Goal: Task Accomplishment & Management: Manage account settings

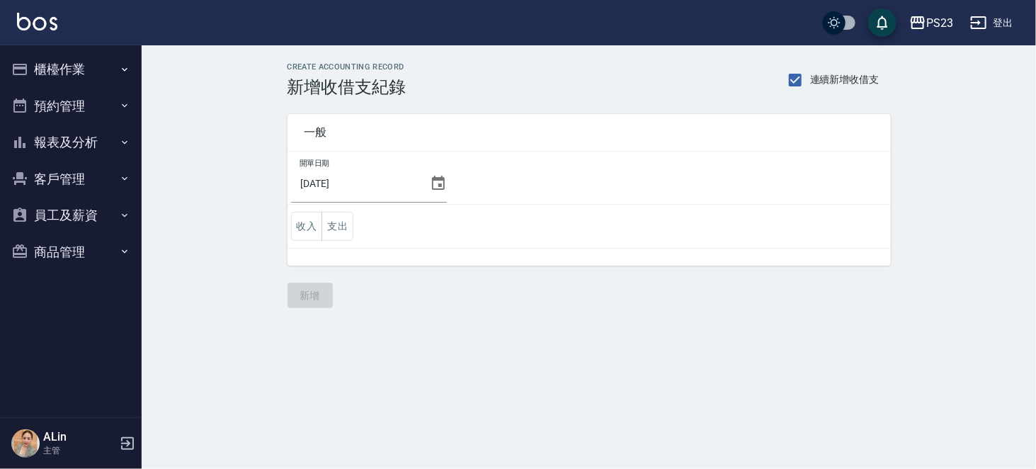
click at [105, 77] on button "櫃檯作業" at bounding box center [71, 69] width 130 height 37
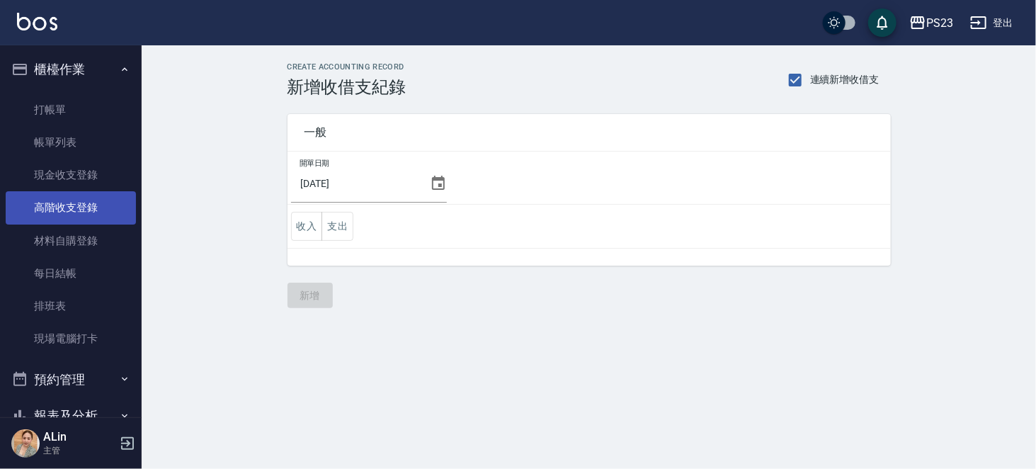
drag, startPoint x: 95, startPoint y: 207, endPoint x: 108, endPoint y: 201, distance: 13.9
click at [95, 205] on link "高階收支登錄" at bounding box center [71, 207] width 130 height 33
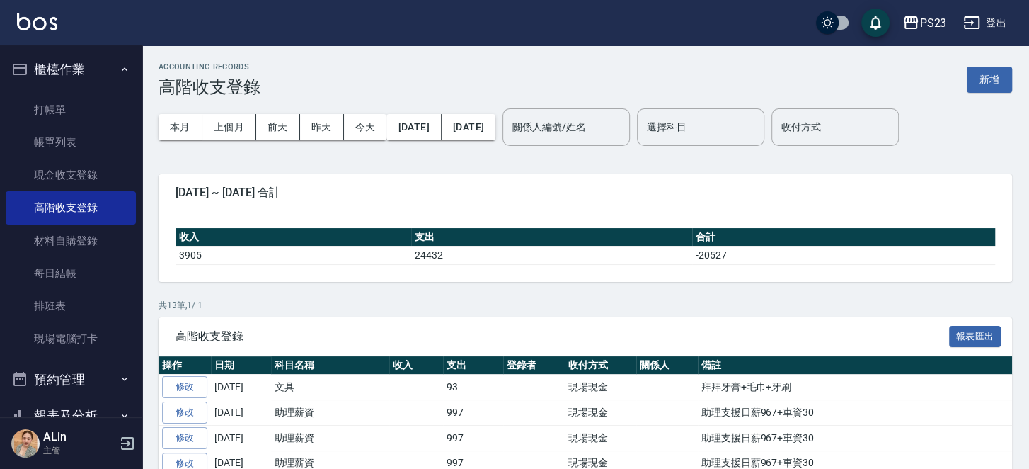
click at [760, 144] on div "本月 上個月 前天 昨天 今天 2025/09/01 2025/09/21 關係人編號/姓名 關係人編號/姓名 選擇科目 選擇科目 收付方式 收付方式" at bounding box center [586, 127] width 854 height 60
click at [760, 74] on button "新增" at bounding box center [989, 80] width 45 height 26
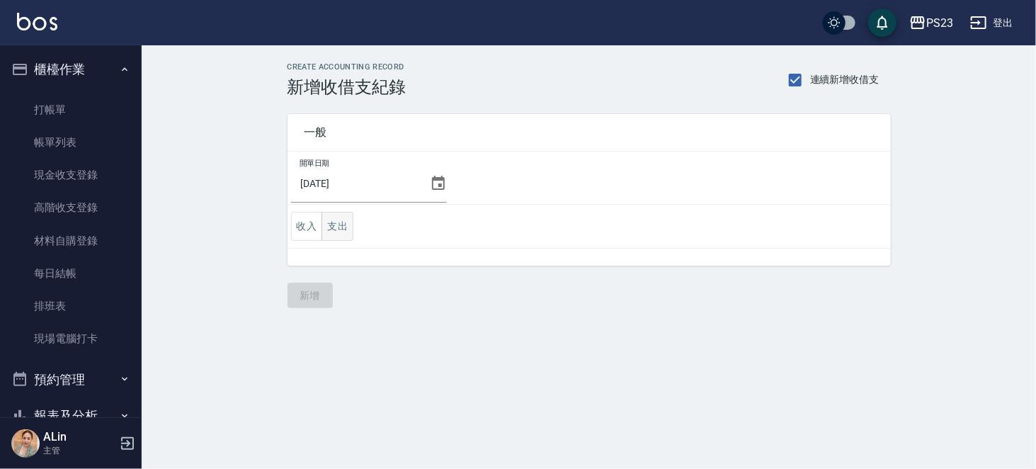
click at [343, 227] on button "支出" at bounding box center [337, 226] width 32 height 29
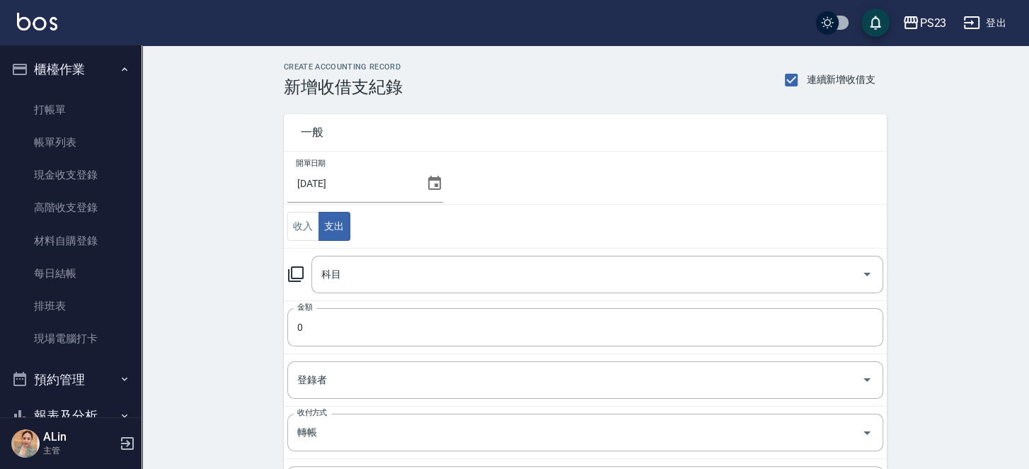
click at [593, 168] on td "開單日期 2025/09/21" at bounding box center [585, 178] width 603 height 53
click at [310, 274] on div "科目 科目" at bounding box center [585, 275] width 596 height 38
click at [289, 278] on icon at bounding box center [296, 274] width 16 height 16
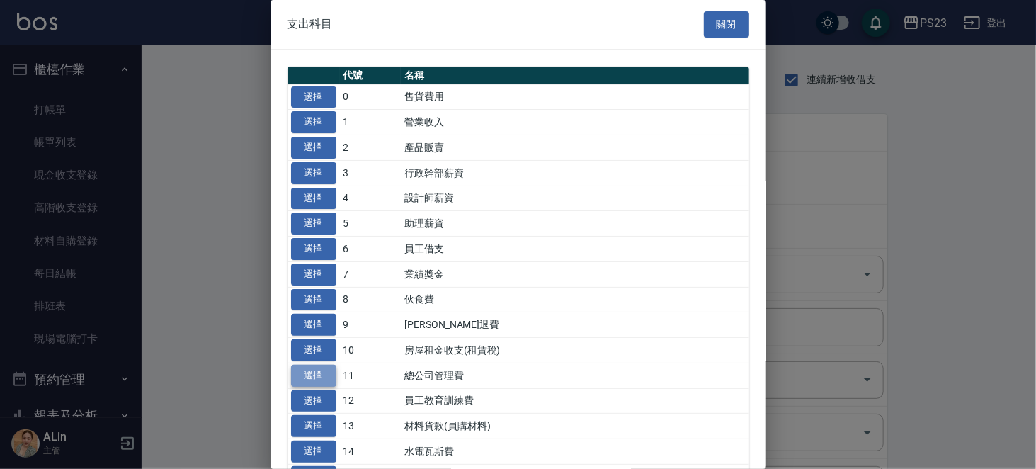
click at [318, 319] on button "選擇" at bounding box center [313, 376] width 45 height 22
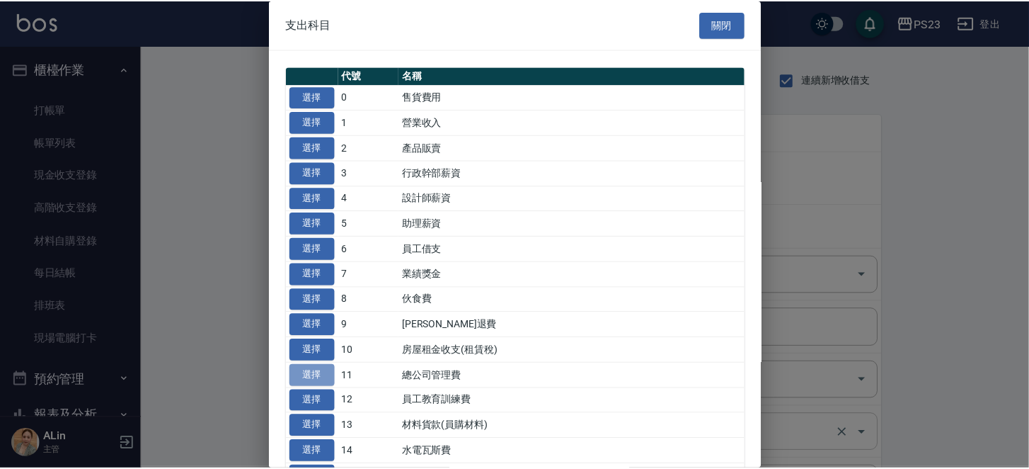
type input "11 總公司管理費"
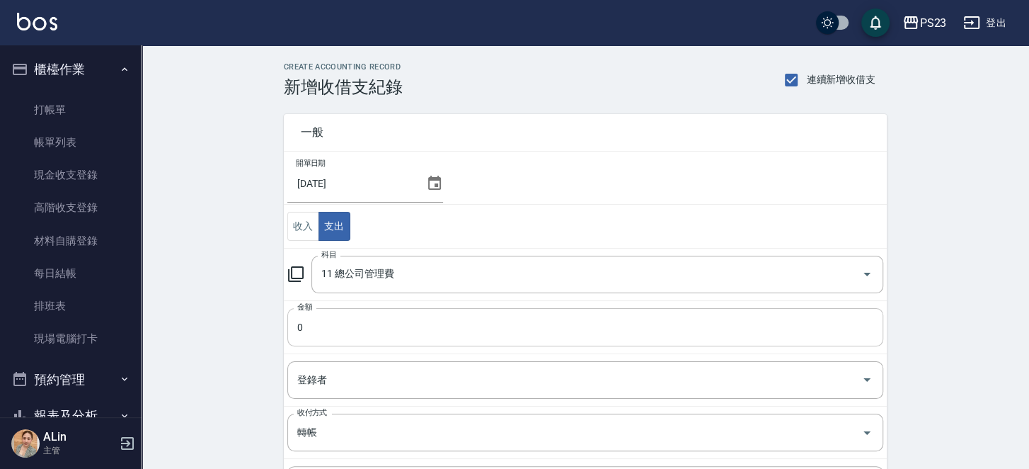
click at [389, 319] on input "0" at bounding box center [585, 327] width 596 height 38
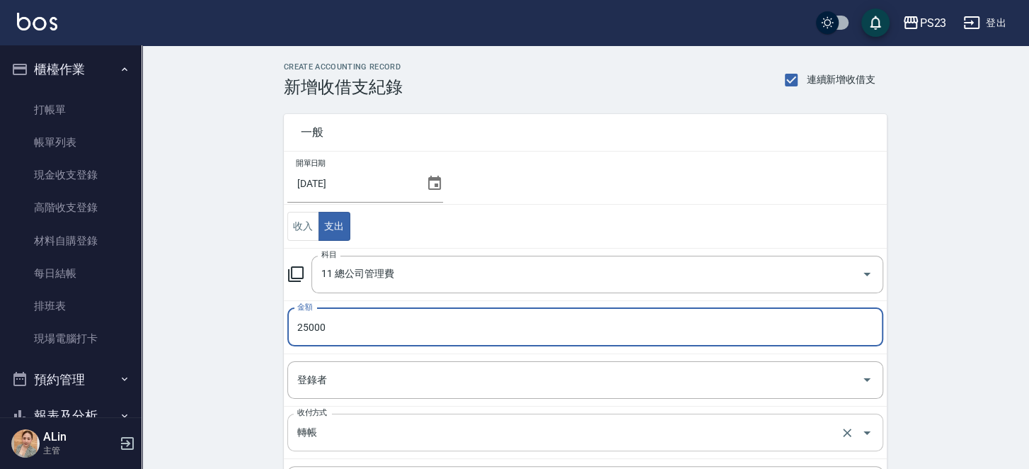
type input "25000"
drag, startPoint x: 352, startPoint y: 432, endPoint x: 358, endPoint y: 422, distance: 11.4
click at [354, 319] on input "轉帳" at bounding box center [566, 432] width 544 height 25
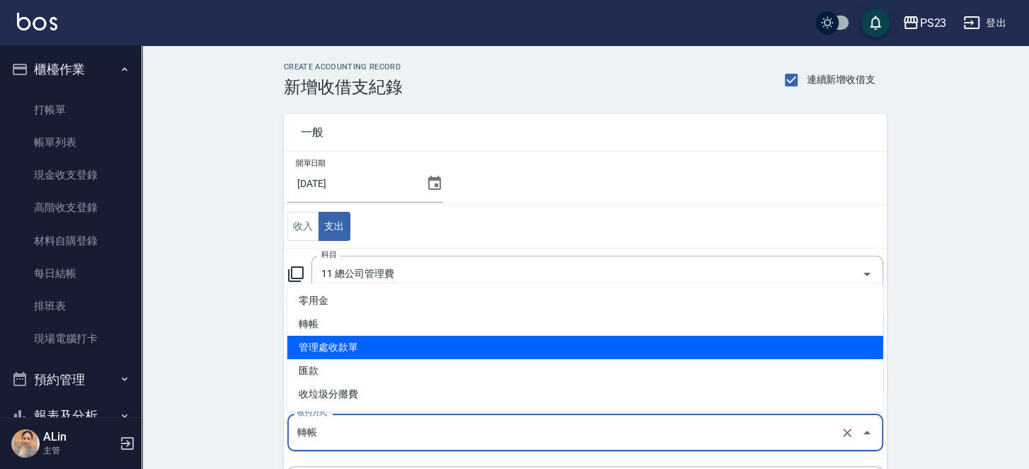
drag, startPoint x: 353, startPoint y: 339, endPoint x: 397, endPoint y: 336, distance: 44.7
click at [354, 319] on li "管理處收款單" at bounding box center [585, 347] width 596 height 23
type input "管理處收款單"
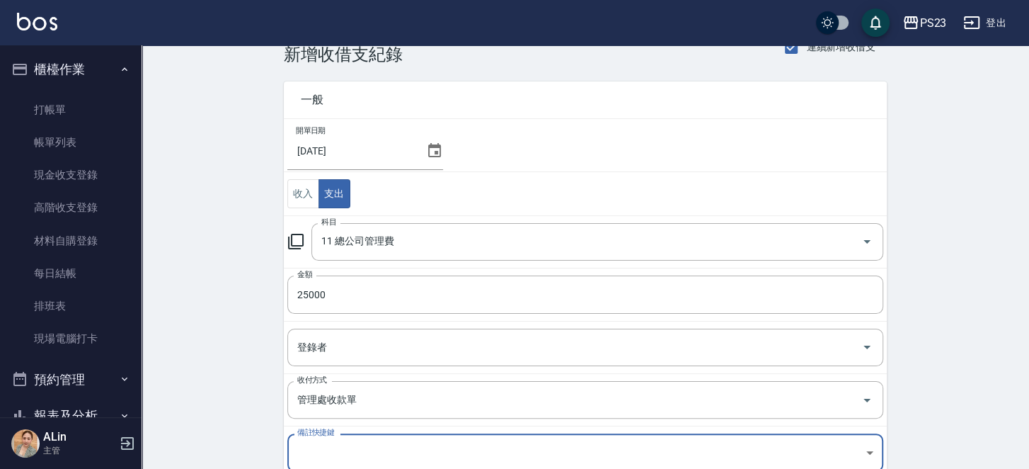
scroll to position [174, 0]
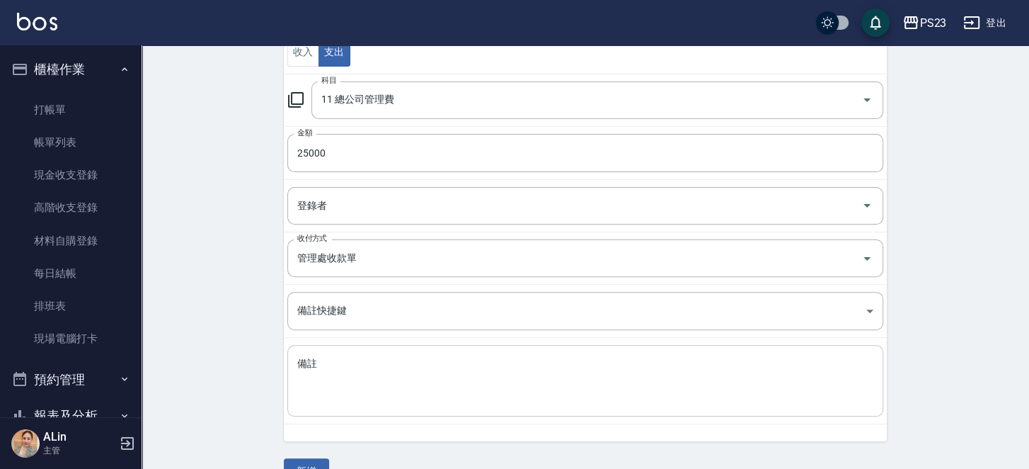
click at [361, 319] on textarea "備註" at bounding box center [585, 381] width 576 height 48
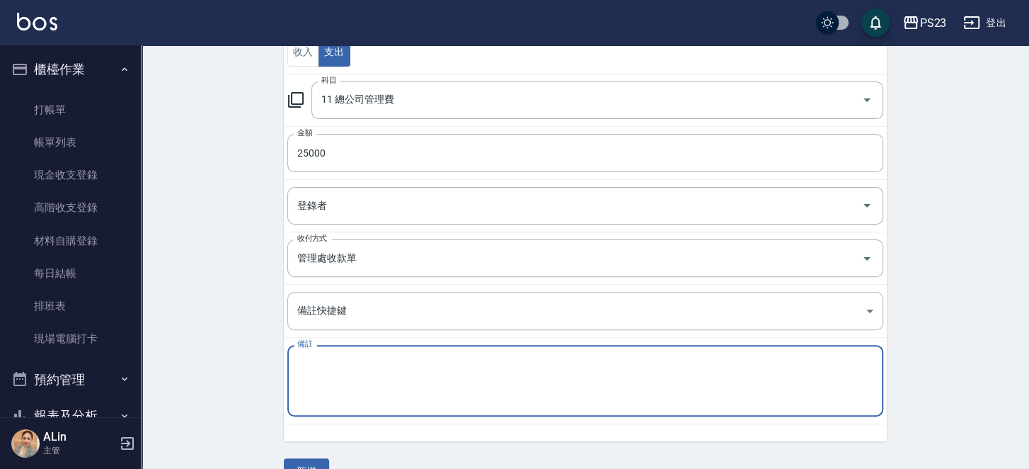
paste textarea "管理費 114/8月份 $25000"
click at [376, 319] on textarea "管理費 114/8月份 $25000" at bounding box center [585, 381] width 576 height 48
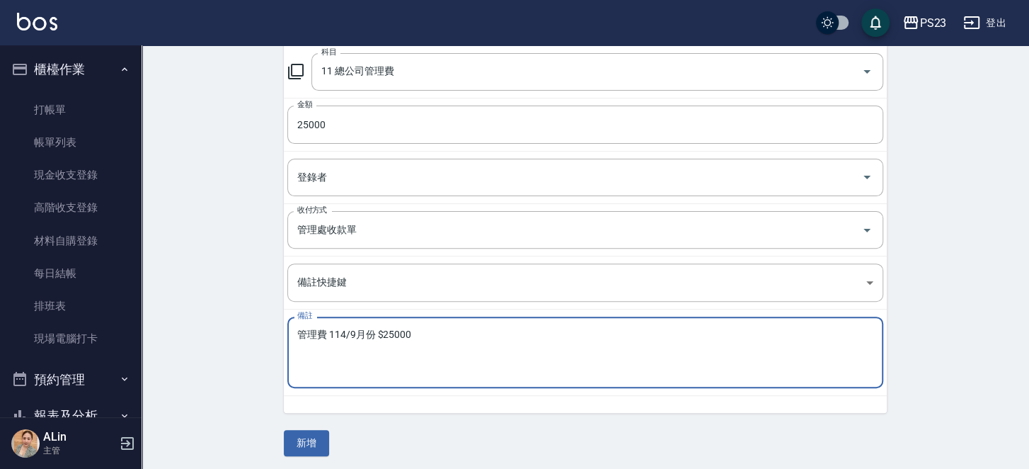
scroll to position [202, 0]
type textarea "管理費 114/9月份 $25000"
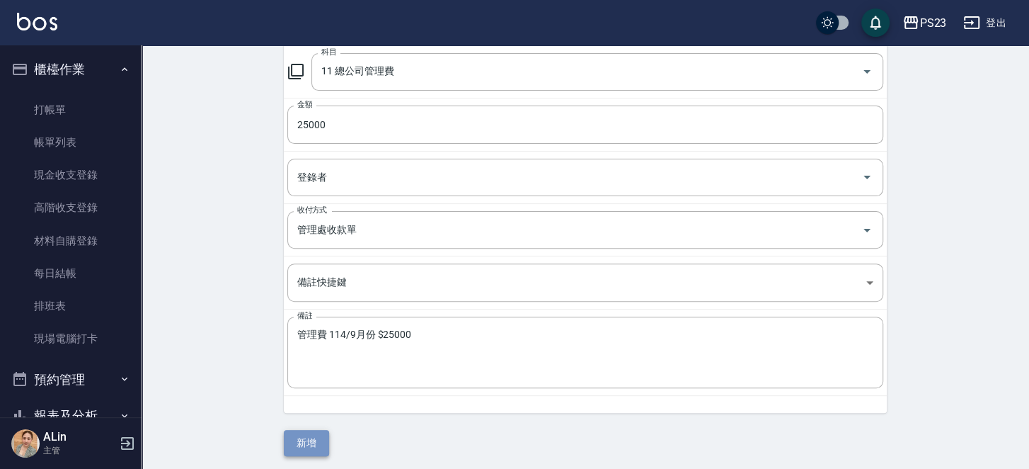
click at [313, 319] on button "新增" at bounding box center [306, 443] width 45 height 26
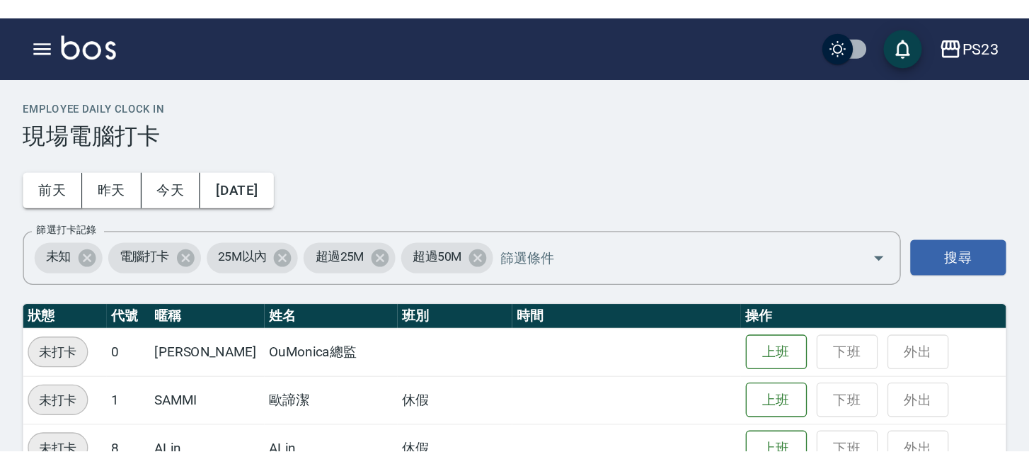
scroll to position [167, 0]
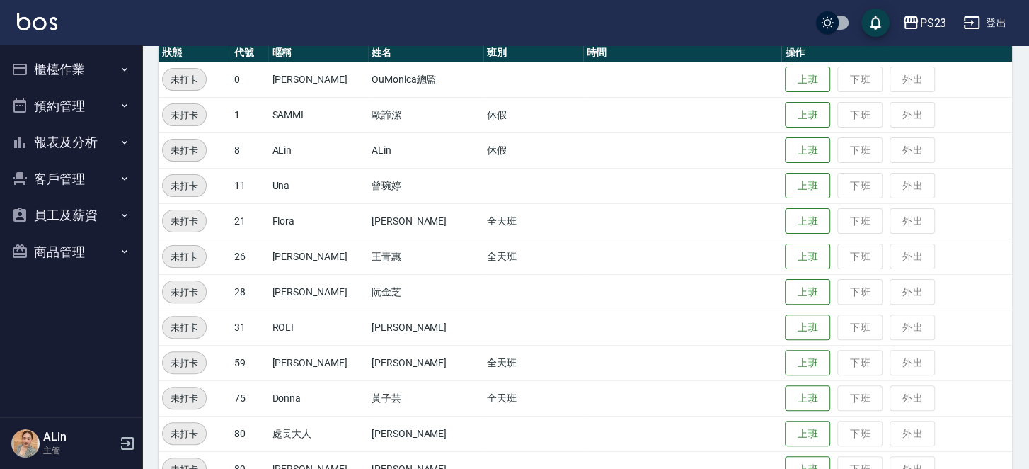
click at [79, 67] on button "櫃檯作業" at bounding box center [71, 69] width 130 height 37
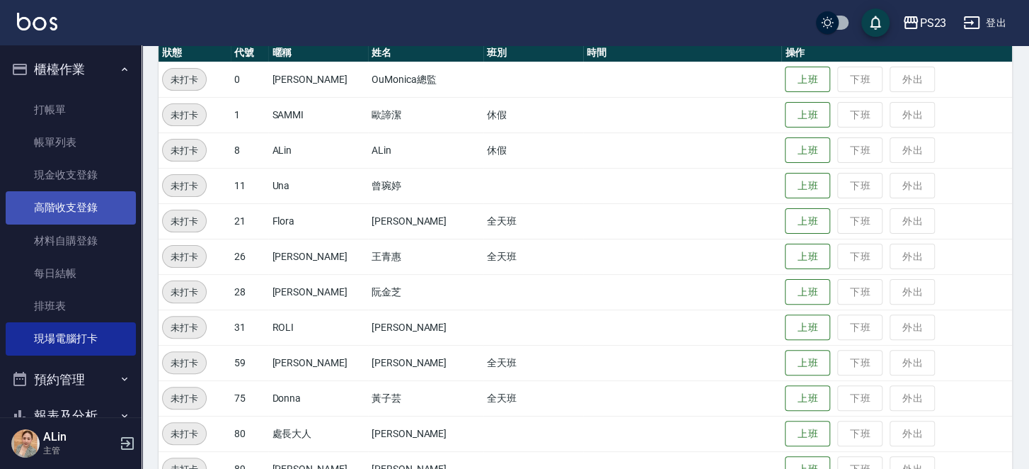
click at [101, 214] on link "高階收支登錄" at bounding box center [71, 207] width 130 height 33
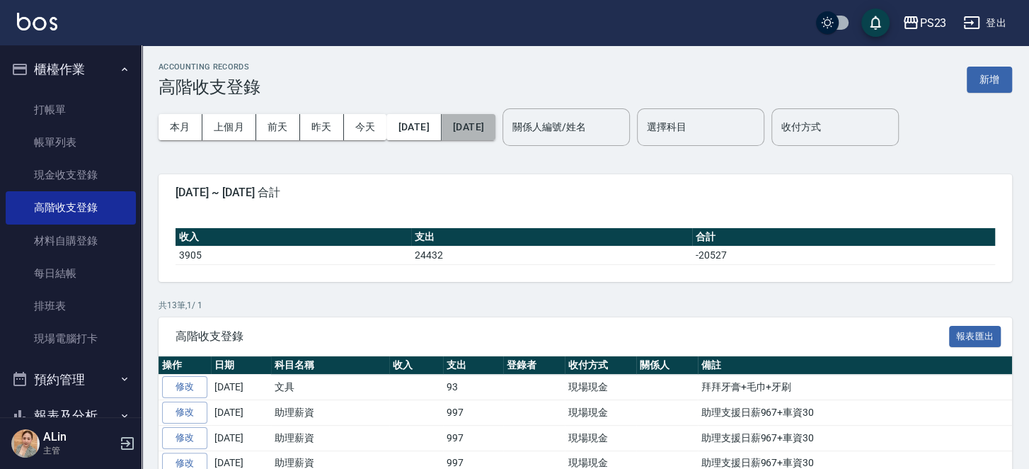
click at [479, 123] on button "[DATE]" at bounding box center [469, 127] width 54 height 26
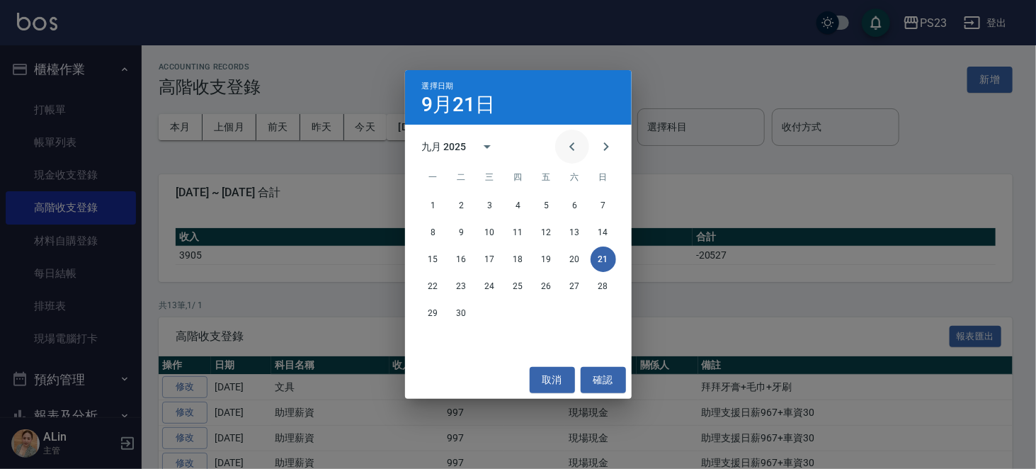
click at [564, 139] on icon "Previous month" at bounding box center [572, 146] width 17 height 17
click at [603, 312] on button "31" at bounding box center [602, 312] width 25 height 25
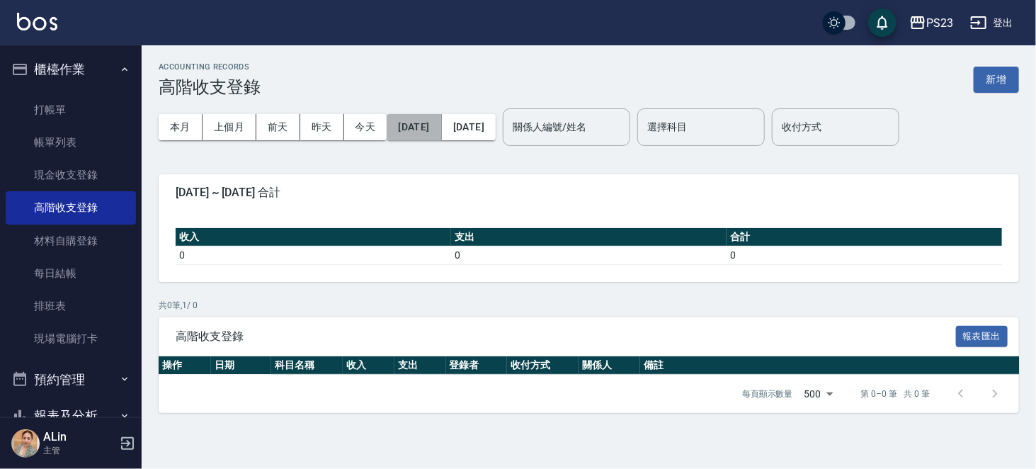
click at [421, 131] on button "2025/08/31" at bounding box center [414, 127] width 55 height 26
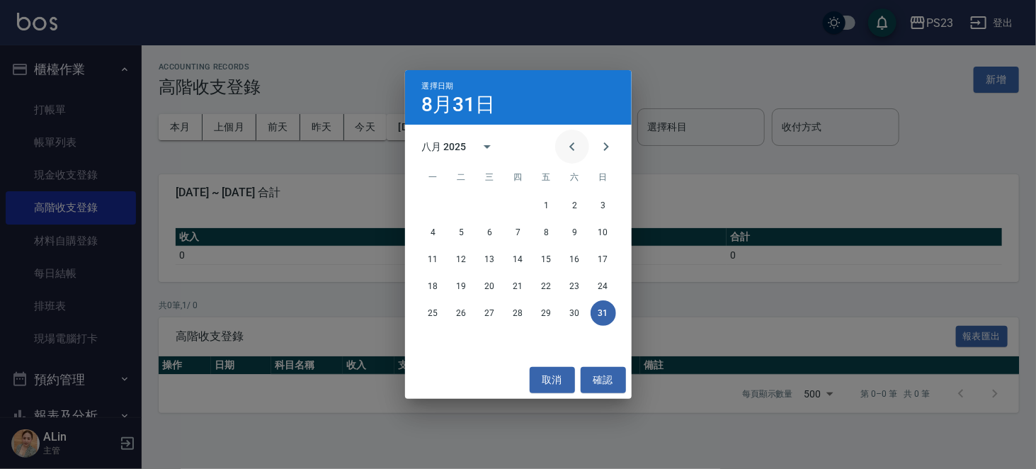
click at [571, 146] on icon "Previous month" at bounding box center [572, 146] width 17 height 17
click at [604, 149] on icon "Next month" at bounding box center [606, 146] width 17 height 17
click at [548, 209] on button "1" at bounding box center [546, 205] width 25 height 25
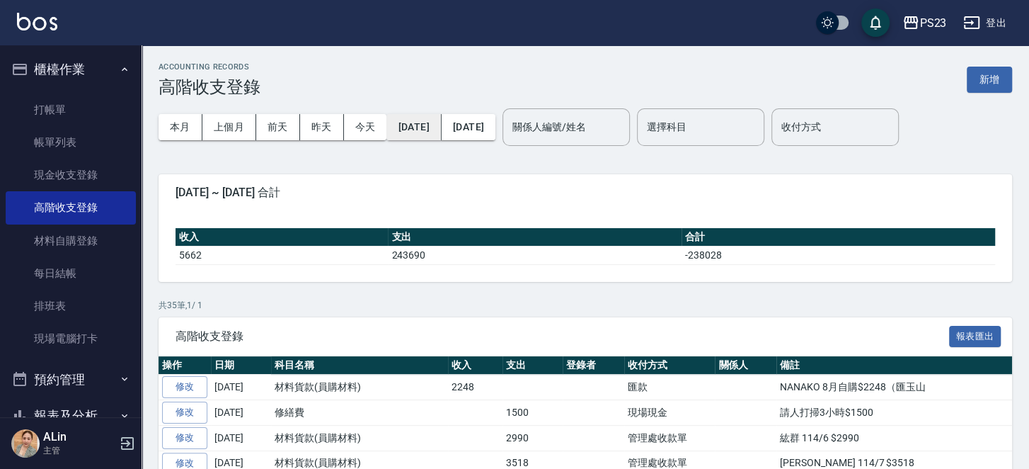
click at [439, 133] on button "2025/08/01" at bounding box center [414, 127] width 55 height 26
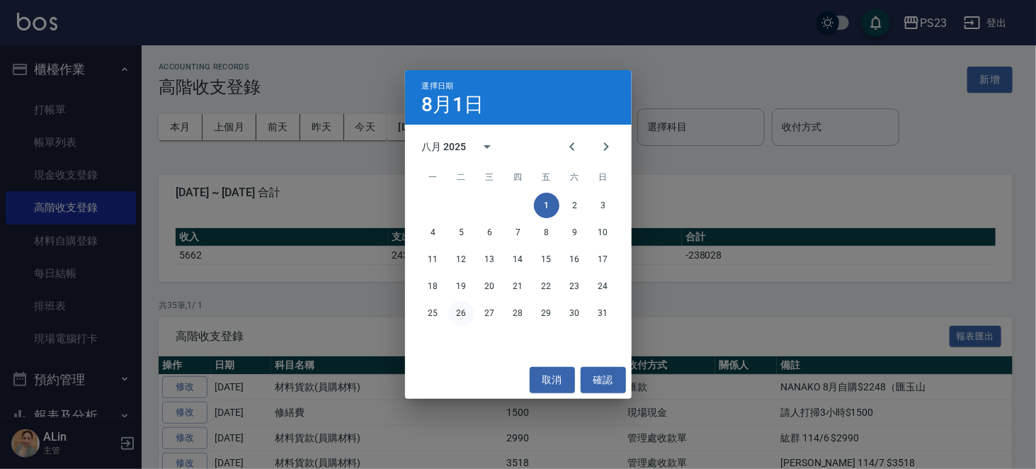
click at [460, 314] on button "26" at bounding box center [461, 312] width 25 height 25
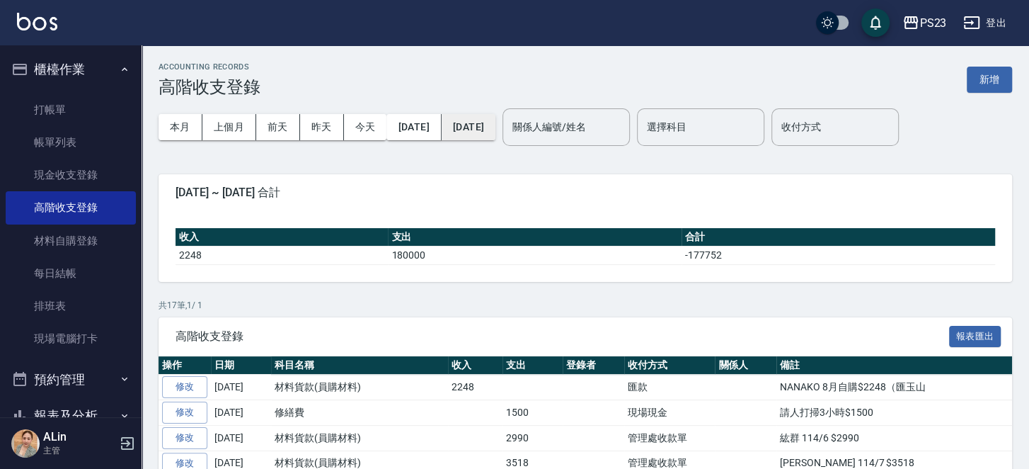
click at [496, 125] on button "2025/08/31" at bounding box center [469, 127] width 54 height 26
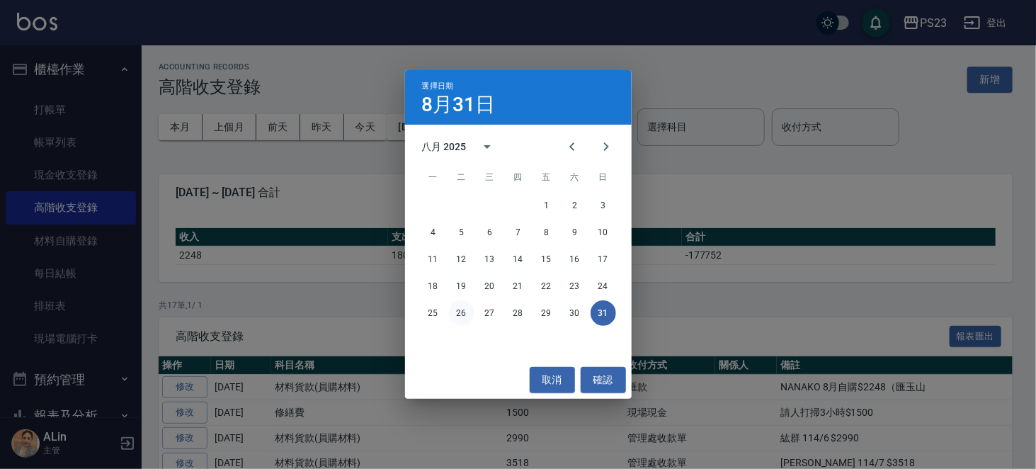
click at [463, 314] on button "26" at bounding box center [461, 312] width 25 height 25
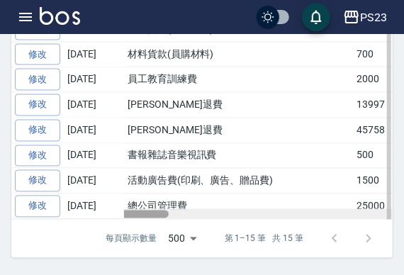
drag, startPoint x: 142, startPoint y: 212, endPoint x: 163, endPoint y: 196, distance: 25.8
click at [122, 213] on div "操作 日期 科目名稱 收入 支出 登錄者 收付方式 關係人 備註 修改 2025-08-26 材料貨款(員購材料) 2990 管理處收款單 紘群 114/6 …" at bounding box center [201, 21] width 381 height 398
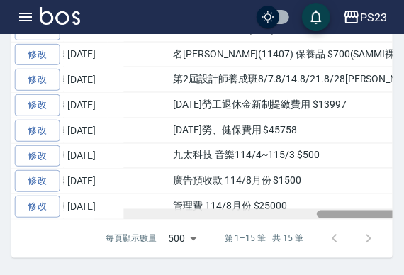
scroll to position [0, 539]
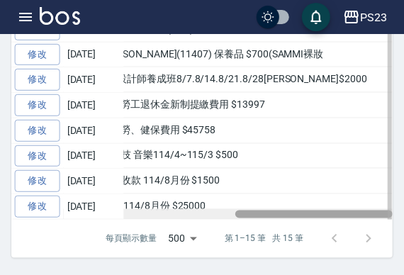
drag, startPoint x: 139, startPoint y: 210, endPoint x: 349, endPoint y: 135, distance: 222.3
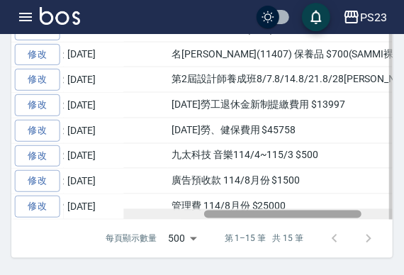
scroll to position [0, 460]
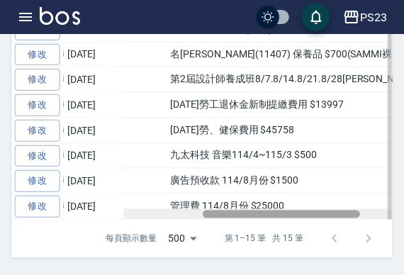
drag, startPoint x: 252, startPoint y: 212, endPoint x: 219, endPoint y: 215, distance: 32.6
click at [219, 215] on div at bounding box center [202, 214] width 381 height 11
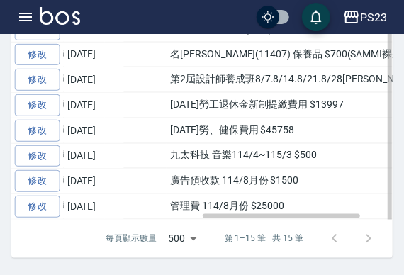
drag, startPoint x: 165, startPoint y: 198, endPoint x: 364, endPoint y: 195, distance: 198.9
click at [364, 195] on tr "修改 2025-08-26 總公司管理費 25000 管理處收款單 管理費 114/8月份 $25000" at bounding box center [11, 206] width 920 height 25
click at [265, 172] on td "廣告預收款 114/8月份 $1500" at bounding box center [318, 180] width 305 height 25
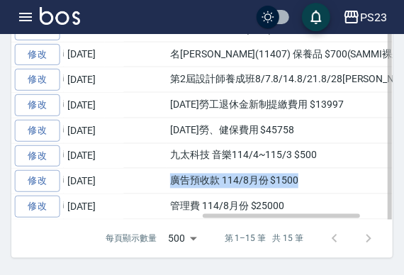
drag, startPoint x: 170, startPoint y: 173, endPoint x: 358, endPoint y: 174, distance: 188.3
click at [358, 174] on td "廣告預收款 114/8月份 $1500" at bounding box center [318, 180] width 305 height 25
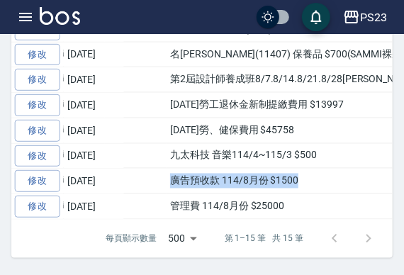
copy td "廣告預收款 114/8月份 $1500"
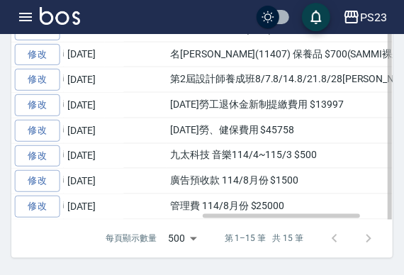
click at [263, 143] on td "九太科技 音樂114/4~115/3 $500" at bounding box center [318, 155] width 305 height 25
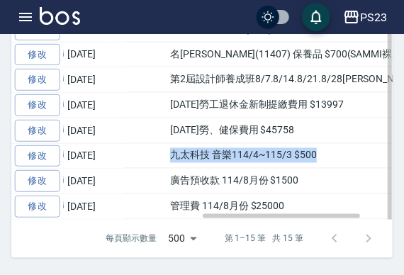
drag, startPoint x: 170, startPoint y: 142, endPoint x: 377, endPoint y: 139, distance: 207.4
click at [377, 143] on td "九太科技 音樂114/4~115/3 $500" at bounding box center [318, 155] width 305 height 25
copy td "九太科技 音樂114/4~115/3 $500"
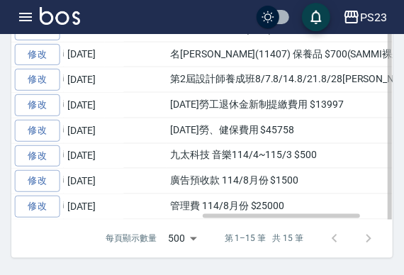
click at [183, 118] on td "114年7月勞、健保費用 $45758" at bounding box center [318, 130] width 305 height 25
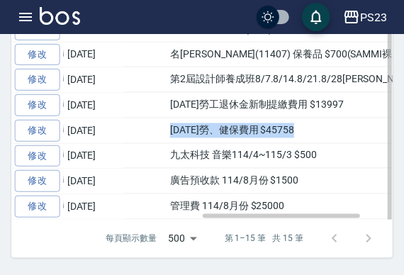
drag, startPoint x: 165, startPoint y: 113, endPoint x: 343, endPoint y: 110, distance: 177.7
click at [343, 118] on td "114年7月勞、健保費用 $45758" at bounding box center [318, 130] width 305 height 25
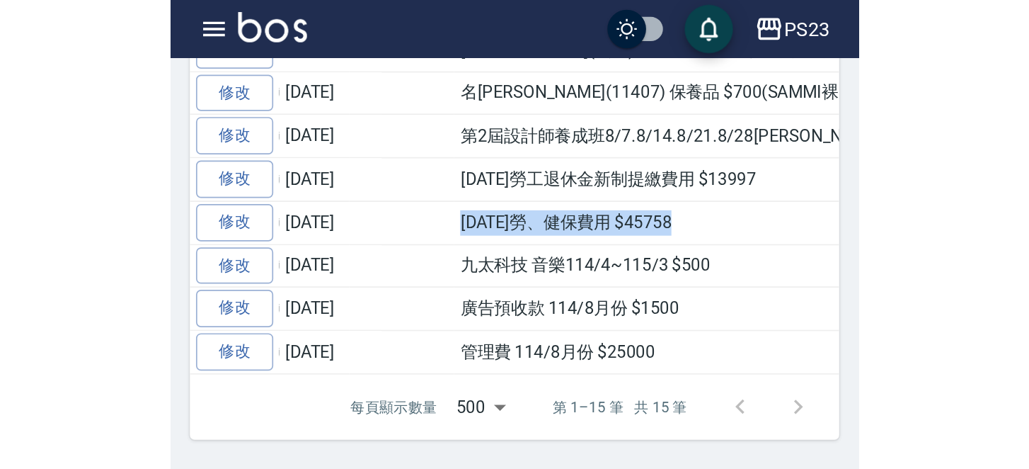
scroll to position [394, 0]
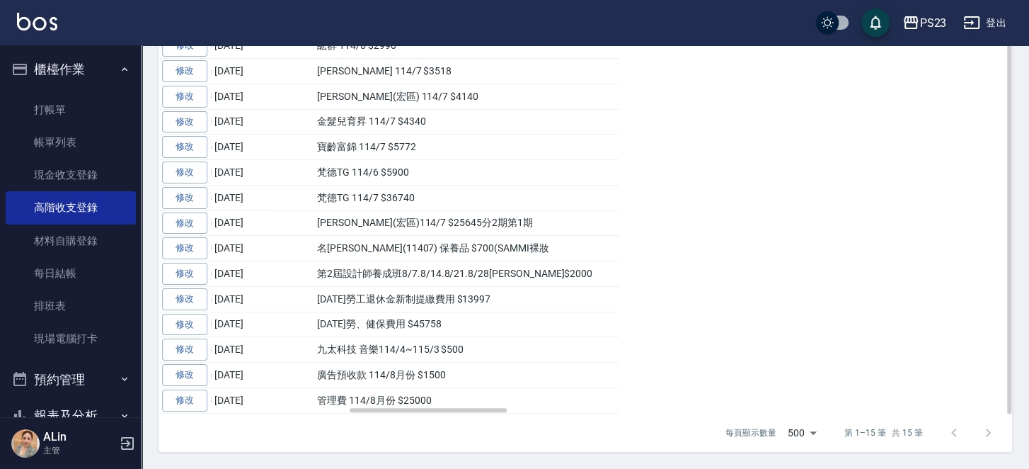
click at [555, 319] on td "九太科技 音樂114/4~115/3 $500" at bounding box center [466, 349] width 305 height 25
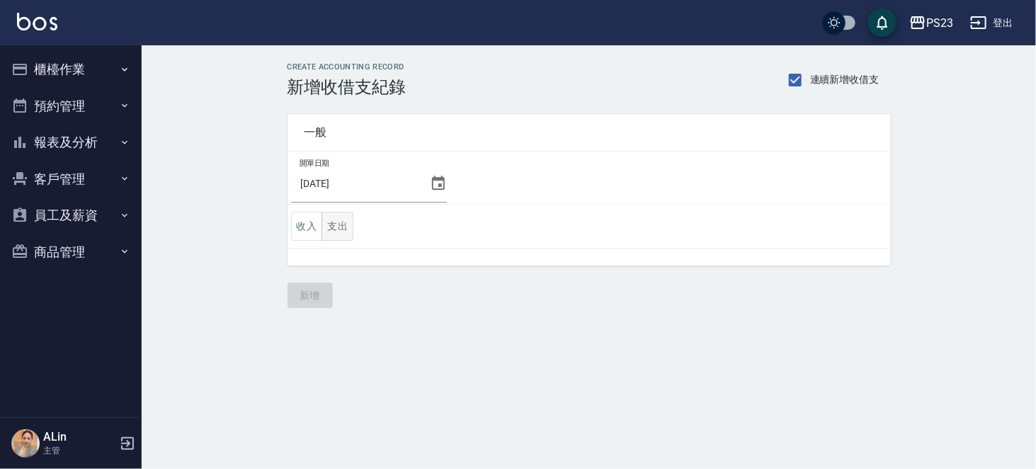
click at [338, 224] on button "支出" at bounding box center [337, 226] width 32 height 29
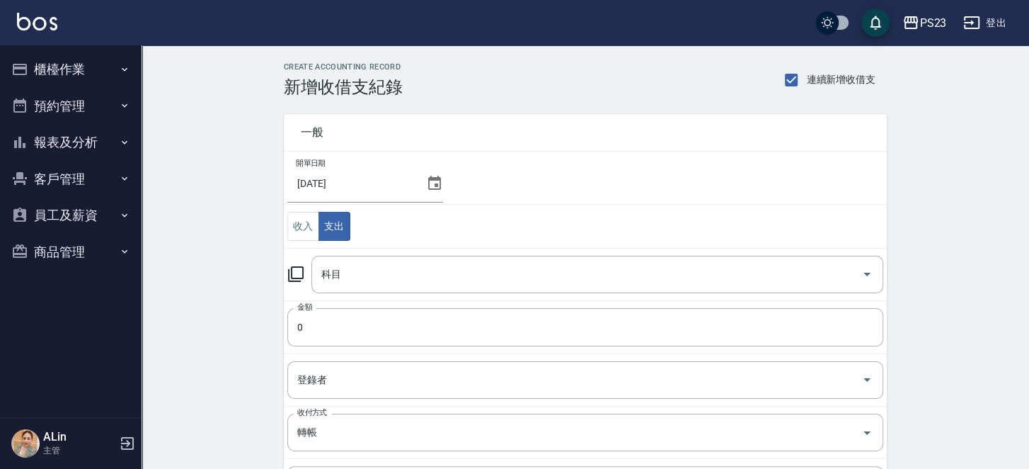
click at [293, 275] on icon at bounding box center [296, 274] width 16 height 16
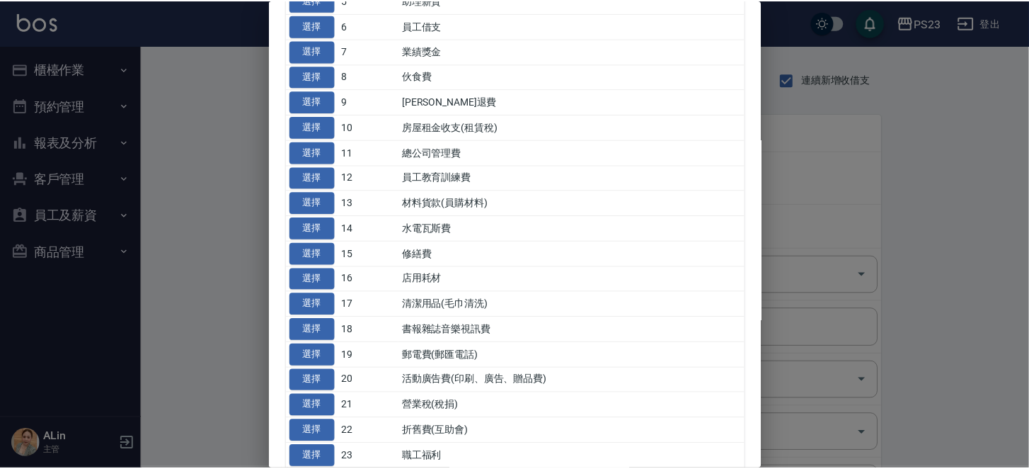
scroll to position [354, 0]
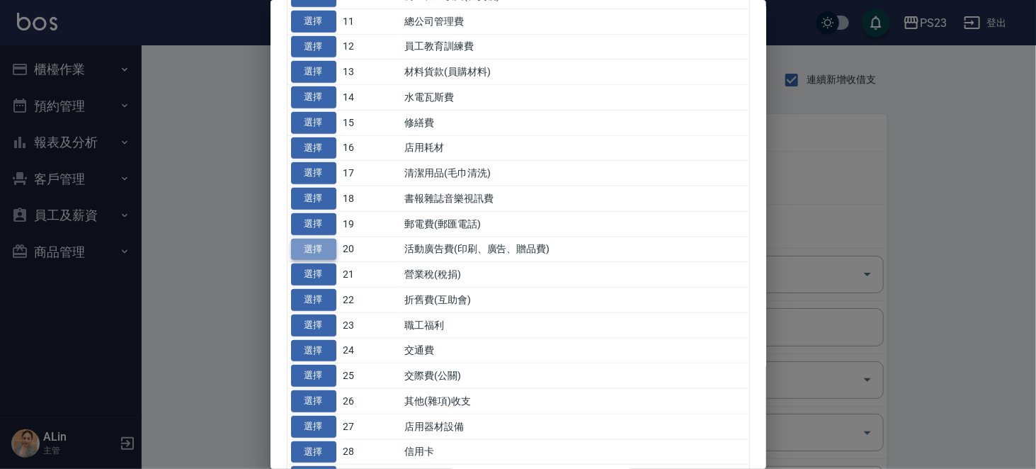
click at [312, 261] on button "選擇" at bounding box center [313, 250] width 45 height 22
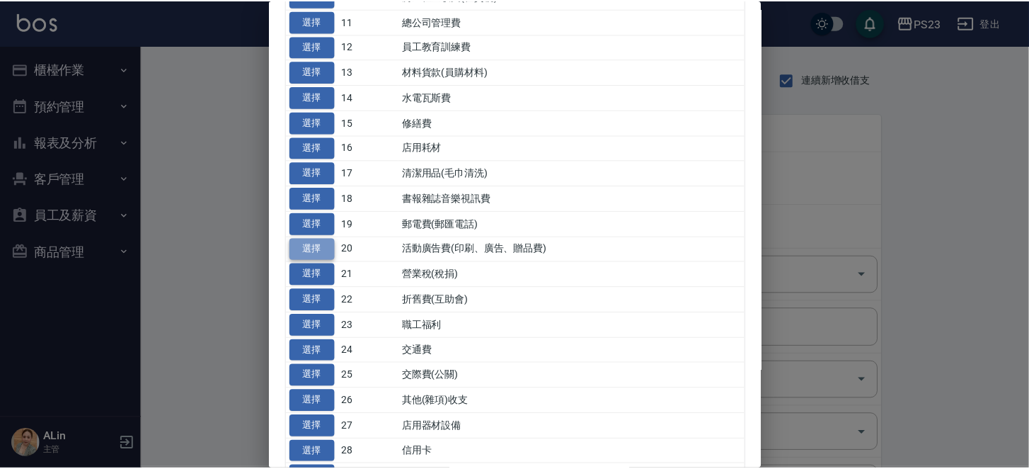
type input "20 活動廣告費(印刷、廣告、贈品費)"
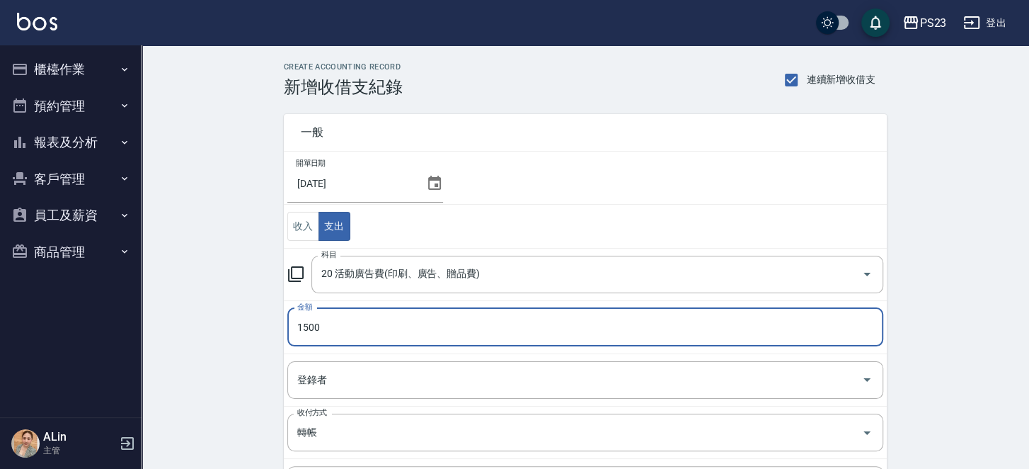
type input "1500"
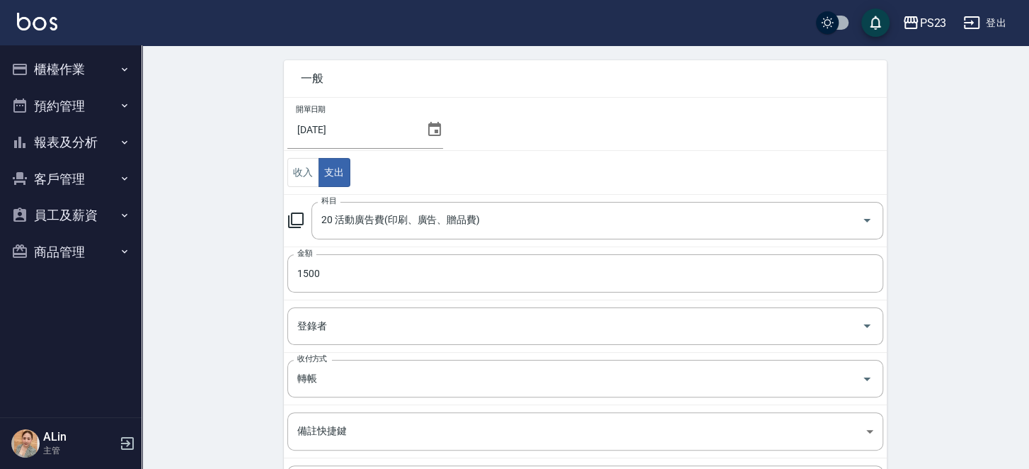
scroll to position [71, 0]
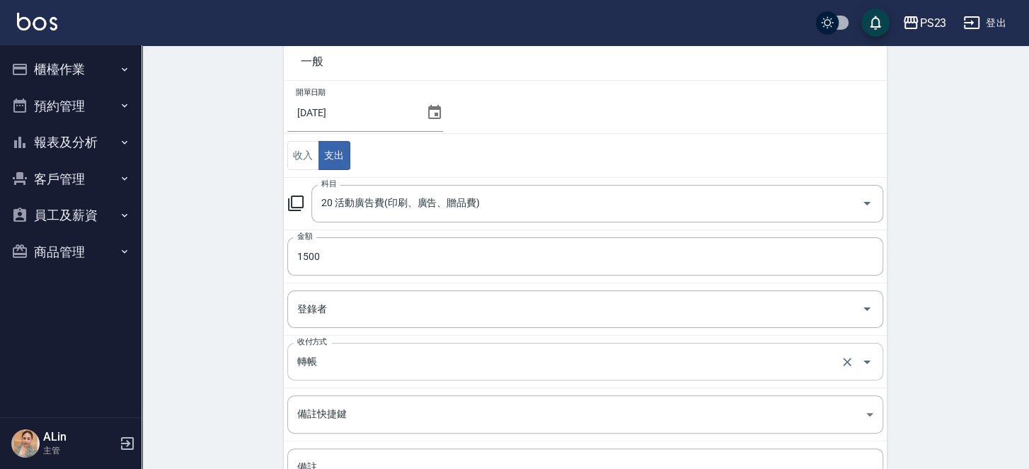
click at [373, 356] on input "轉帳" at bounding box center [566, 361] width 544 height 25
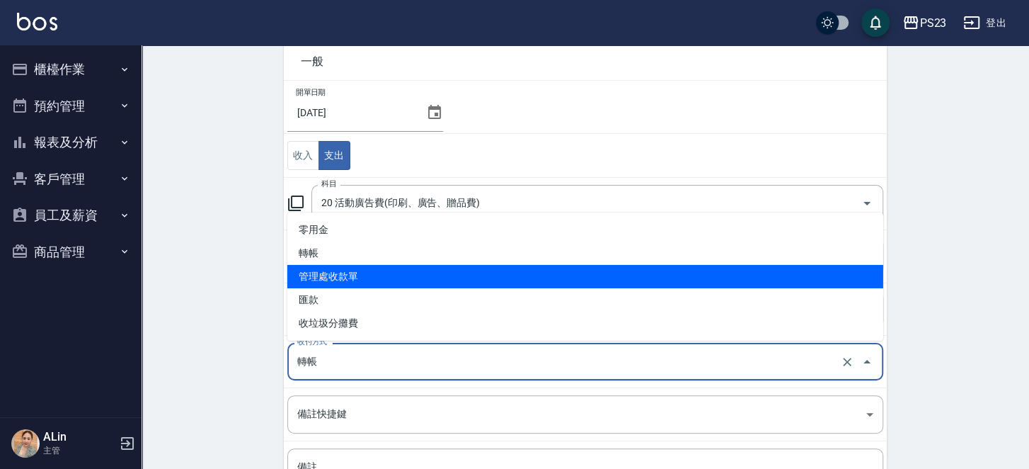
click at [368, 278] on li "管理處收款單" at bounding box center [585, 276] width 596 height 23
type input "管理處收款單"
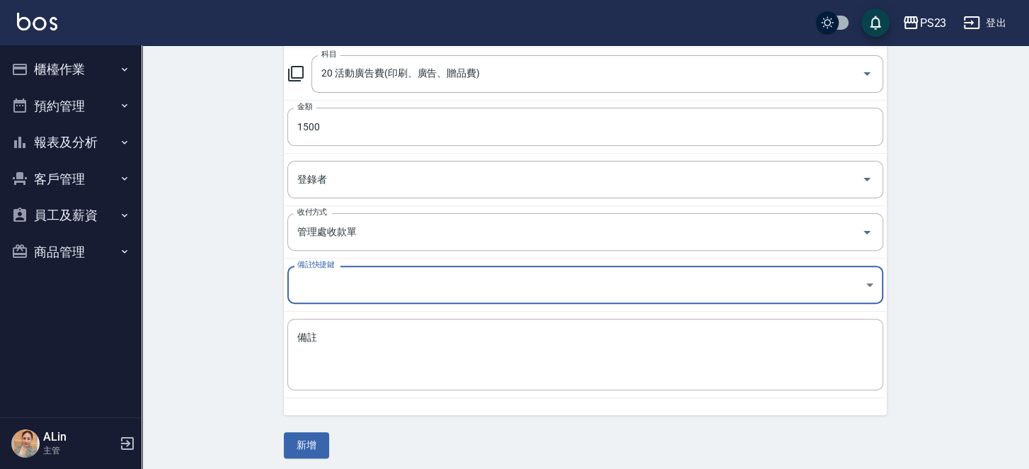
scroll to position [202, 0]
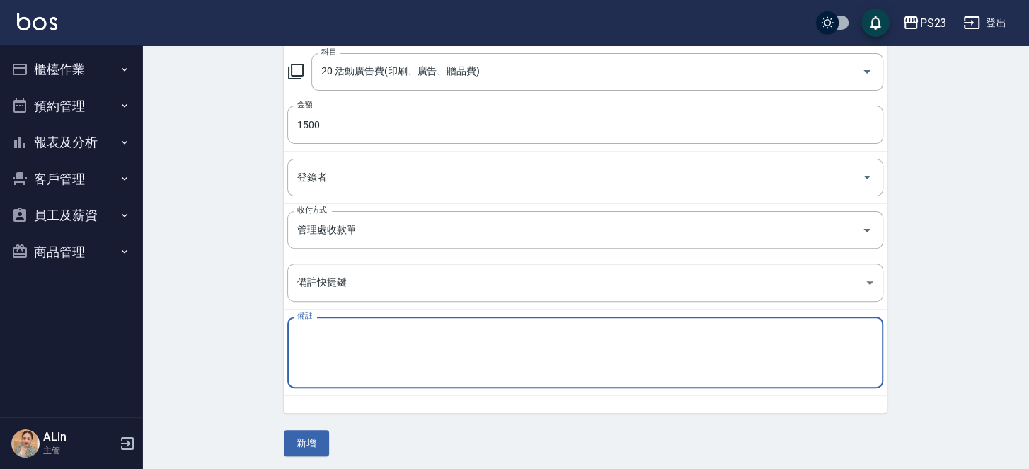
click at [360, 337] on textarea "備註" at bounding box center [585, 352] width 576 height 48
paste textarea "廣告預收款 114/8月份 $1500"
click at [383, 330] on textarea "廣告預收款 114/8月份 $1500" at bounding box center [585, 352] width 576 height 48
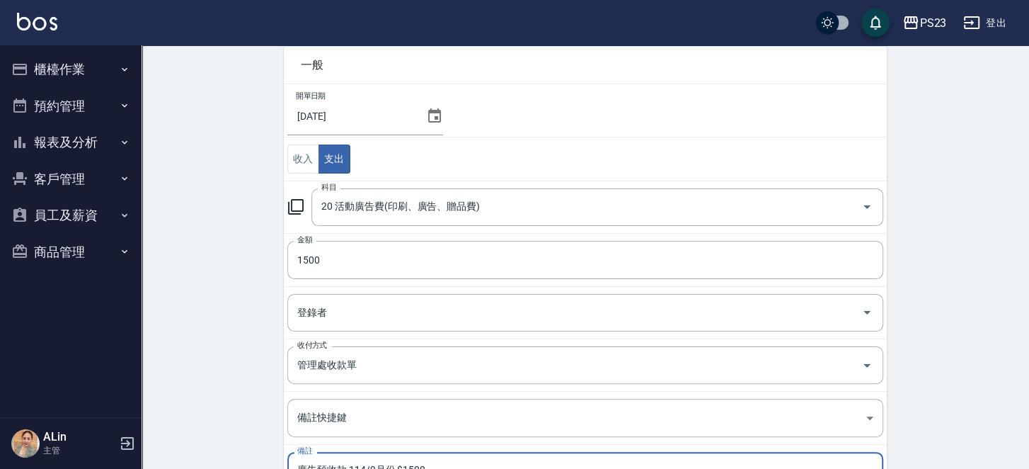
scroll to position [0, 0]
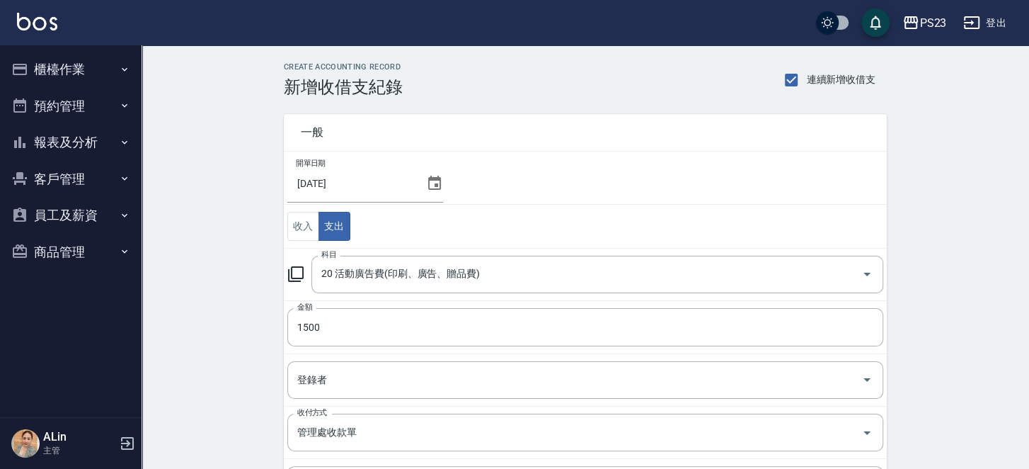
type textarea "廣告預收款 114/9月份 $1500"
click at [434, 179] on icon at bounding box center [434, 183] width 17 height 17
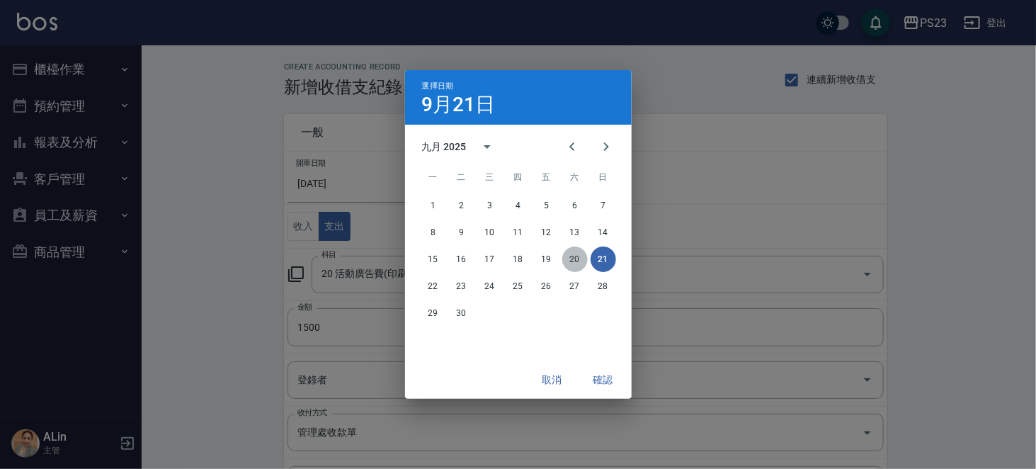
click at [568, 255] on button "20" at bounding box center [574, 258] width 25 height 25
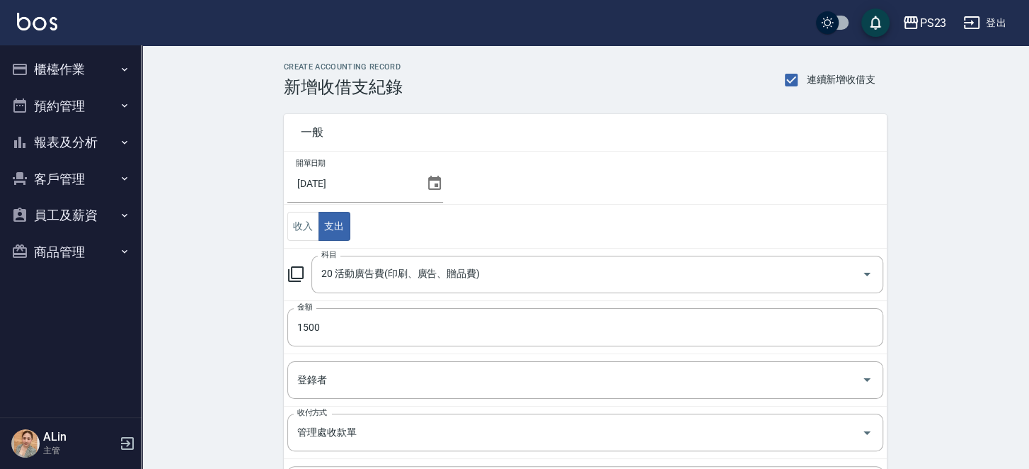
scroll to position [202, 0]
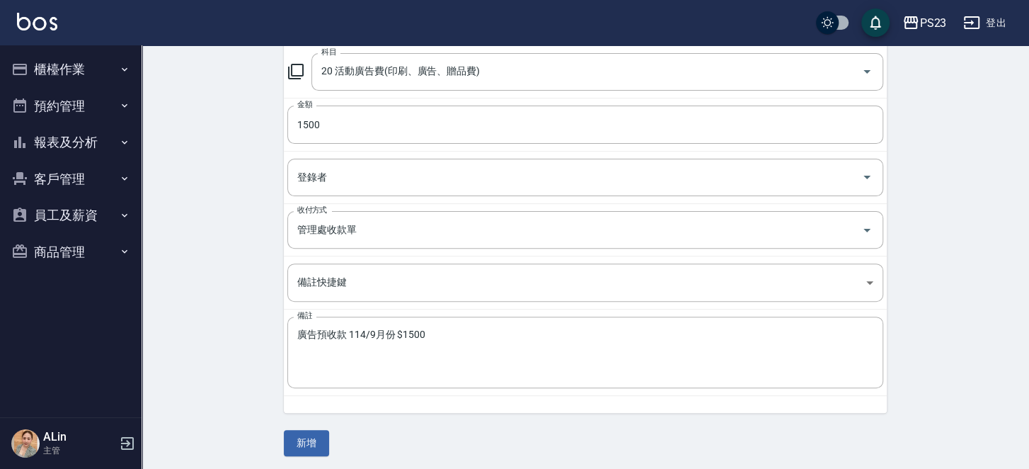
click at [309, 440] on button "新增" at bounding box center [306, 443] width 45 height 26
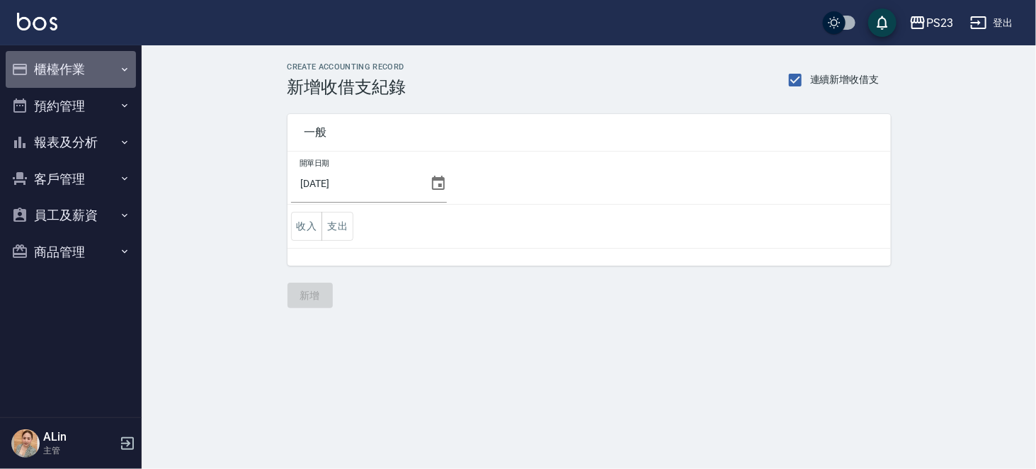
click at [119, 65] on icon "button" at bounding box center [124, 69] width 11 height 11
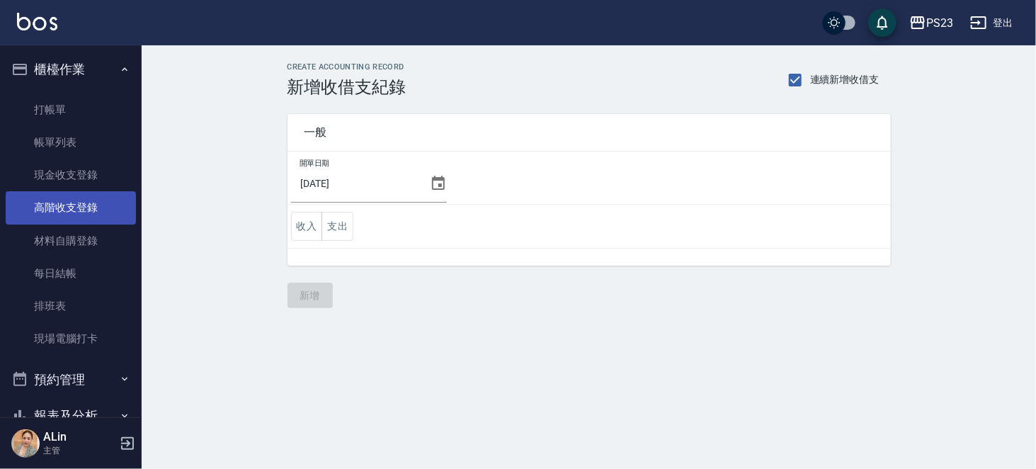
click at [98, 214] on link "高階收支登錄" at bounding box center [71, 207] width 130 height 33
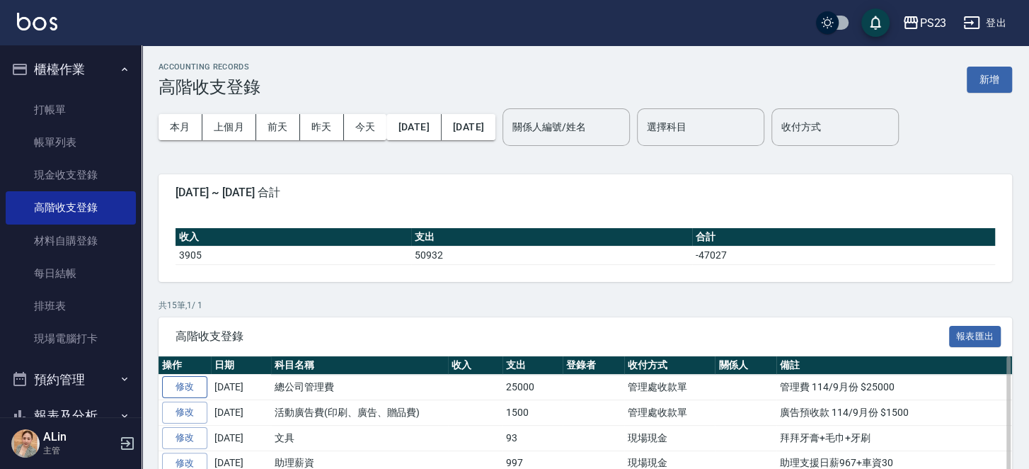
click at [187, 391] on link "修改" at bounding box center [184, 387] width 45 height 22
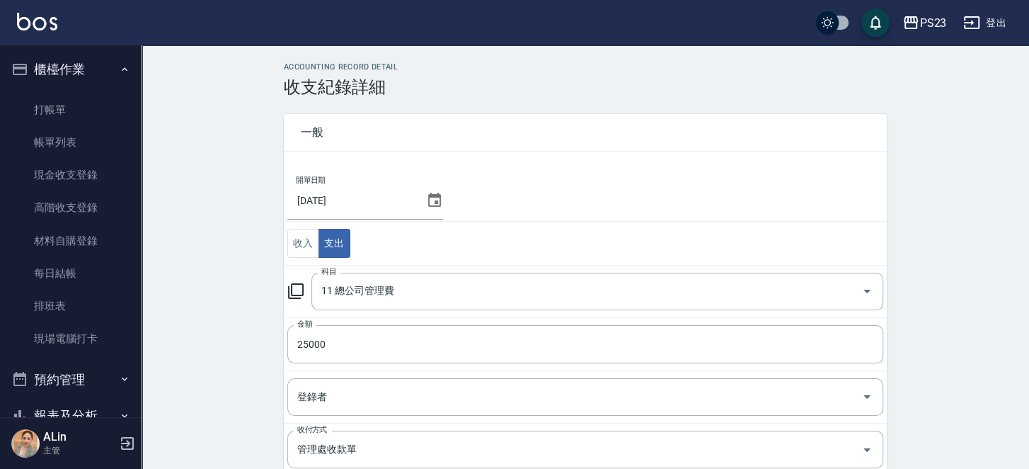
click at [431, 198] on icon at bounding box center [434, 200] width 17 height 17
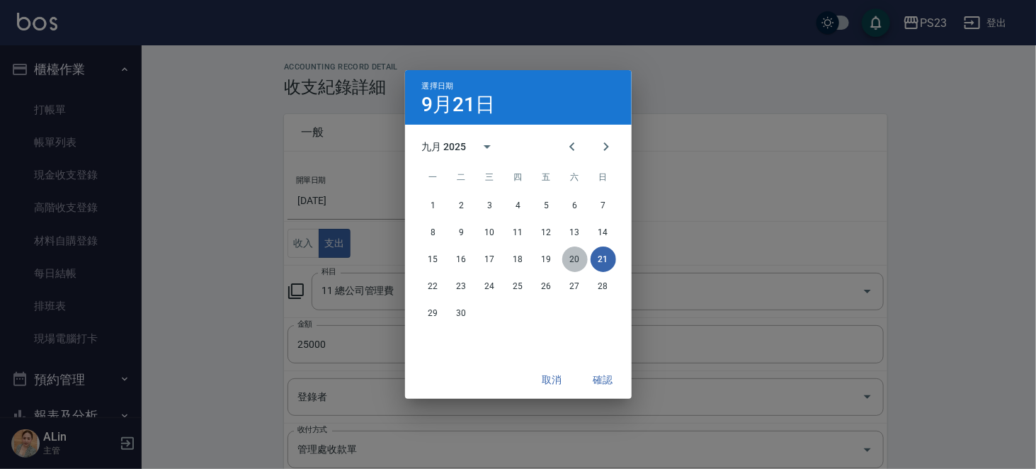
click at [576, 257] on button "20" at bounding box center [574, 258] width 25 height 25
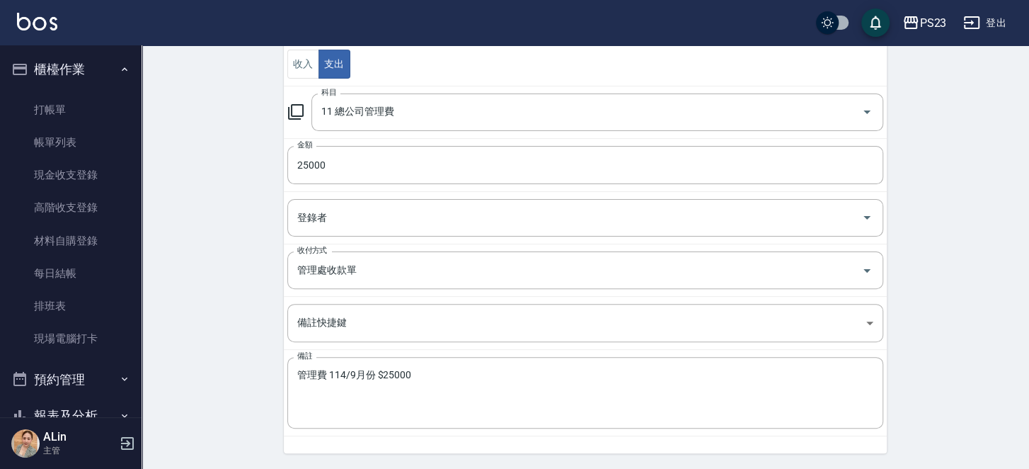
scroll to position [224, 0]
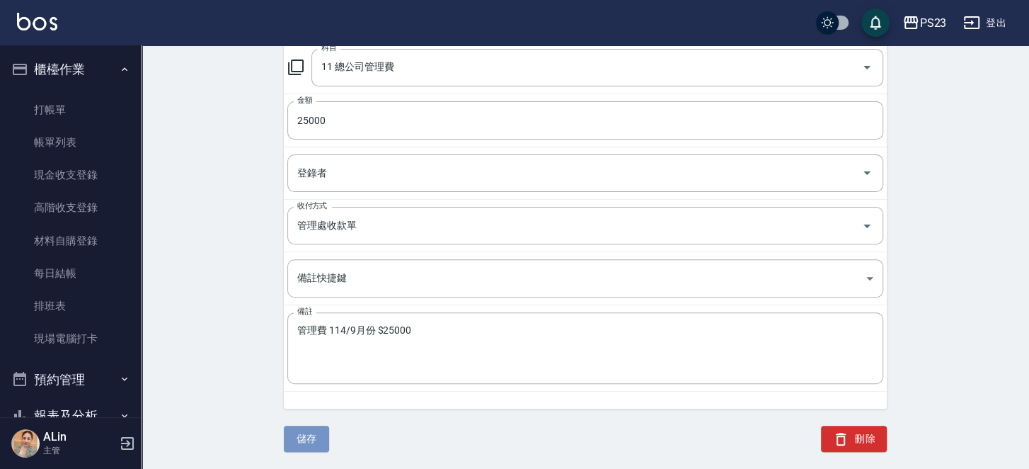
click at [299, 442] on button "儲存" at bounding box center [306, 438] width 45 height 26
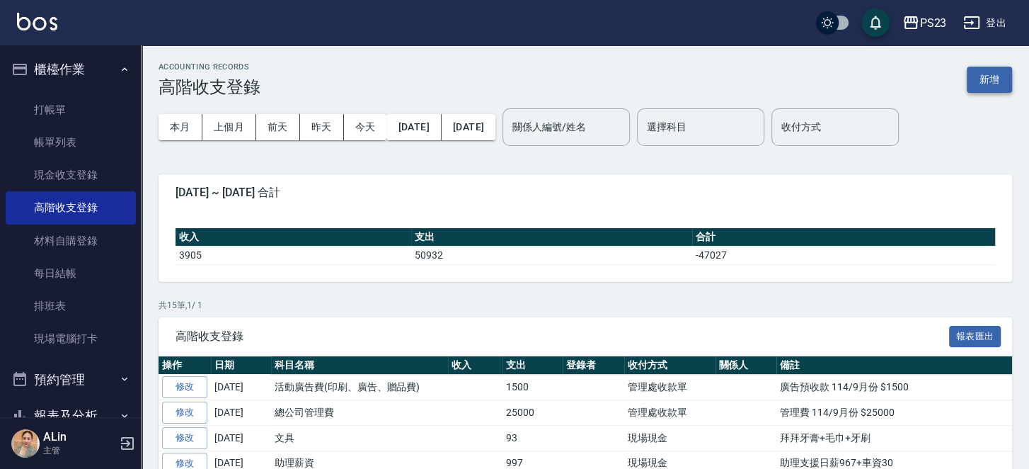
click at [977, 67] on button "新增" at bounding box center [989, 80] width 45 height 26
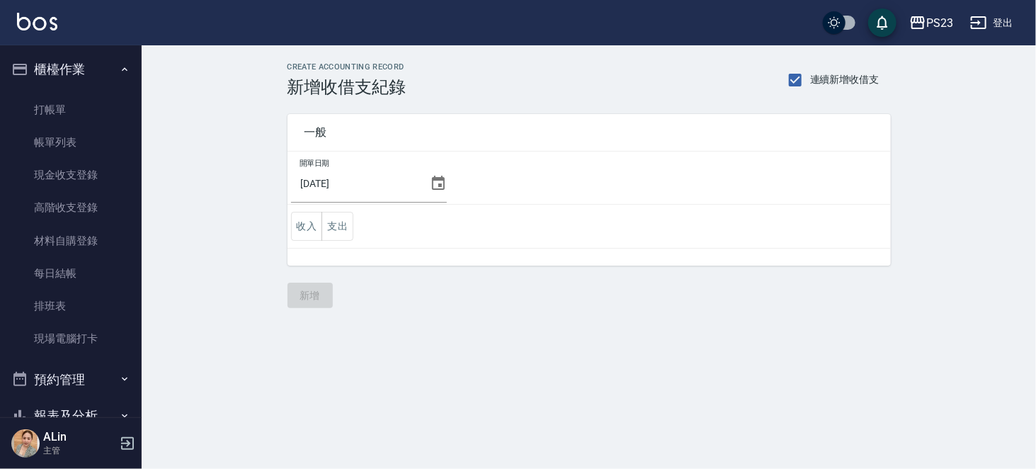
click at [438, 181] on icon at bounding box center [438, 183] width 17 height 17
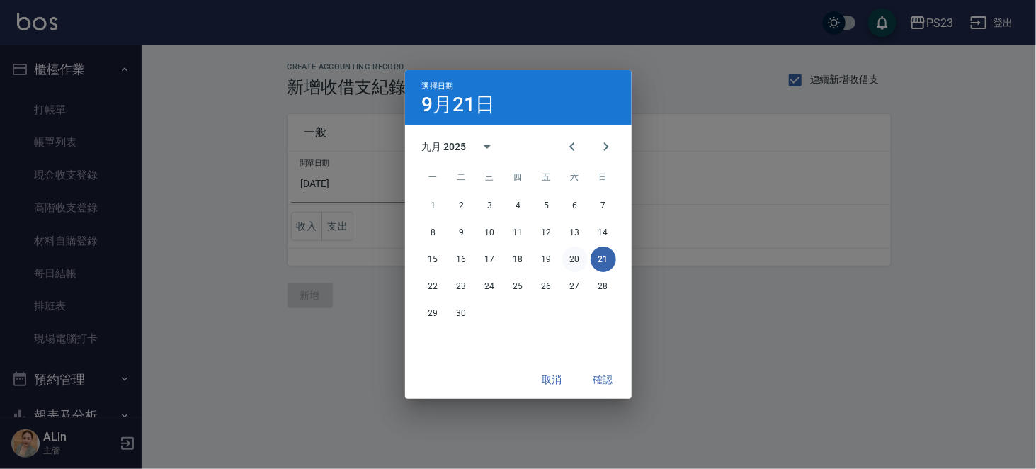
click at [571, 253] on button "20" at bounding box center [574, 258] width 25 height 25
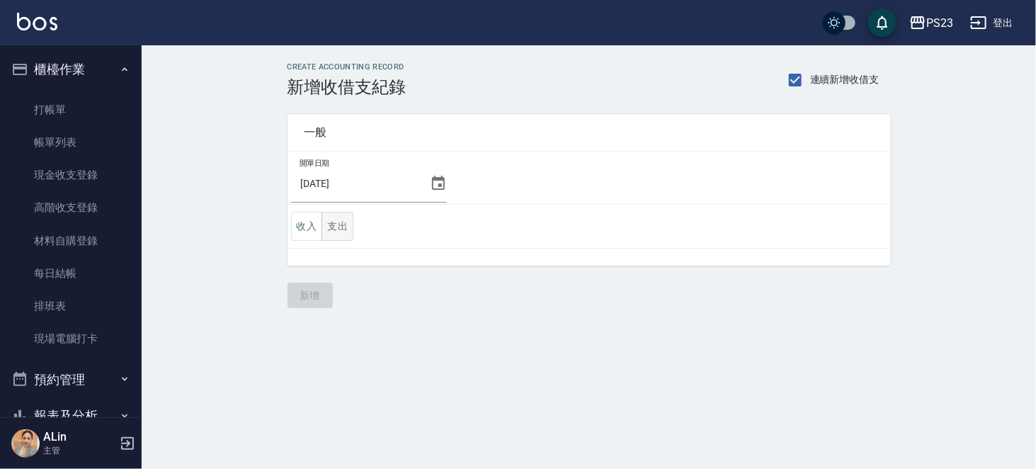
click at [337, 227] on button "支出" at bounding box center [337, 226] width 32 height 29
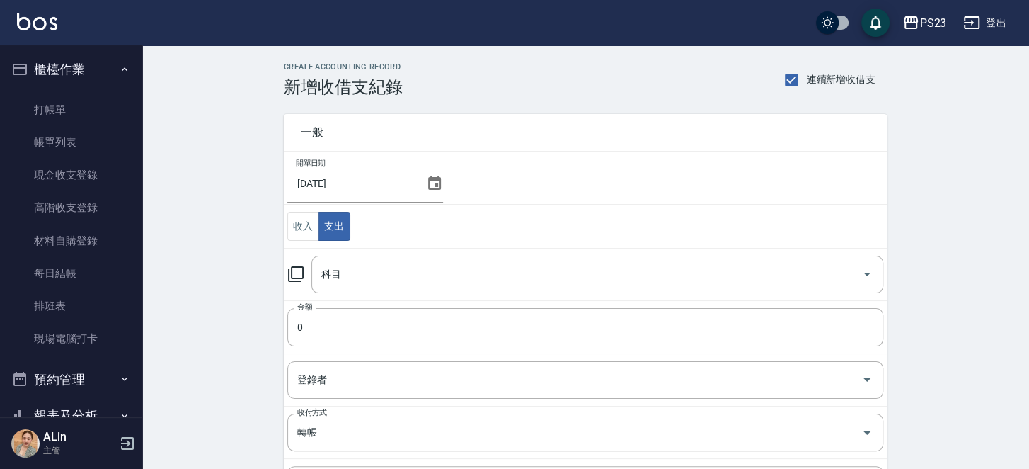
click at [304, 278] on icon at bounding box center [296, 274] width 16 height 16
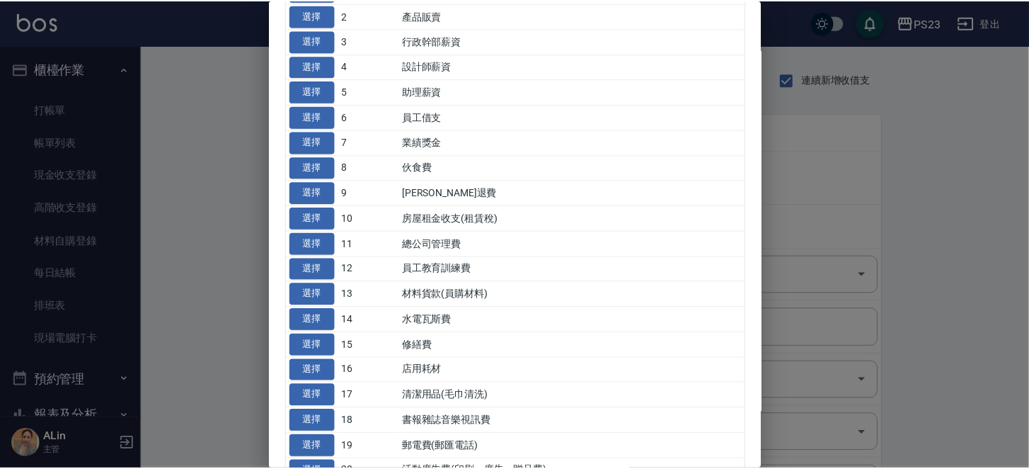
scroll to position [212, 0]
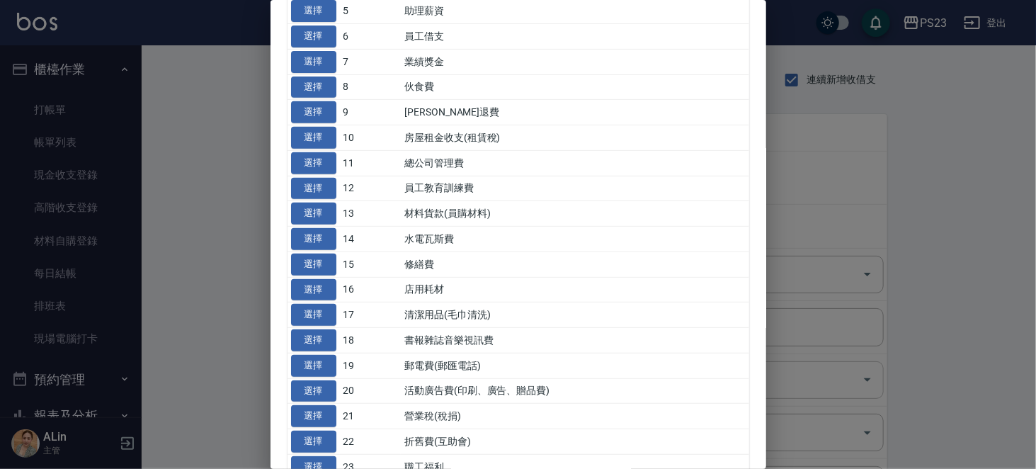
drag, startPoint x: 316, startPoint y: 404, endPoint x: 324, endPoint y: 391, distance: 14.3
click at [316, 351] on button "選擇" at bounding box center [313, 340] width 45 height 22
type input "18 書報雜誌音樂視訊費"
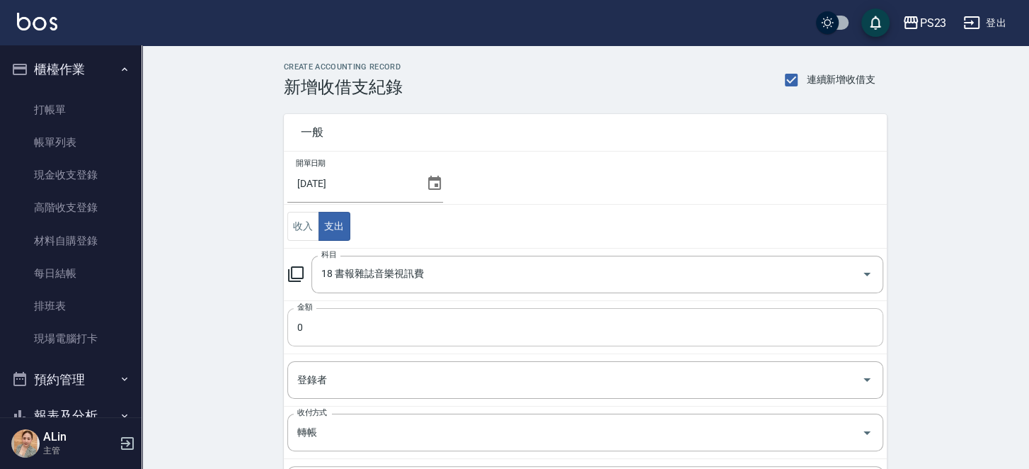
click at [349, 326] on input "0" at bounding box center [585, 327] width 596 height 38
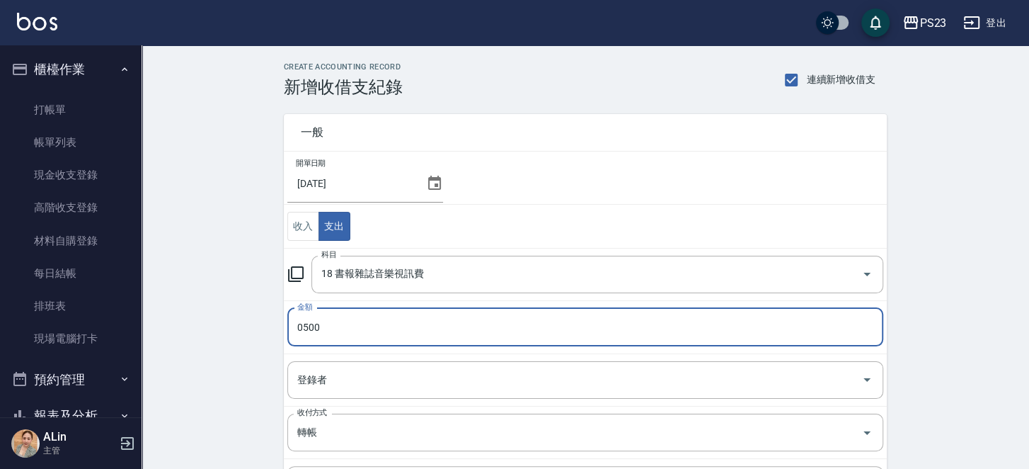
type input "0500"
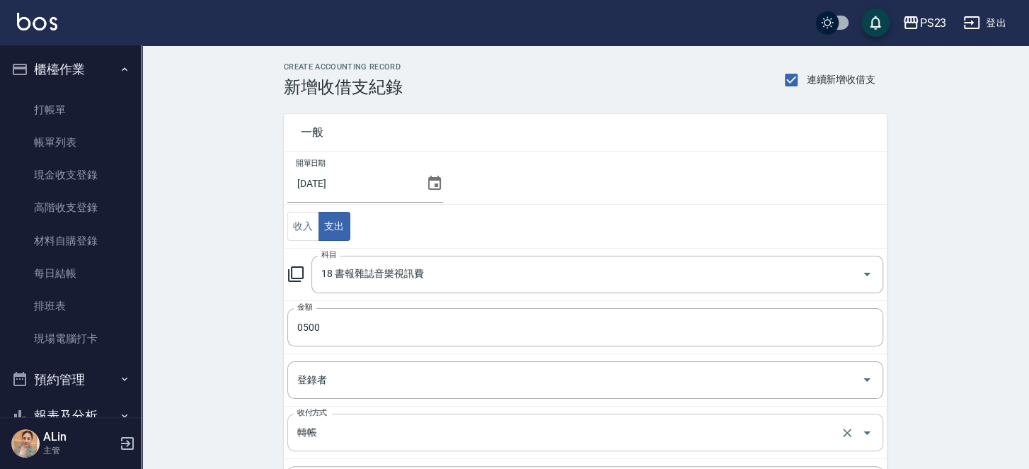
click at [369, 428] on input "轉帳" at bounding box center [566, 432] width 544 height 25
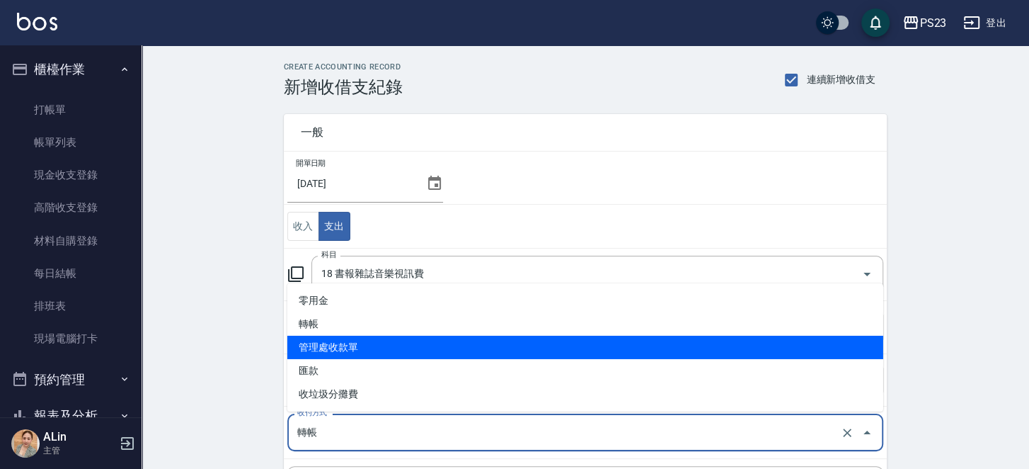
click at [378, 342] on li "管理處收款單" at bounding box center [585, 347] width 596 height 23
type input "管理處收款單"
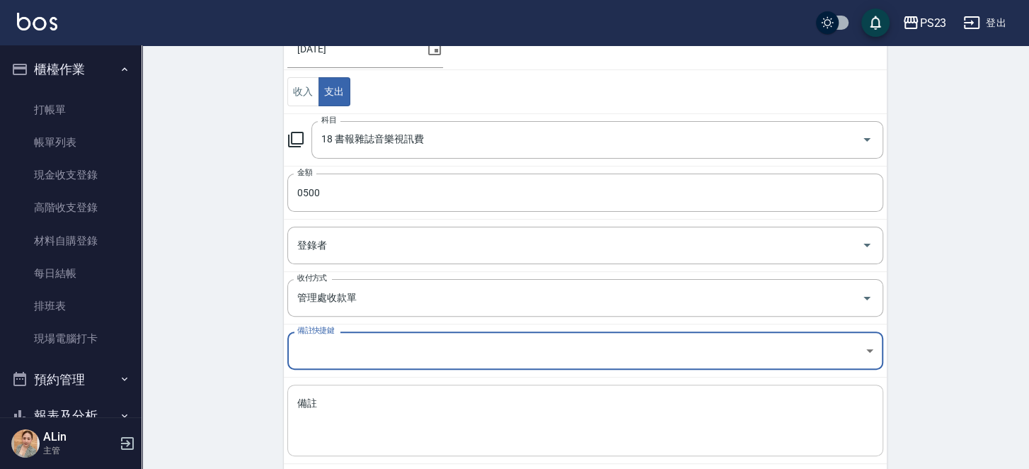
scroll to position [174, 0]
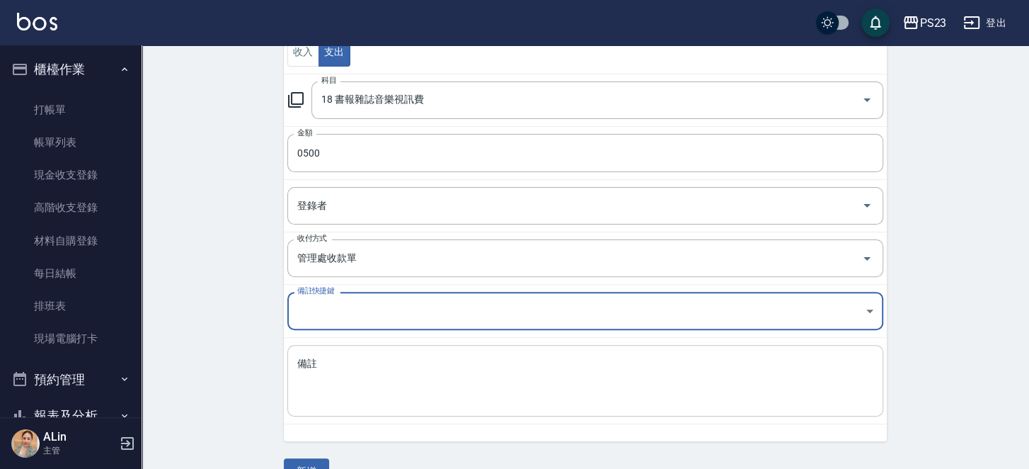
drag, startPoint x: 394, startPoint y: 399, endPoint x: 397, endPoint y: 390, distance: 9.0
click at [394, 398] on textarea "備註" at bounding box center [585, 381] width 576 height 48
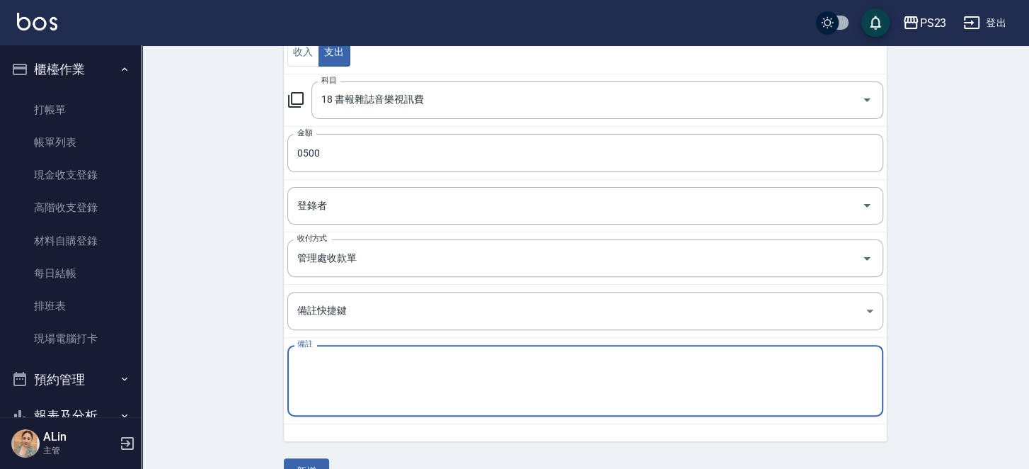
paste textarea "九太科技 音樂114/4~115/3 $500"
type textarea "九太科技 音樂114/4~115/3 $500"
click at [314, 462] on button "新增" at bounding box center [306, 471] width 45 height 26
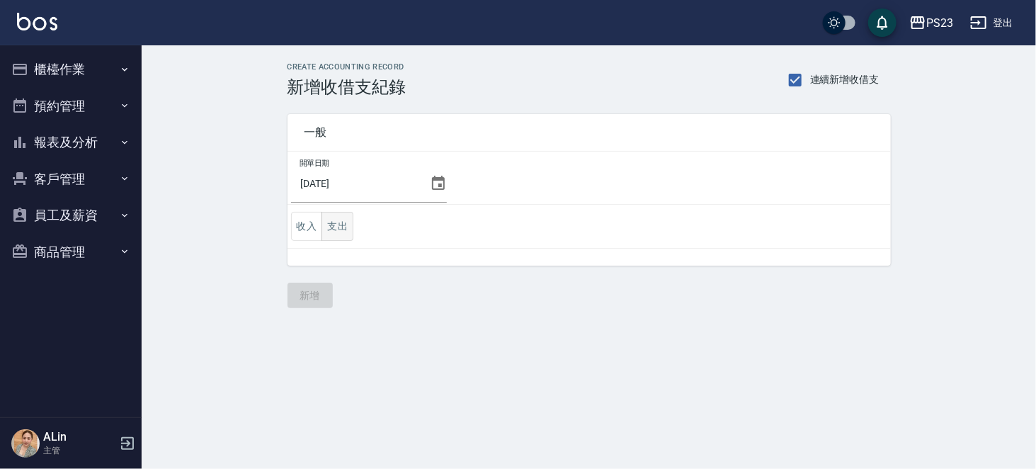
click at [341, 226] on button "支出" at bounding box center [337, 226] width 32 height 29
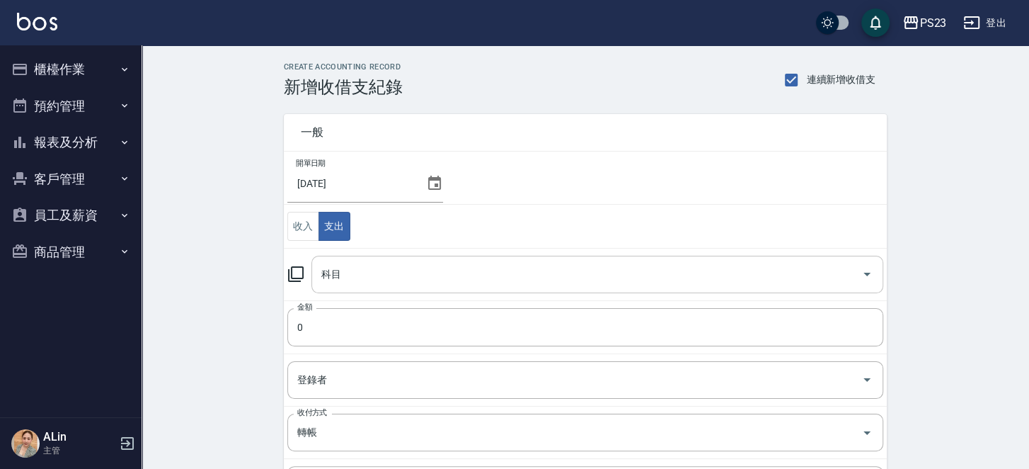
click at [324, 265] on input "科目" at bounding box center [587, 274] width 538 height 25
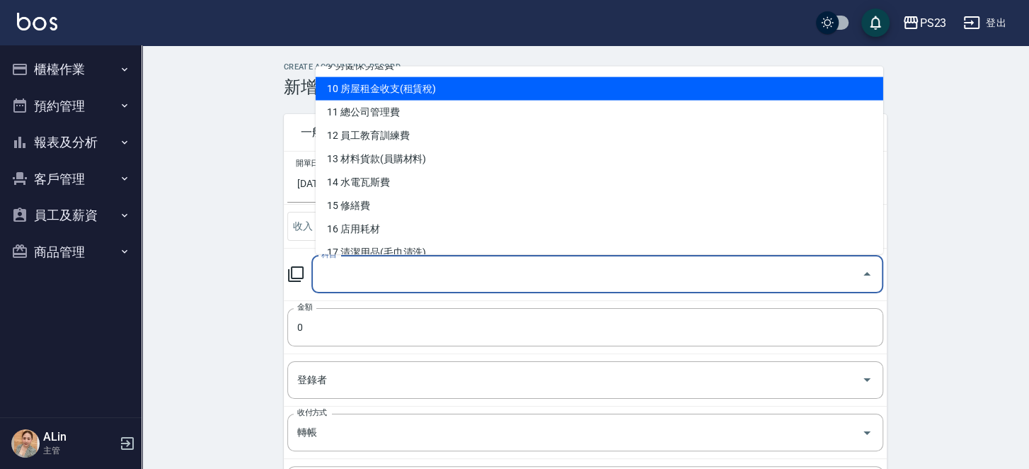
scroll to position [212, 0]
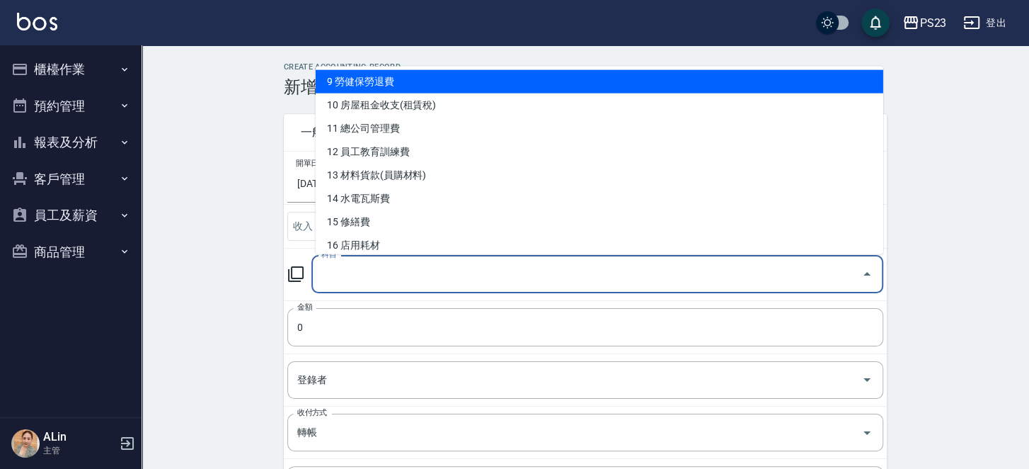
click at [377, 85] on li "9 勞健保勞退費" at bounding box center [600, 81] width 568 height 23
type input "9 勞健保勞退費"
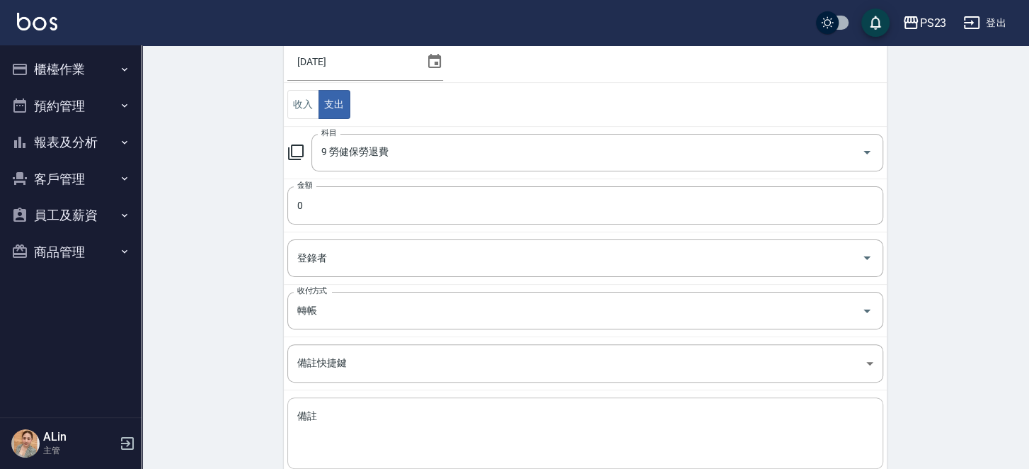
scroll to position [142, 0]
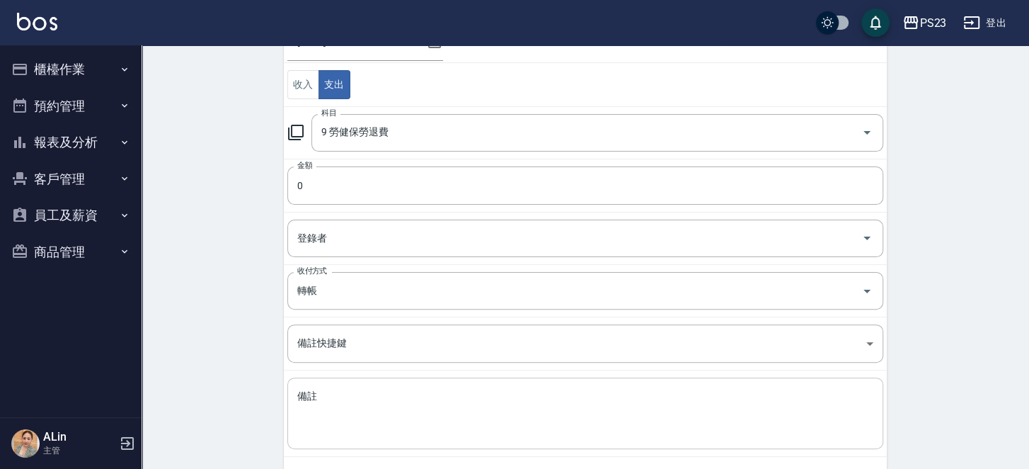
click at [423, 390] on textarea "備註" at bounding box center [585, 413] width 576 height 48
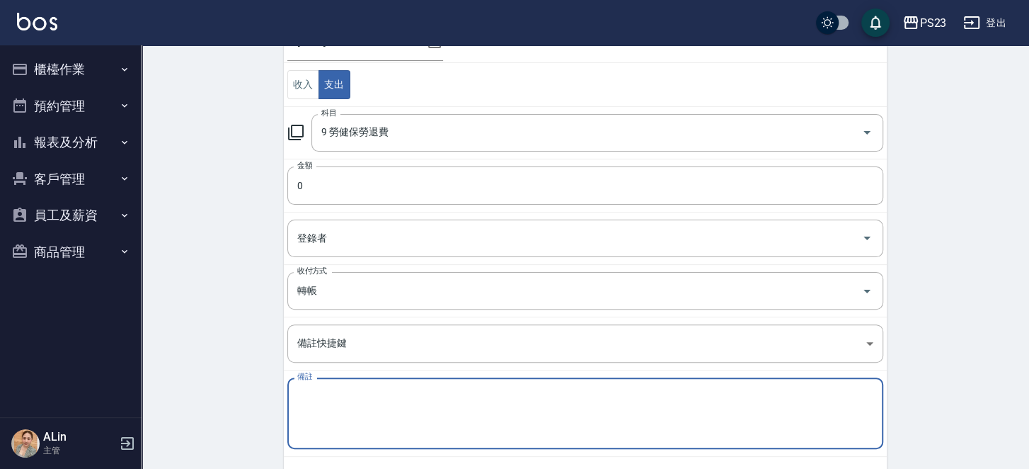
paste textarea "114年8月勞、健保費用 49233"
drag, startPoint x: 451, startPoint y: 396, endPoint x: 577, endPoint y: 391, distance: 126.1
click at [581, 390] on textarea "114年8月勞、健保費用 49233" at bounding box center [585, 413] width 576 height 48
type textarea "114年8月勞、健保費用 49233"
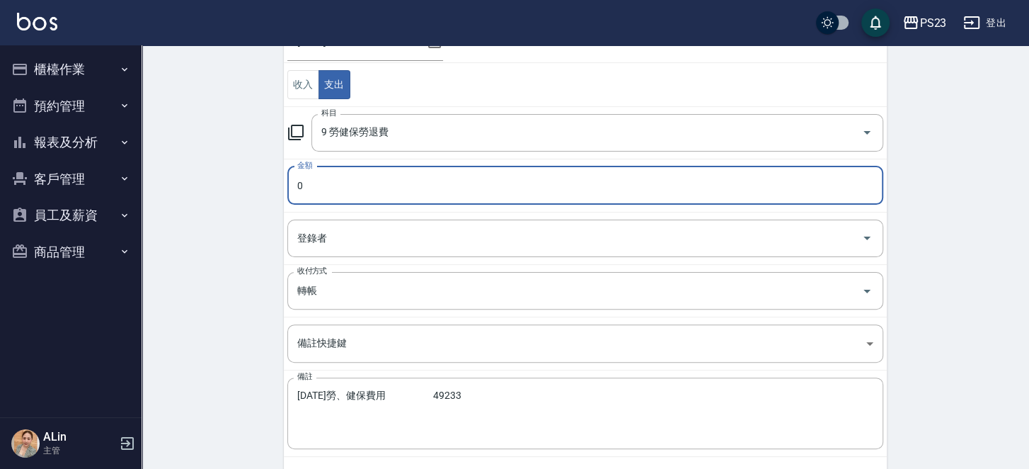
paste input "49233"
type input "49233"
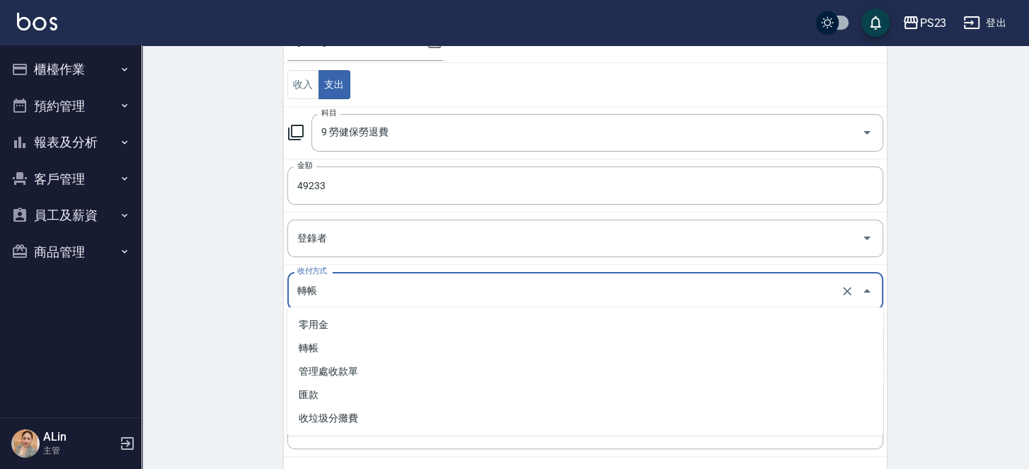
drag, startPoint x: 354, startPoint y: 284, endPoint x: 358, endPoint y: 291, distance: 7.9
click at [353, 284] on input "轉帳" at bounding box center [566, 290] width 544 height 25
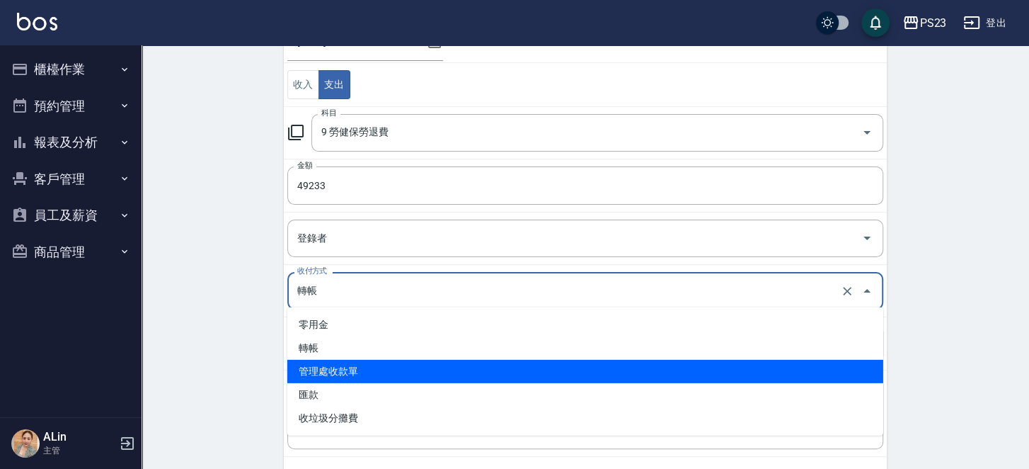
click at [378, 368] on li "管理處收款單" at bounding box center [585, 371] width 596 height 23
type input "管理處收款單"
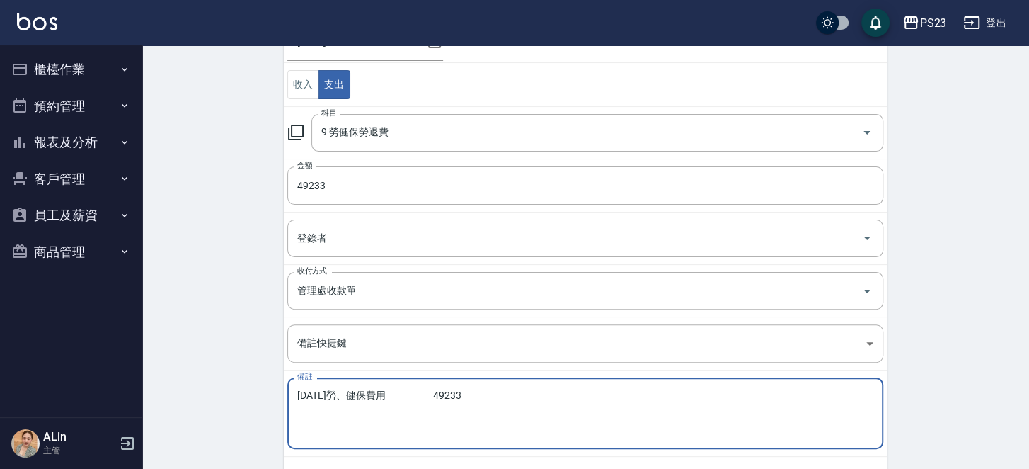
click at [450, 394] on textarea "114年8月勞、健保費用 49233" at bounding box center [585, 413] width 576 height 48
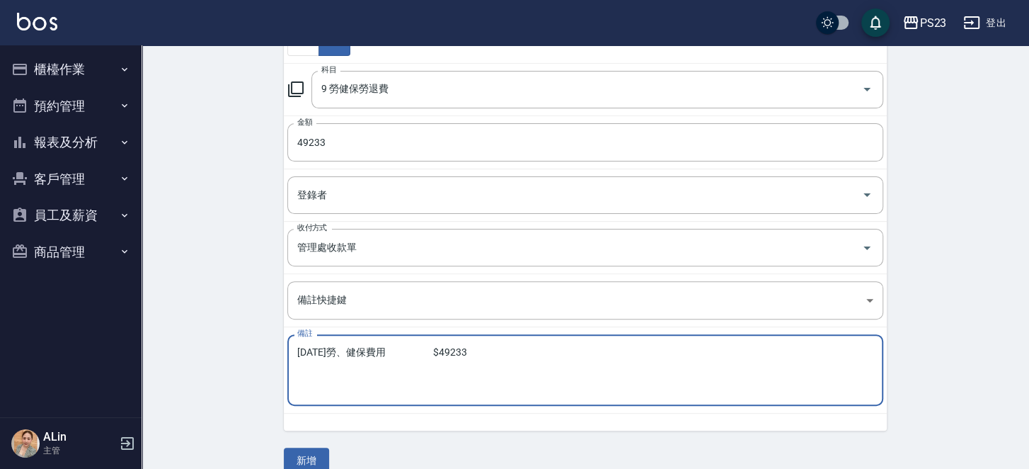
scroll to position [202, 0]
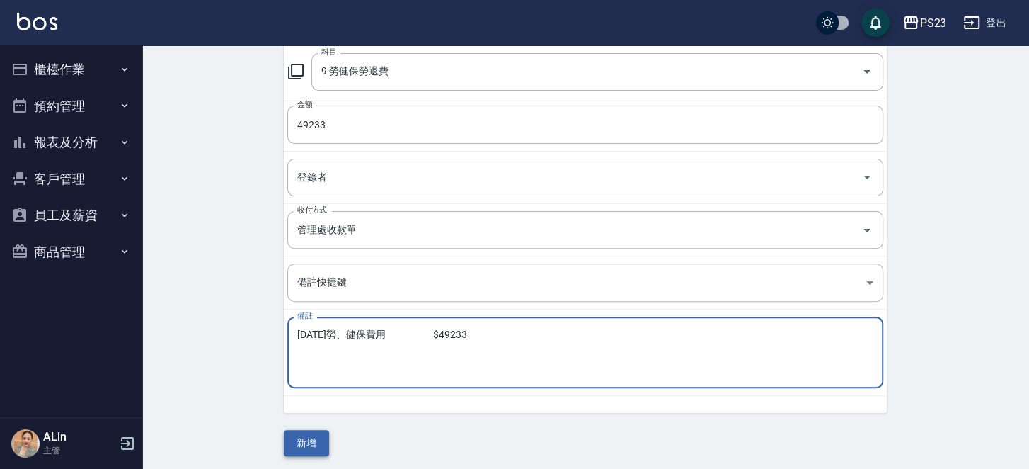
type textarea "114年8月勞、健保費用 $49233"
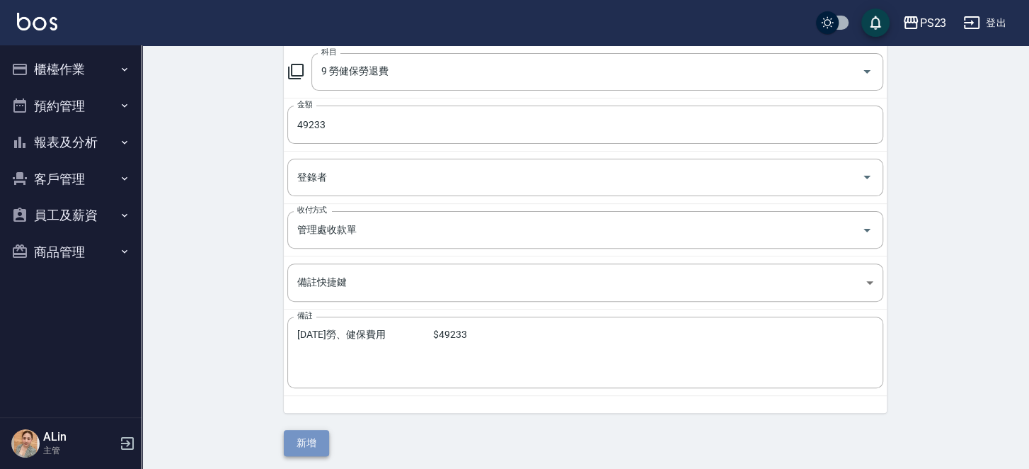
click at [304, 442] on button "新增" at bounding box center [306, 443] width 45 height 26
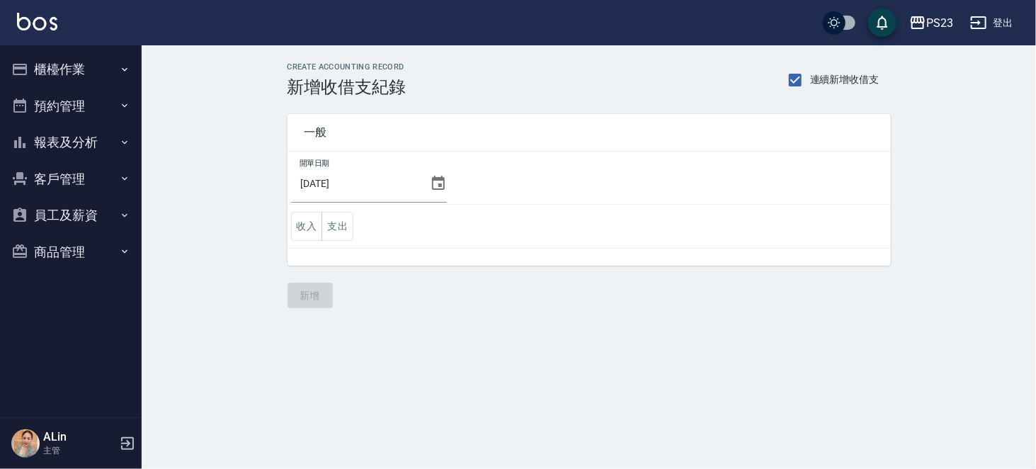
click at [358, 221] on td "收入 支出" at bounding box center [588, 227] width 603 height 44
click at [342, 224] on button "支出" at bounding box center [337, 226] width 32 height 29
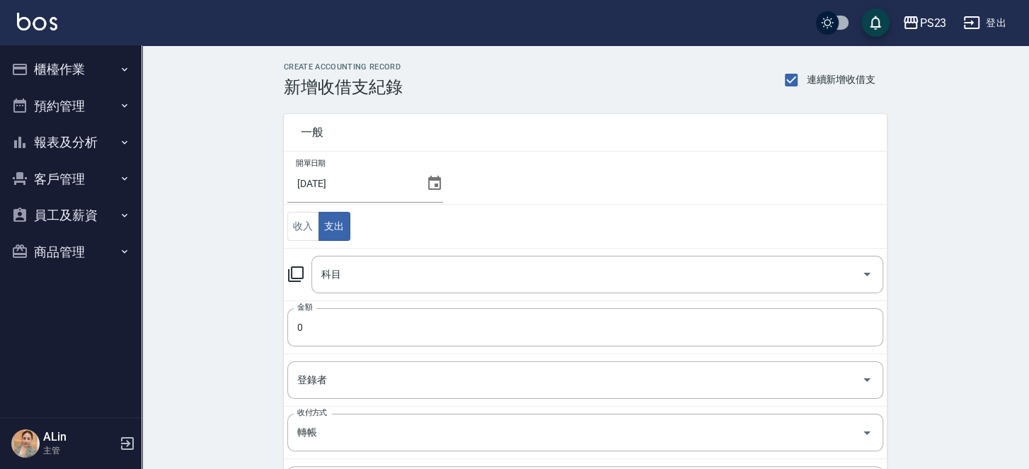
click at [302, 272] on icon at bounding box center [295, 273] width 17 height 17
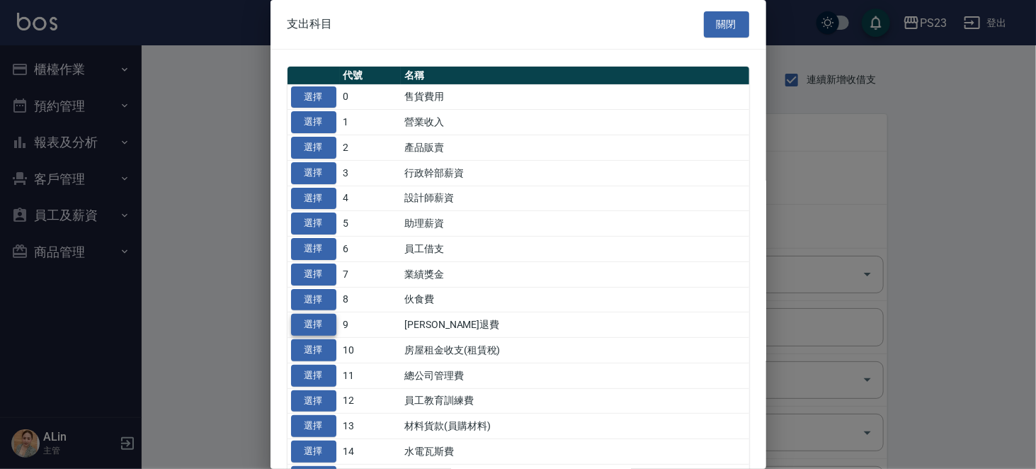
click at [304, 336] on button "選擇" at bounding box center [313, 325] width 45 height 22
type input "9 勞健保勞退費"
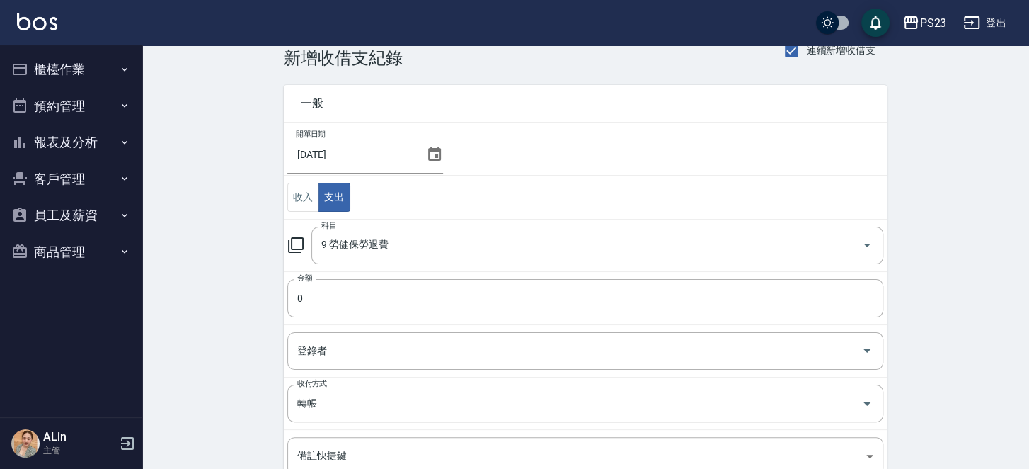
scroll to position [142, 0]
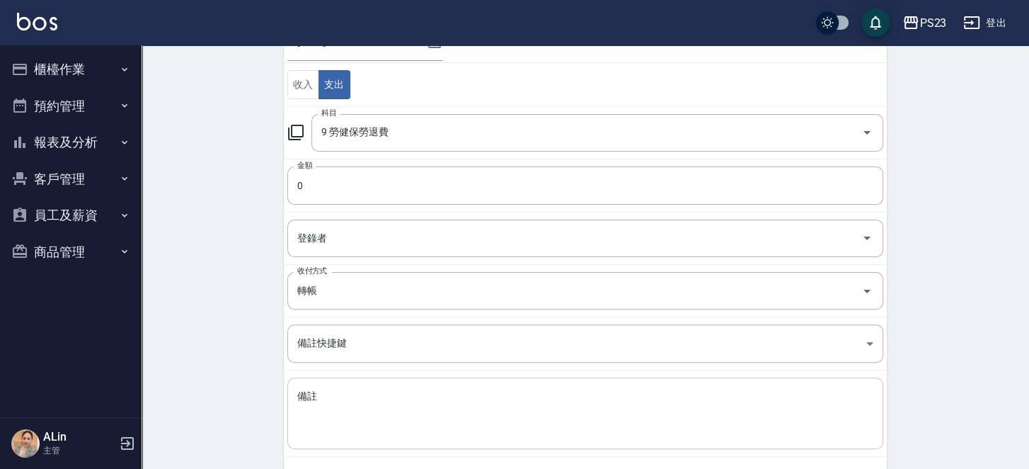
click at [389, 417] on textarea "備註" at bounding box center [585, 413] width 576 height 48
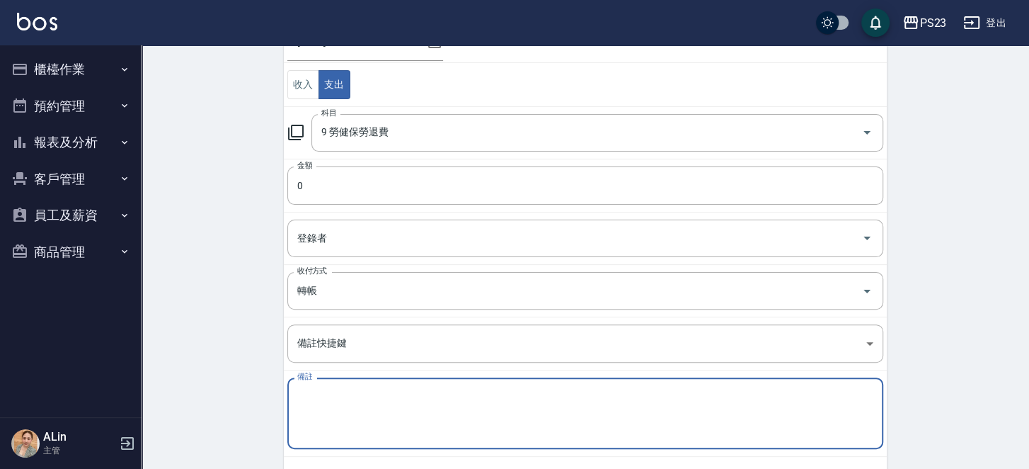
paste textarea "114年8月勞工退休金新制提繳費用 15815"
drag, startPoint x: 467, startPoint y: 390, endPoint x: 651, endPoint y: 406, distance: 184.8
click at [654, 406] on textarea "114年8月勞工退休金新制提繳費用 15815" at bounding box center [585, 413] width 576 height 48
type textarea "114年8月勞工退休金新制提繳費用 15815"
click at [360, 184] on input "0" at bounding box center [585, 185] width 596 height 38
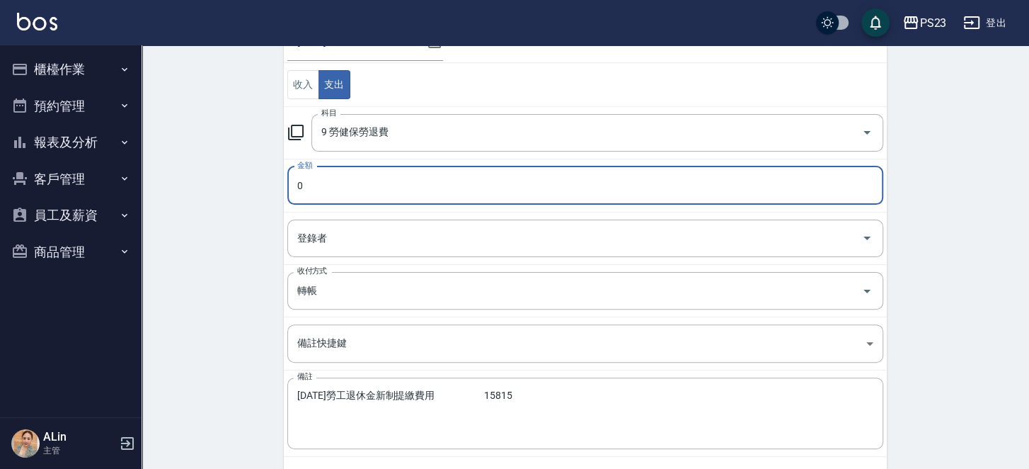
paste input "15815"
type input "15815"
click at [359, 295] on input "轉帳" at bounding box center [566, 290] width 544 height 25
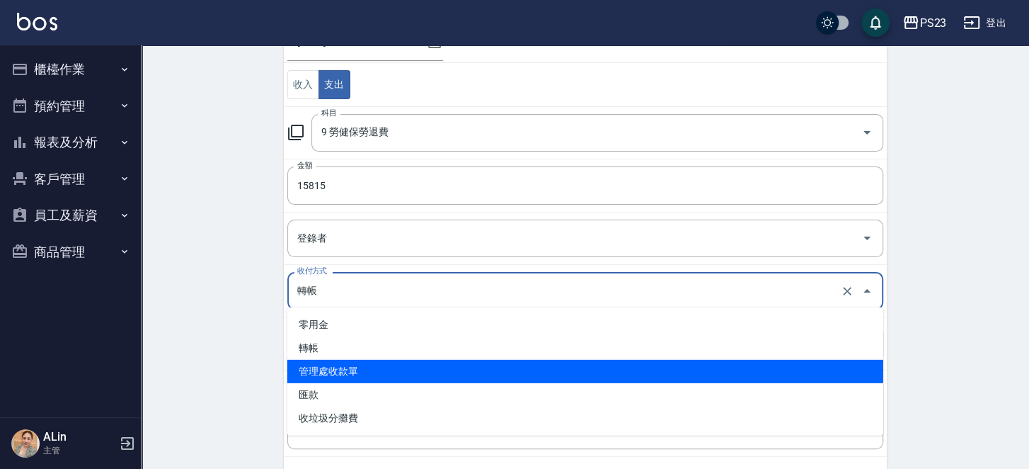
click at [372, 369] on li "管理處收款單" at bounding box center [585, 371] width 596 height 23
type input "管理處收款單"
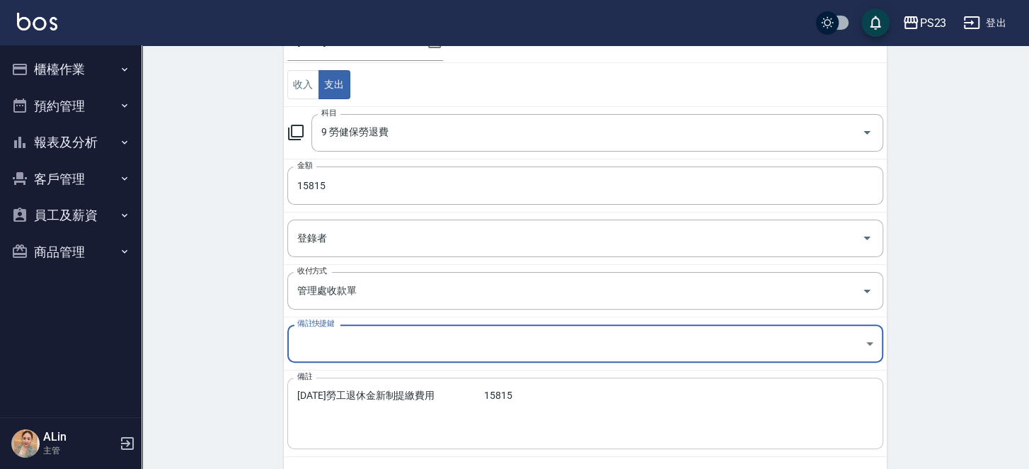
click at [486, 391] on textarea "114年8月勞工退休金新制提繳費用 15815" at bounding box center [585, 413] width 576 height 48
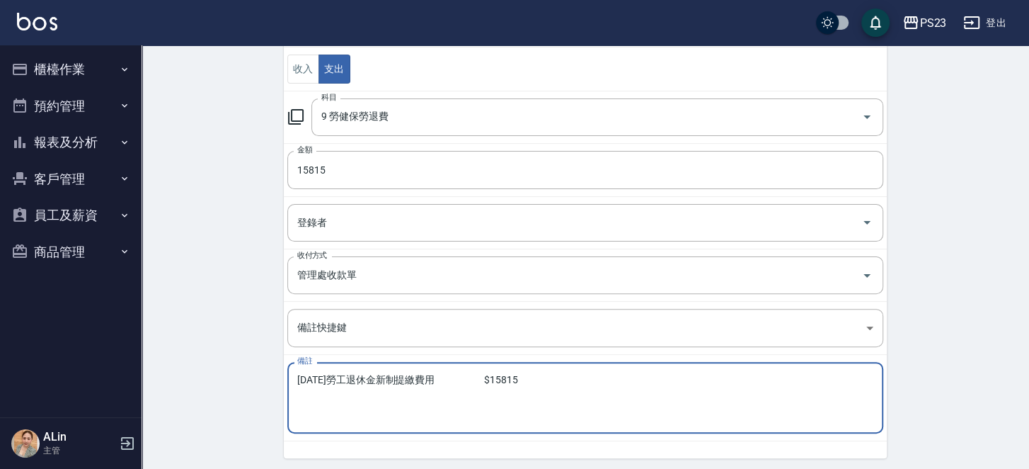
scroll to position [202, 0]
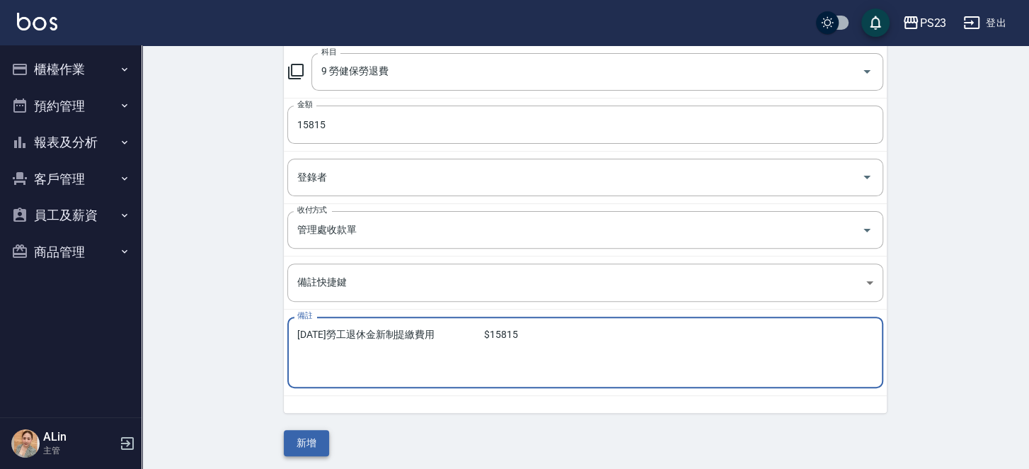
type textarea "114年8月勞工退休金新制提繳費用 $15815"
click at [311, 439] on button "新增" at bounding box center [306, 443] width 45 height 26
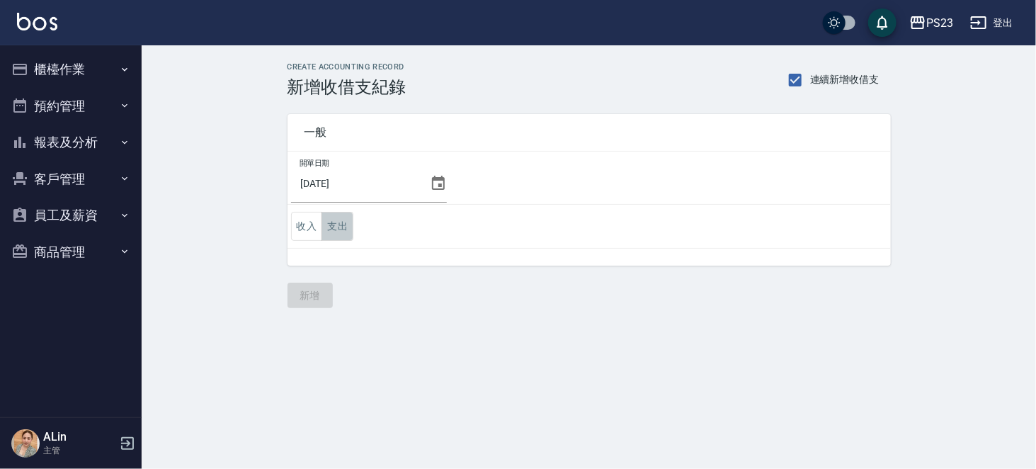
click at [333, 226] on button "支出" at bounding box center [337, 226] width 32 height 29
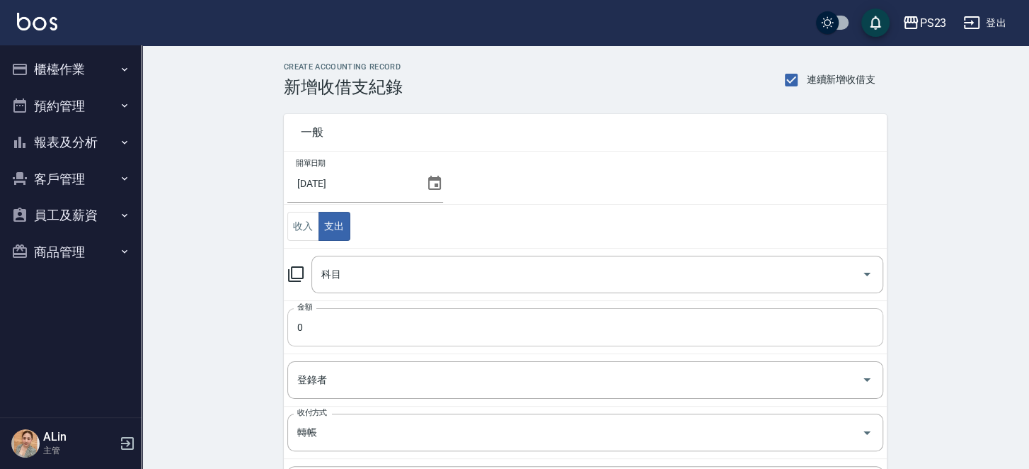
scroll to position [71, 0]
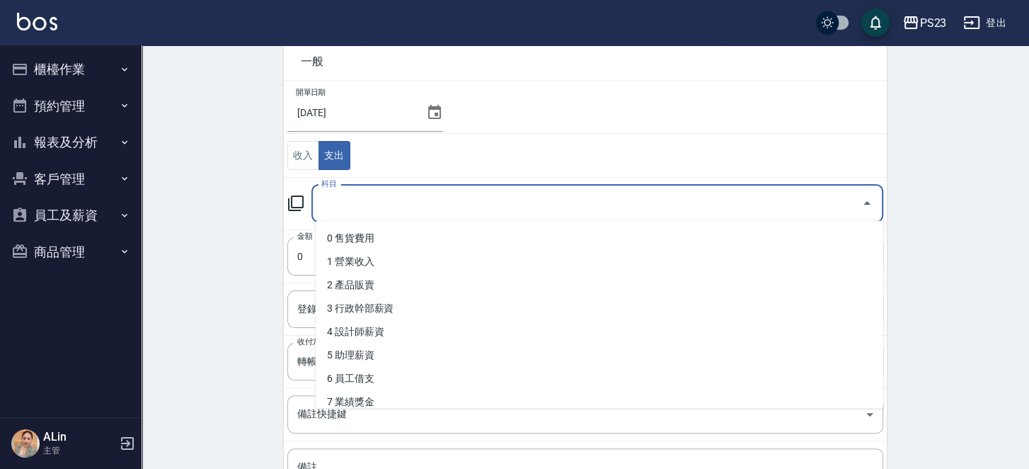
click at [364, 205] on input "科目" at bounding box center [587, 203] width 538 height 25
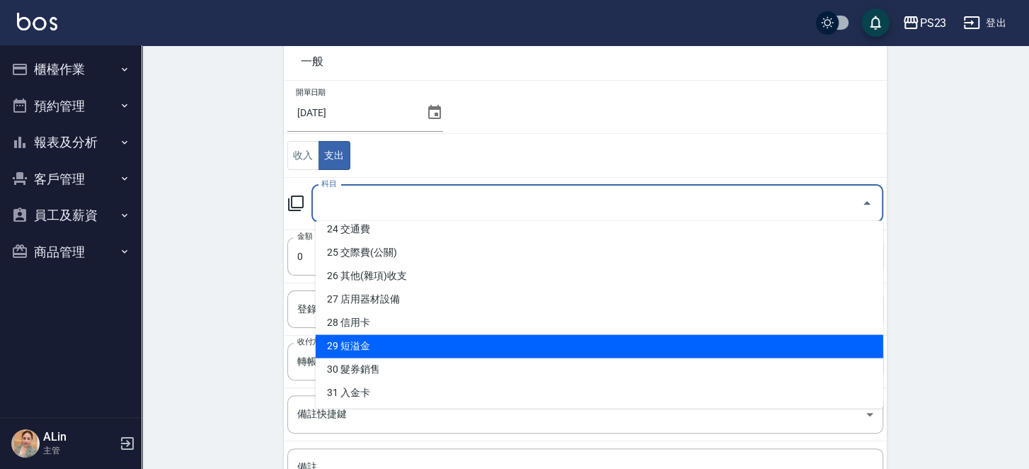
scroll to position [428, 0]
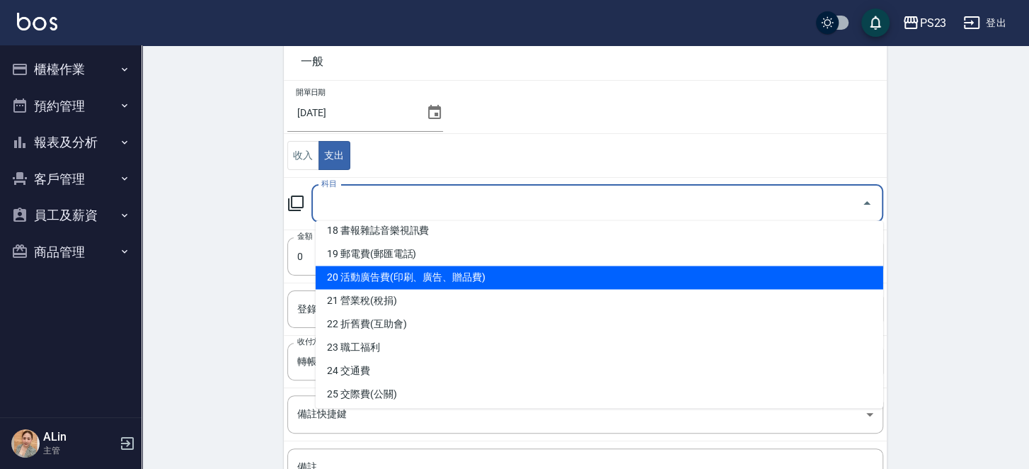
click at [436, 278] on li "20 活動廣告費(印刷、廣告、贈品費)" at bounding box center [600, 276] width 568 height 23
type input "20 活動廣告費(印刷、廣告、贈品費)"
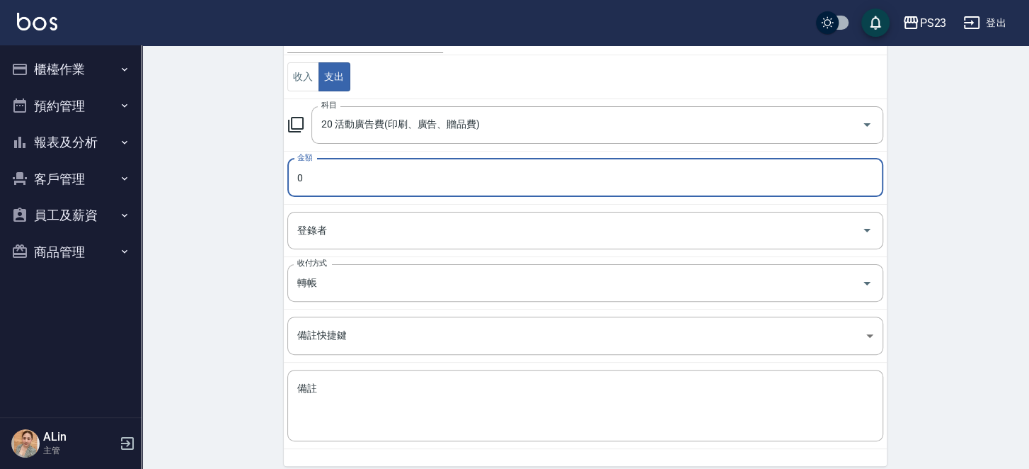
scroll to position [202, 0]
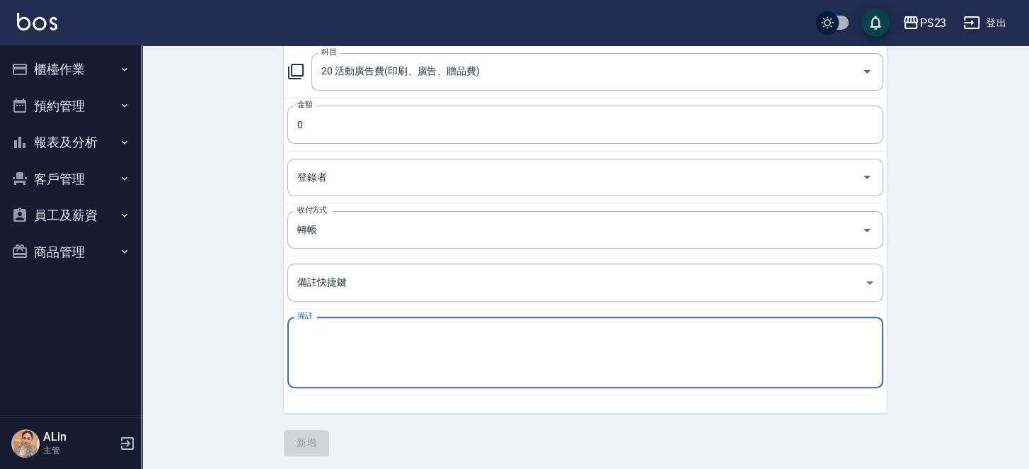
click at [389, 337] on textarea "備註" at bounding box center [585, 352] width 576 height 48
paste textarea "簡訊費用 8/12送達手機386送達業者23 409 0.86 352"
drag, startPoint x: 541, startPoint y: 329, endPoint x: 629, endPoint y: 324, distance: 88.7
click at [631, 324] on div "簡訊費用 8/12送達手機386送達業者23 409 0.86 352 x 備註" at bounding box center [585, 352] width 596 height 72
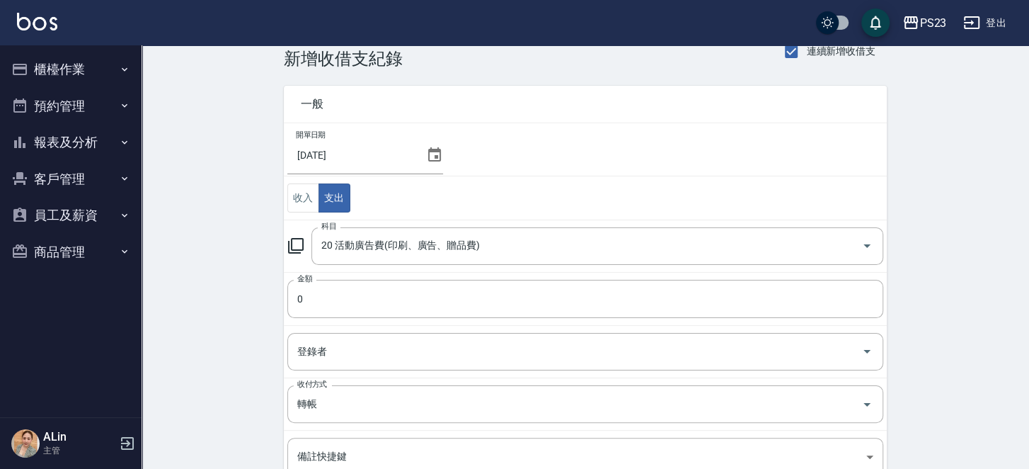
scroll to position [0, 0]
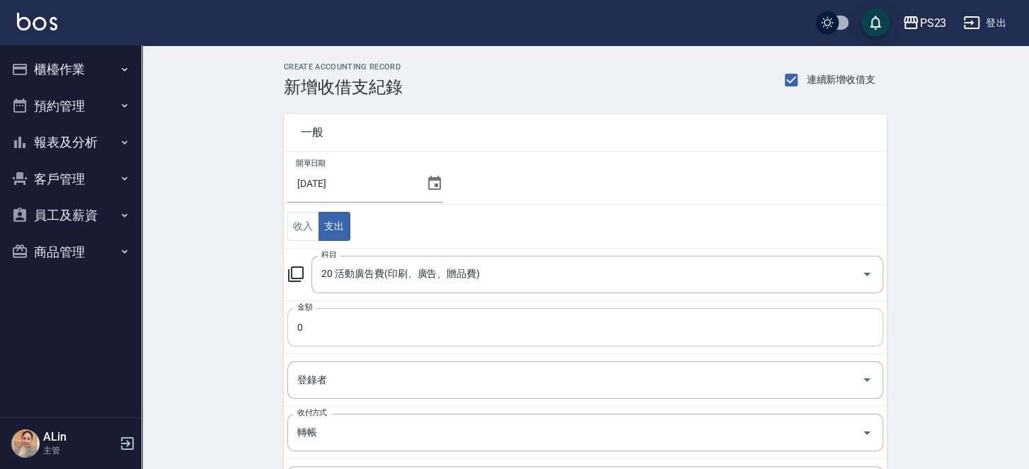
type textarea "簡訊費用 8/12送達手機386送達業者23 409 0.86 352"
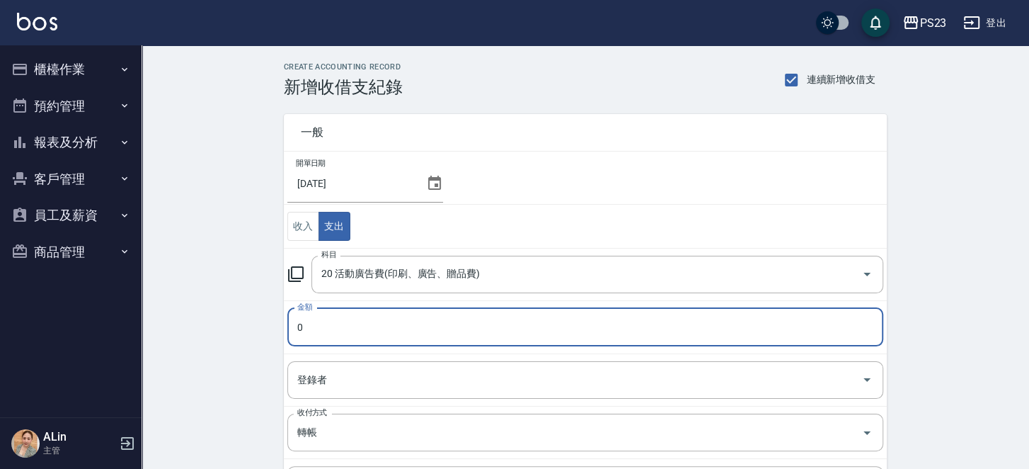
paste input "352"
type input "352"
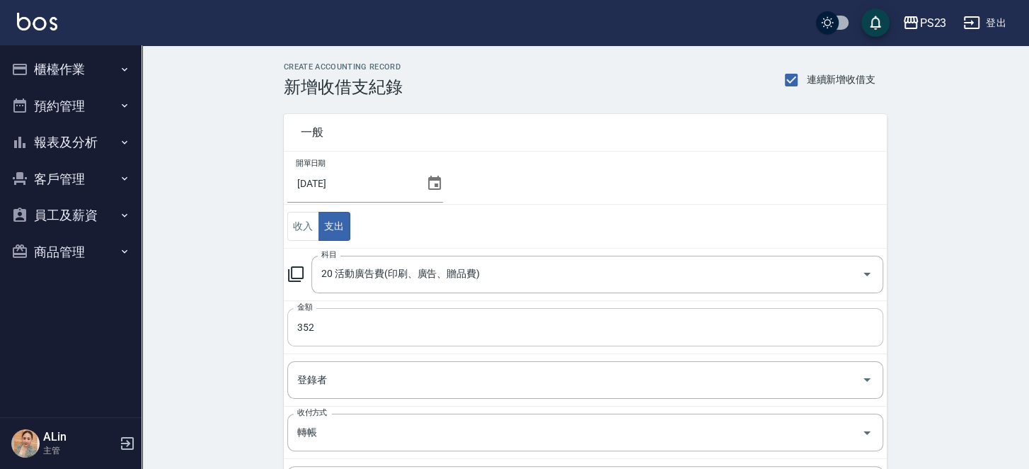
scroll to position [142, 0]
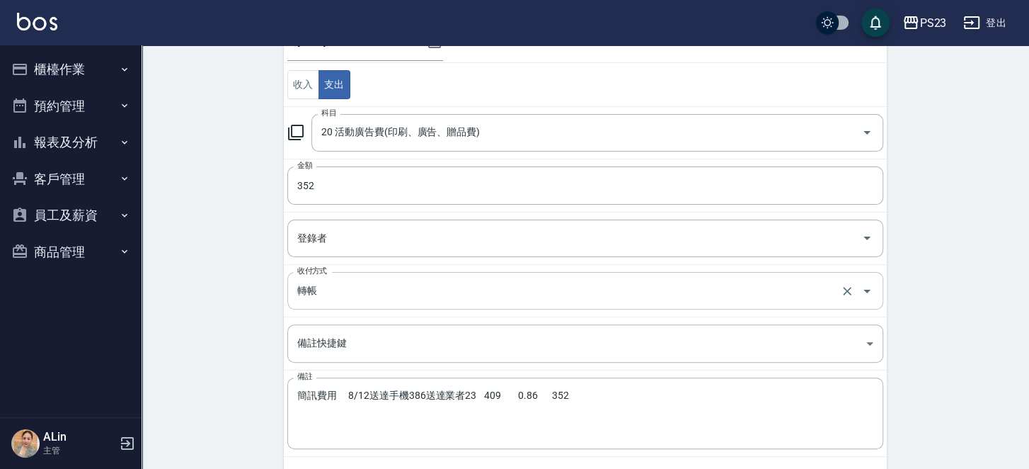
click at [345, 289] on input "轉帳" at bounding box center [566, 290] width 544 height 25
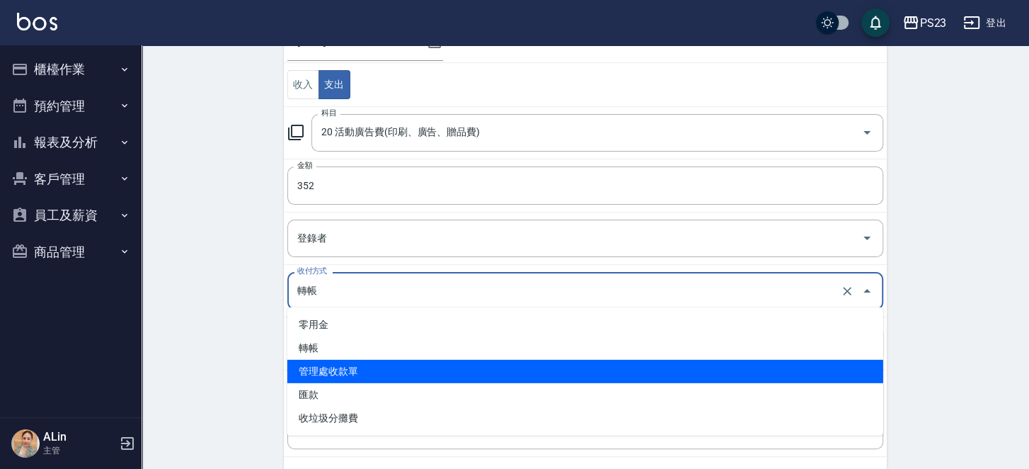
drag, startPoint x: 346, startPoint y: 369, endPoint x: 357, endPoint y: 362, distance: 12.8
click at [347, 368] on li "管理處收款單" at bounding box center [585, 371] width 596 height 23
type input "管理處收款單"
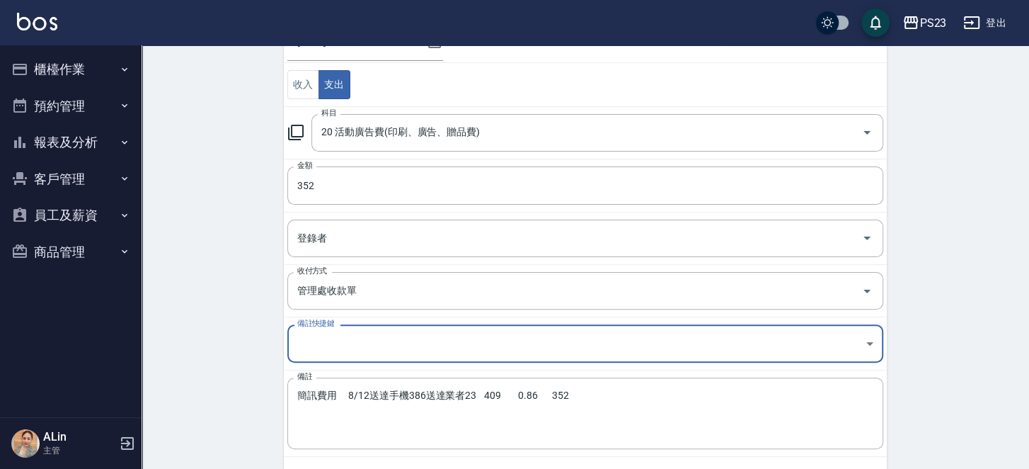
scroll to position [202, 0]
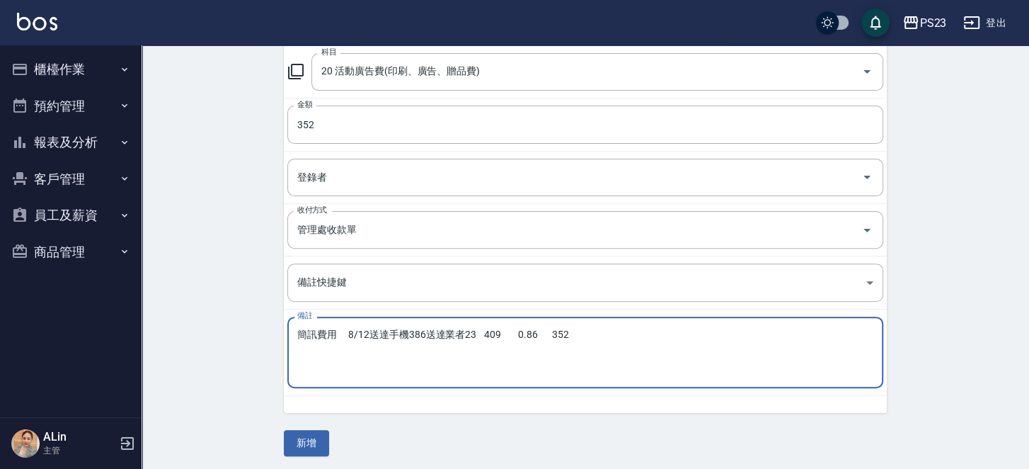
drag, startPoint x: 354, startPoint y: 329, endPoint x: 435, endPoint y: 312, distance: 82.5
click at [355, 328] on textarea "簡訊費用 8/12送達手機386送達業者23 409 0.86 352" at bounding box center [585, 352] width 576 height 48
click at [485, 328] on textarea "簡訊費用 8/12送達手機386送達業者23 409 0.86 352" at bounding box center [585, 352] width 576 height 48
drag, startPoint x: 491, startPoint y: 334, endPoint x: 484, endPoint y: 334, distance: 7.8
click at [484, 334] on textarea "簡訊費用 8/12送達手機386送達業者23 409 0.86 352" at bounding box center [585, 352] width 576 height 48
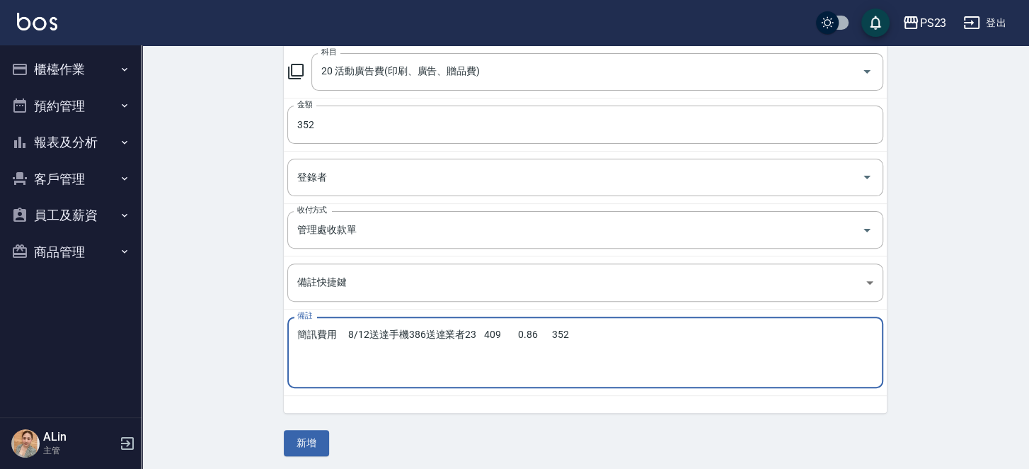
click at [510, 328] on textarea "簡訊費用 8/12送達手機386送達業者23 409 0.86 352" at bounding box center [585, 352] width 576 height 48
drag, startPoint x: 484, startPoint y: 325, endPoint x: 496, endPoint y: 326, distance: 12.8
click at [485, 328] on textarea "簡訊費用 8/12送達手機386送達業者23 409 *0.86 =352" at bounding box center [585, 352] width 576 height 48
type textarea "簡訊費用 8/12送達手機386送達業者23/ 409 *0.86 =352"
click at [308, 440] on button "新增" at bounding box center [306, 443] width 45 height 26
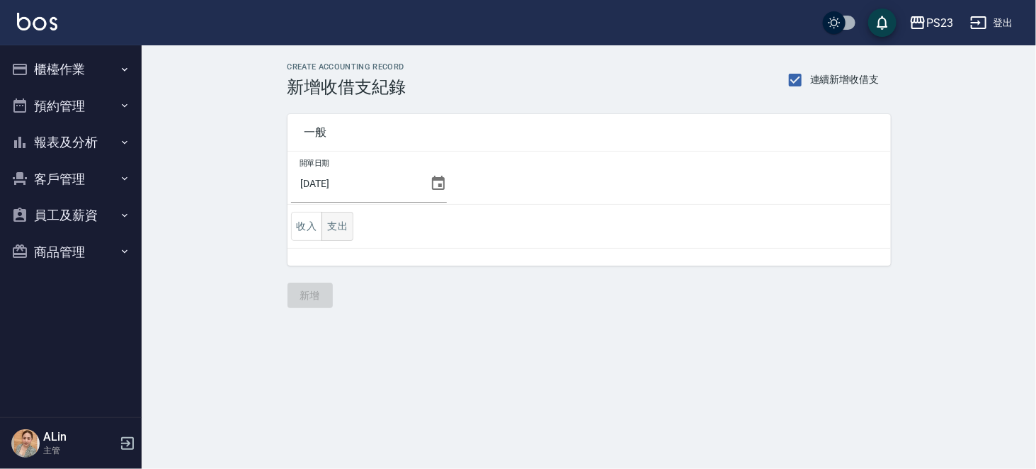
click at [330, 215] on button "支出" at bounding box center [337, 226] width 32 height 29
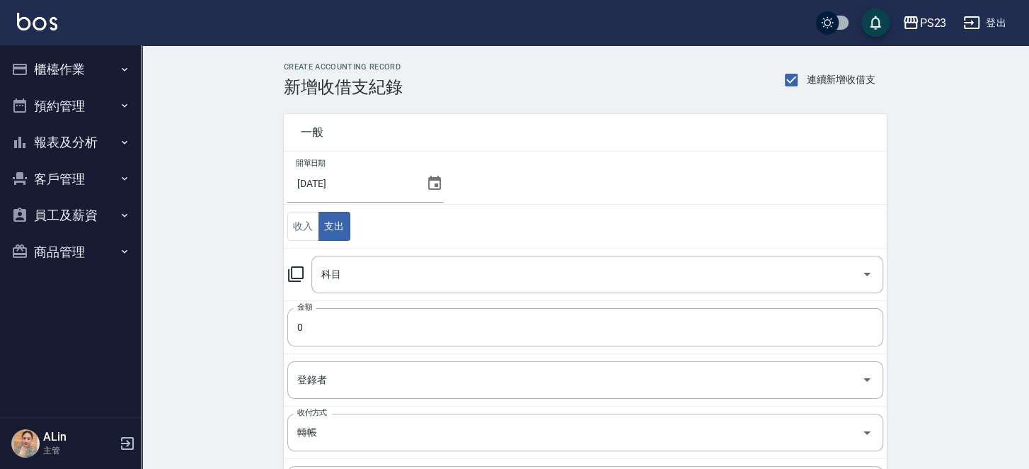
click at [299, 269] on icon at bounding box center [295, 273] width 17 height 17
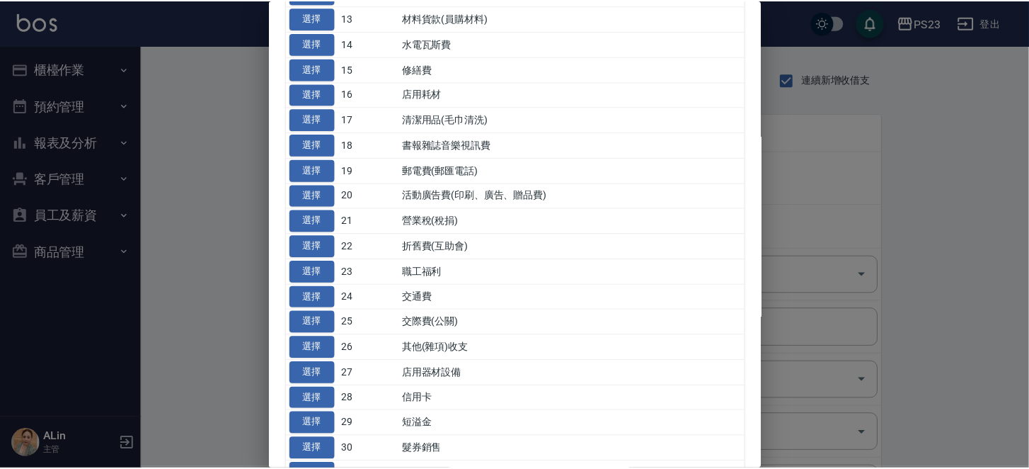
scroll to position [425, 0]
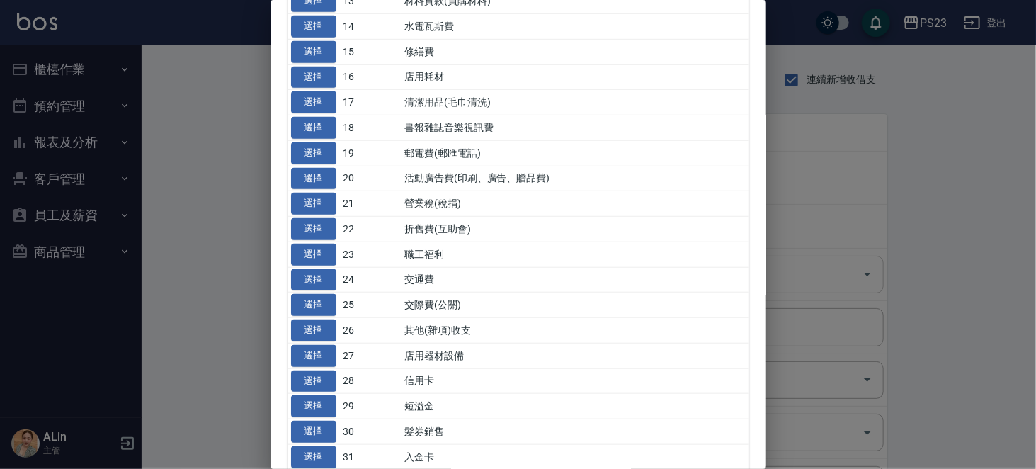
click at [323, 190] on button "選擇" at bounding box center [313, 179] width 45 height 22
type input "20 活動廣告費(印刷、廣告、贈品費)"
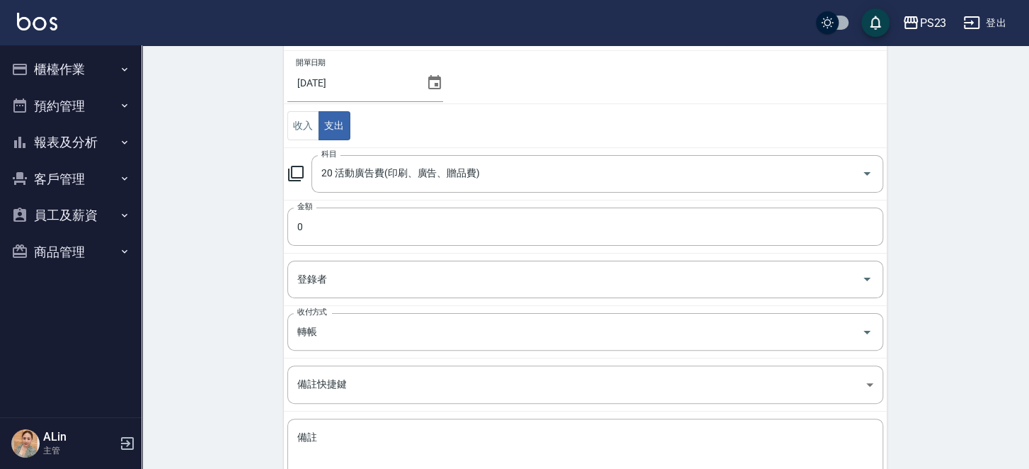
scroll to position [142, 0]
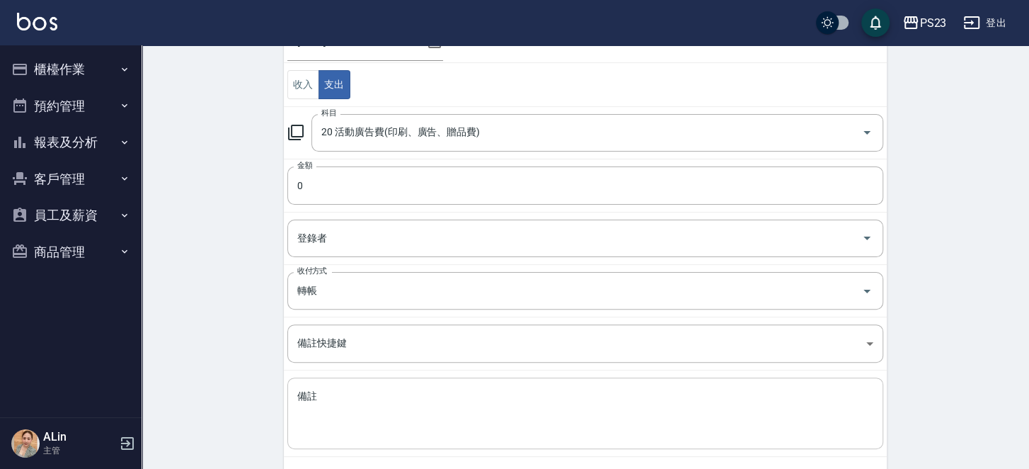
click at [382, 408] on textarea "備註" at bounding box center [585, 413] width 576 height 48
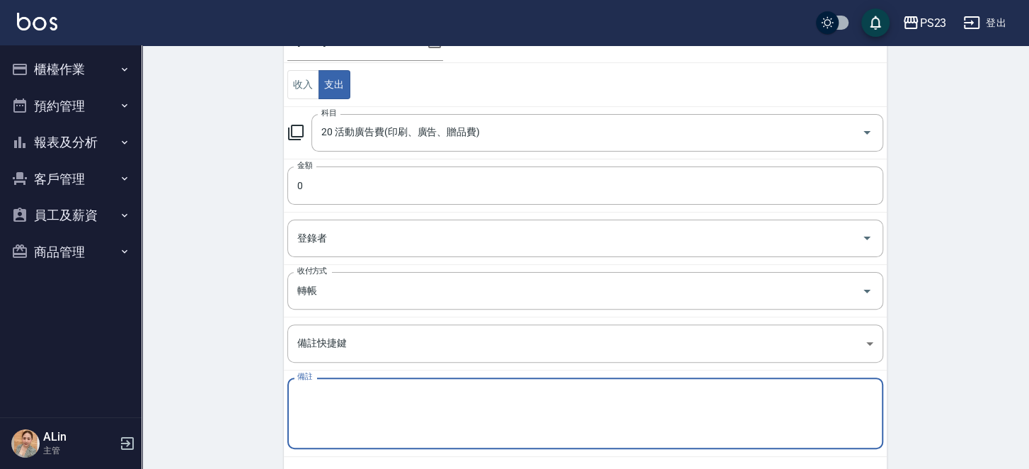
paste textarea "簡訊費用 9/2送達手機767送達業者29 796 0.86 685"
drag, startPoint x: 490, startPoint y: 393, endPoint x: 493, endPoint y: 386, distance: 7.6
click at [493, 391] on textarea "簡訊費用 9/2送達手機767送達業者29 796 0.86 685" at bounding box center [585, 413] width 576 height 48
drag, startPoint x: 571, startPoint y: 394, endPoint x: 671, endPoint y: 379, distance: 101.7
click at [670, 379] on div "簡訊費用 9/2送達手機767送達業者29 /796* 0.86= 685 x 備註" at bounding box center [585, 413] width 596 height 72
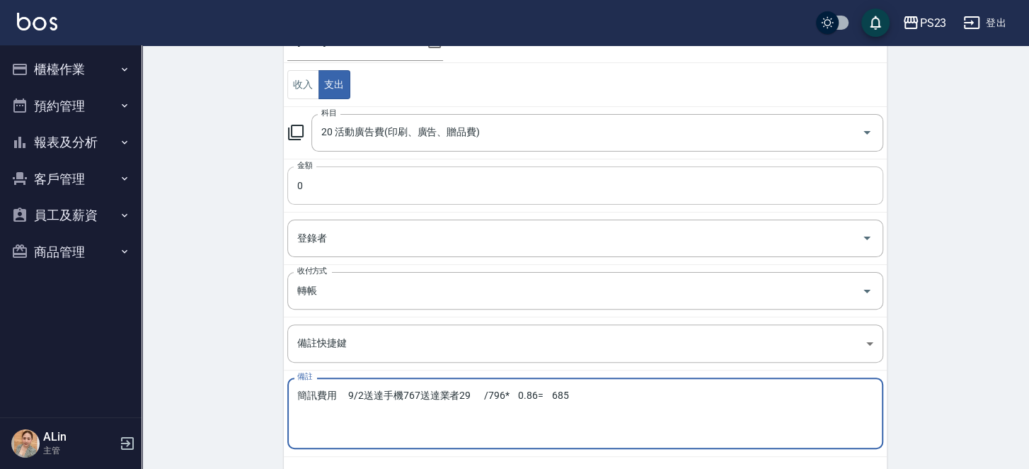
type textarea "簡訊費用 9/2送達手機767送達業者29 /796* 0.86= 685"
click at [319, 178] on input "0" at bounding box center [585, 185] width 596 height 38
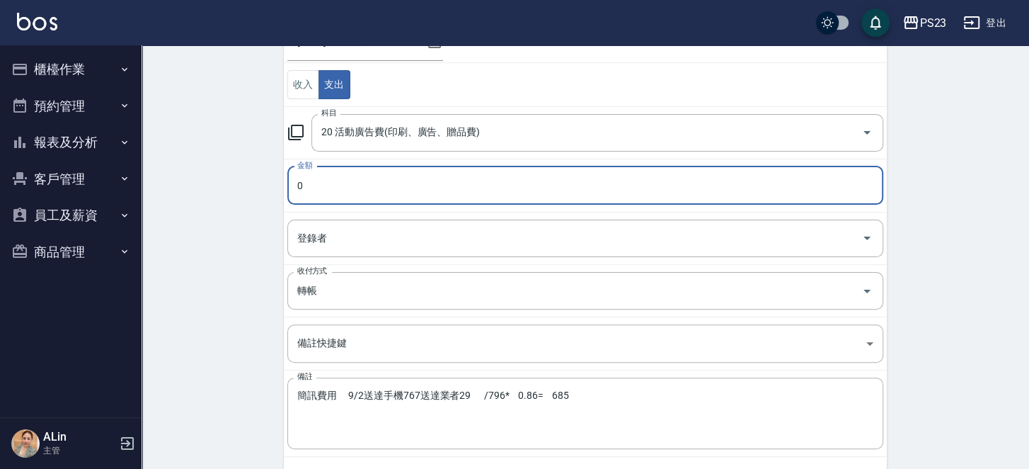
paste input "685"
type input "685"
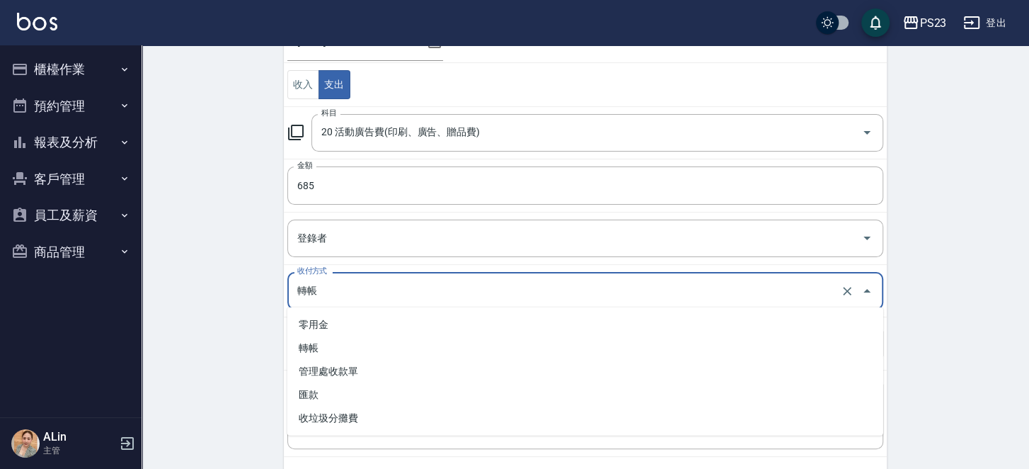
click at [335, 297] on input "轉帳" at bounding box center [566, 290] width 544 height 25
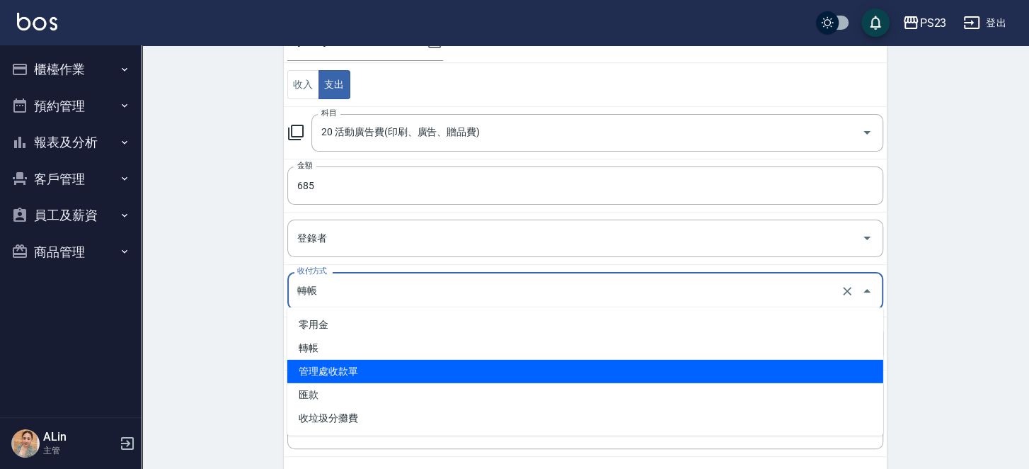
click at [348, 377] on li "管理處收款單" at bounding box center [585, 371] width 596 height 23
type input "管理處收款單"
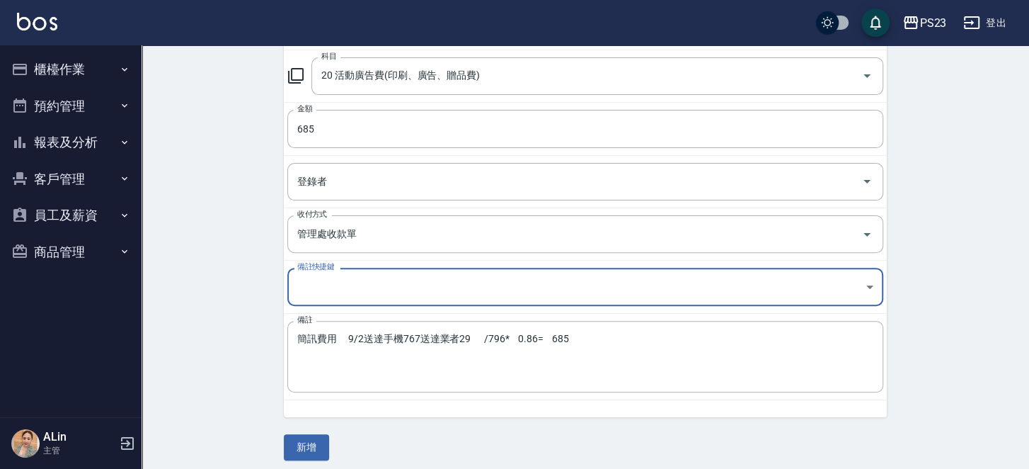
scroll to position [202, 0]
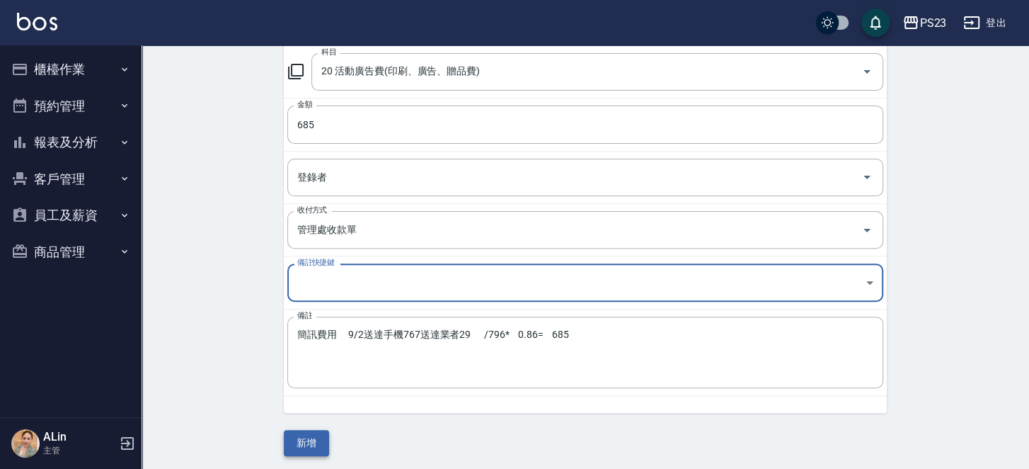
click at [311, 438] on button "新增" at bounding box center [306, 443] width 45 height 26
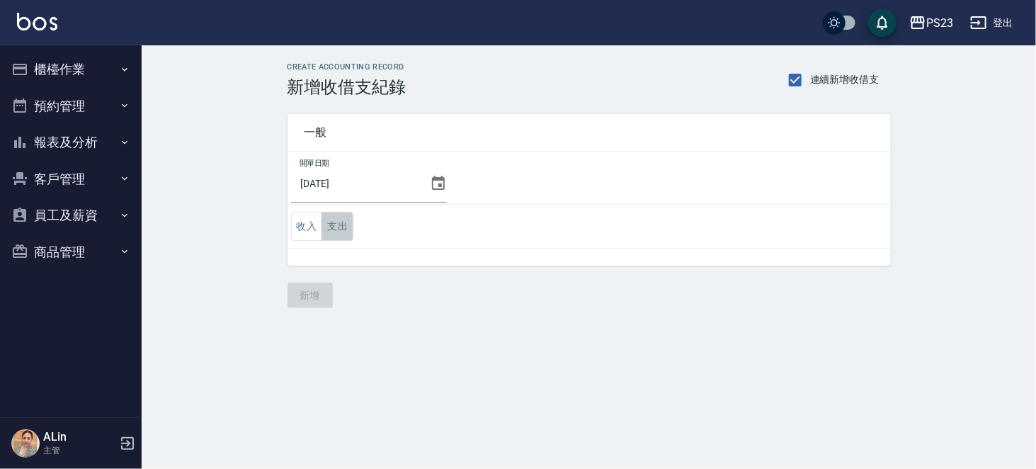
click at [340, 224] on button "支出" at bounding box center [337, 226] width 32 height 29
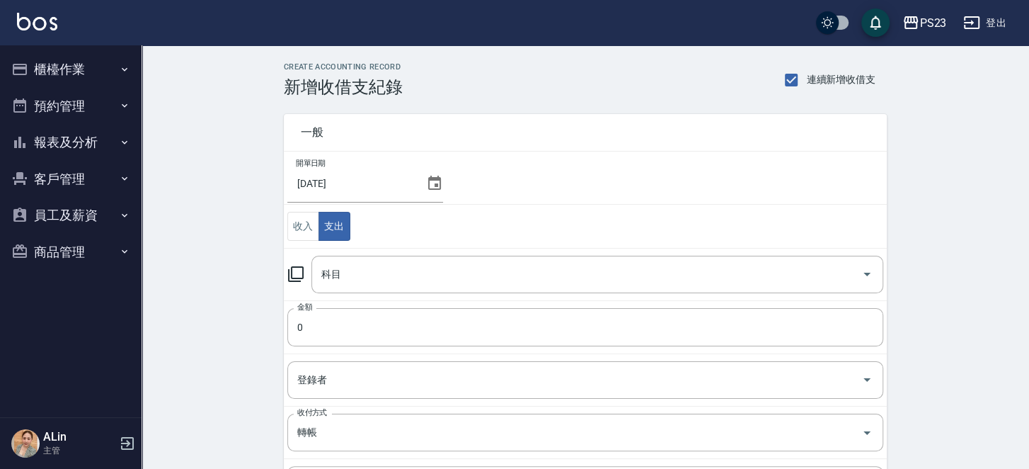
click at [296, 272] on icon at bounding box center [295, 273] width 17 height 17
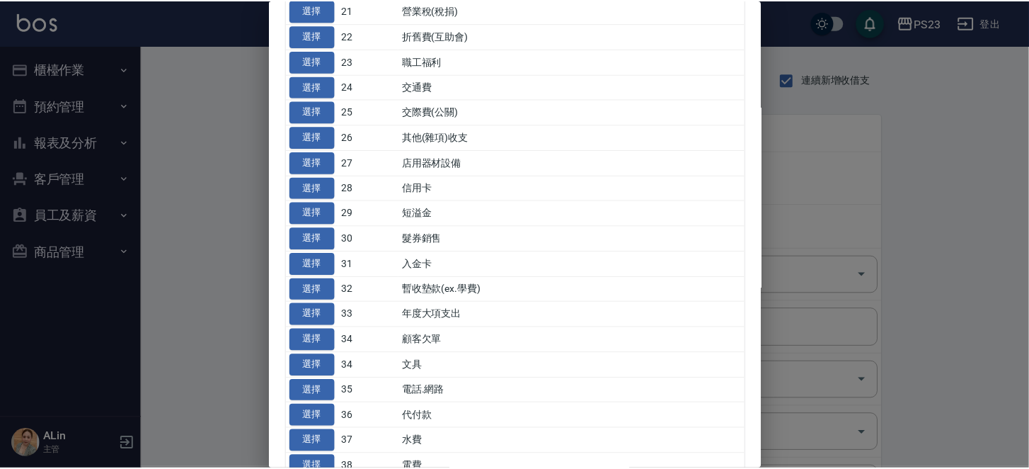
scroll to position [637, 0]
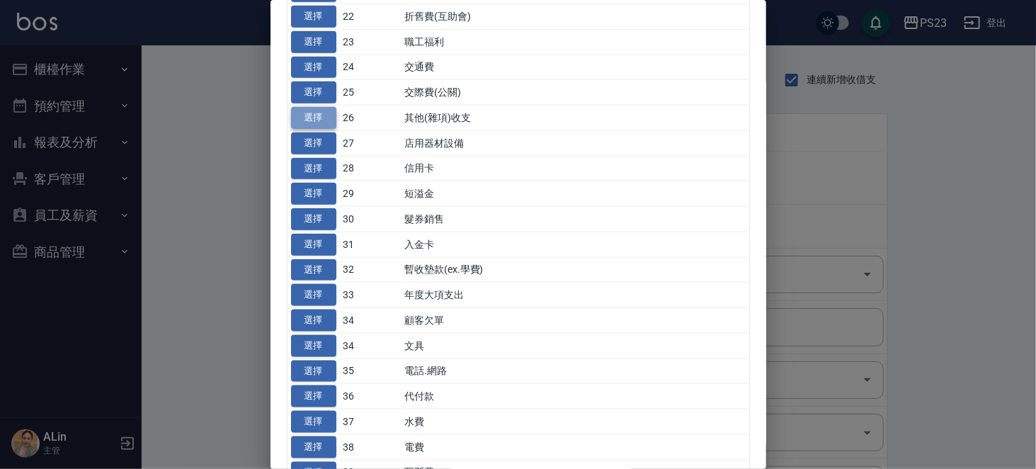
click at [309, 129] on button "選擇" at bounding box center [313, 118] width 45 height 22
type input "26 其他(雜項)收支"
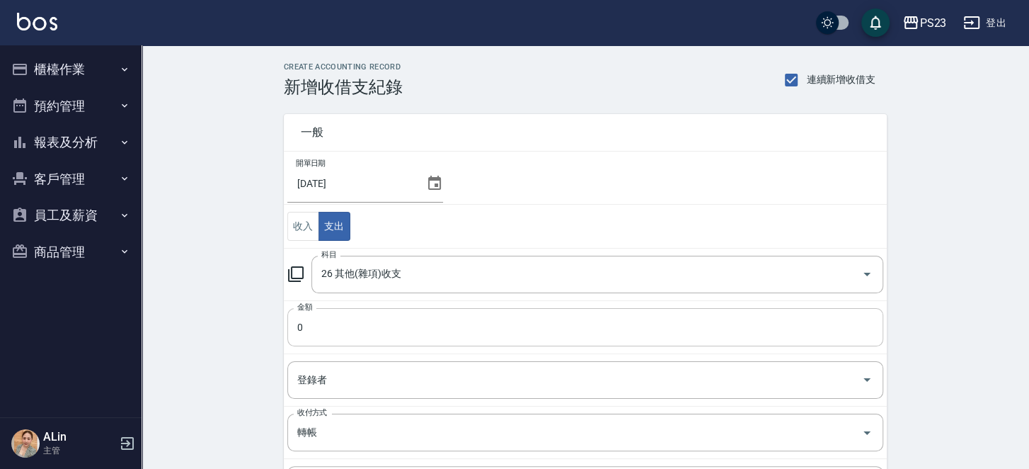
click at [340, 331] on input "0" at bounding box center [585, 327] width 596 height 38
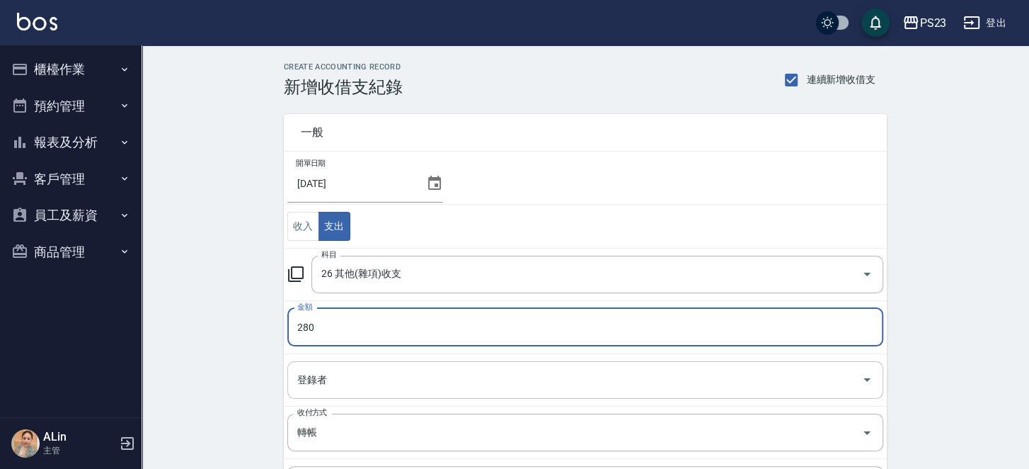
scroll to position [142, 0]
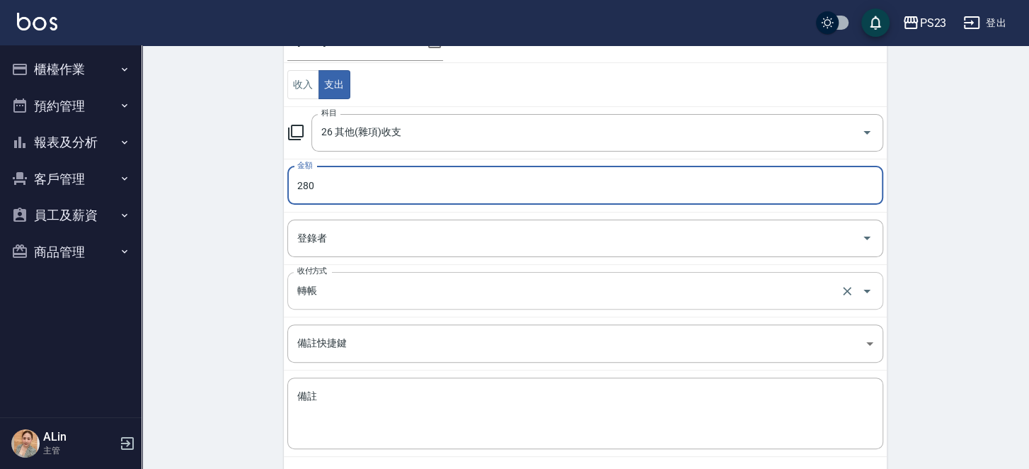
type input "280"
click at [420, 293] on input "轉帳" at bounding box center [566, 290] width 544 height 25
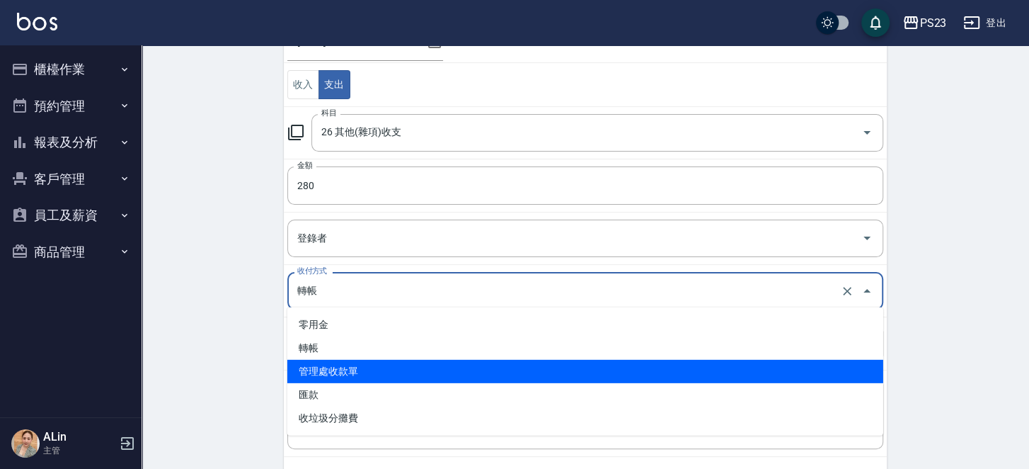
click at [380, 368] on li "管理處收款單" at bounding box center [585, 371] width 596 height 23
type input "管理處收款單"
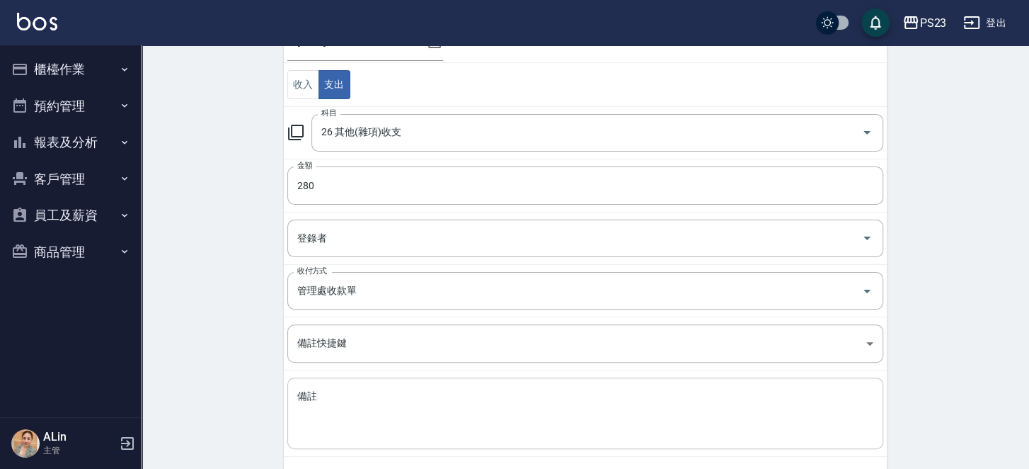
click at [367, 399] on textarea "備註" at bounding box center [585, 413] width 576 height 48
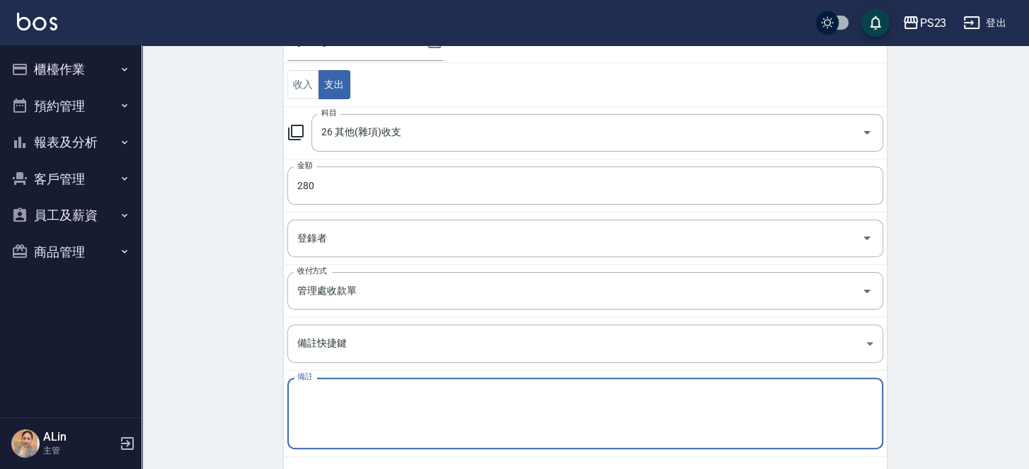
paste textarea "制服 PS L*1 280"
drag, startPoint x: 400, startPoint y: 393, endPoint x: 439, endPoint y: 393, distance: 38.9
click at [400, 394] on textarea "制服 PS L*1 280" at bounding box center [585, 413] width 576 height 48
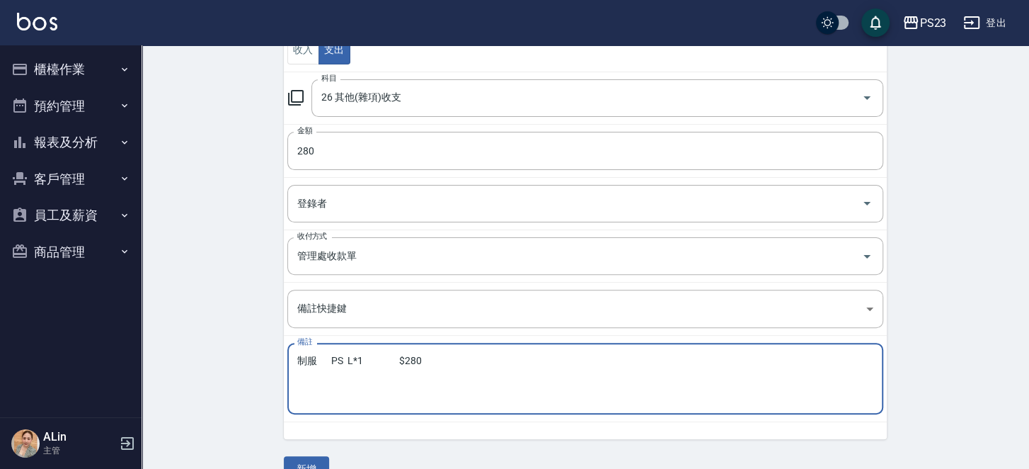
scroll to position [202, 0]
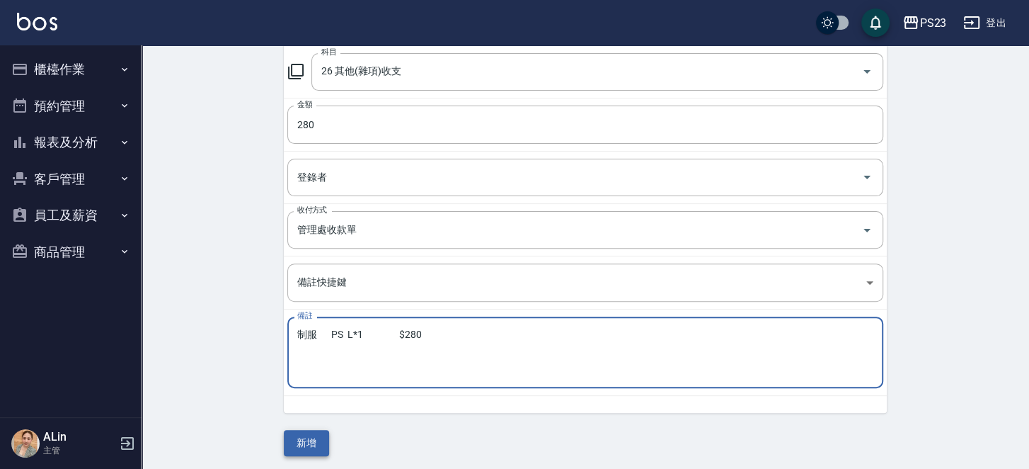
type textarea "制服 PS L*1 $280"
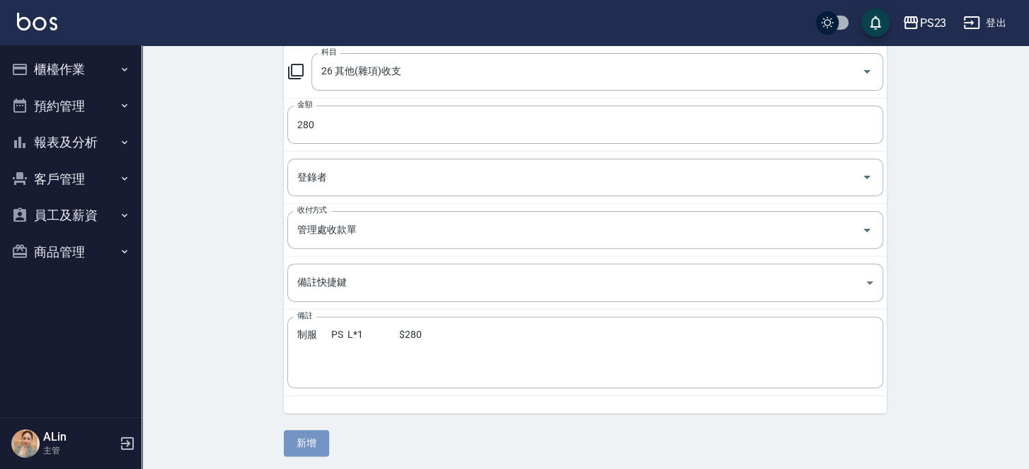
drag, startPoint x: 315, startPoint y: 435, endPoint x: 333, endPoint y: 429, distance: 18.6
click at [318, 433] on button "新增" at bounding box center [306, 443] width 45 height 26
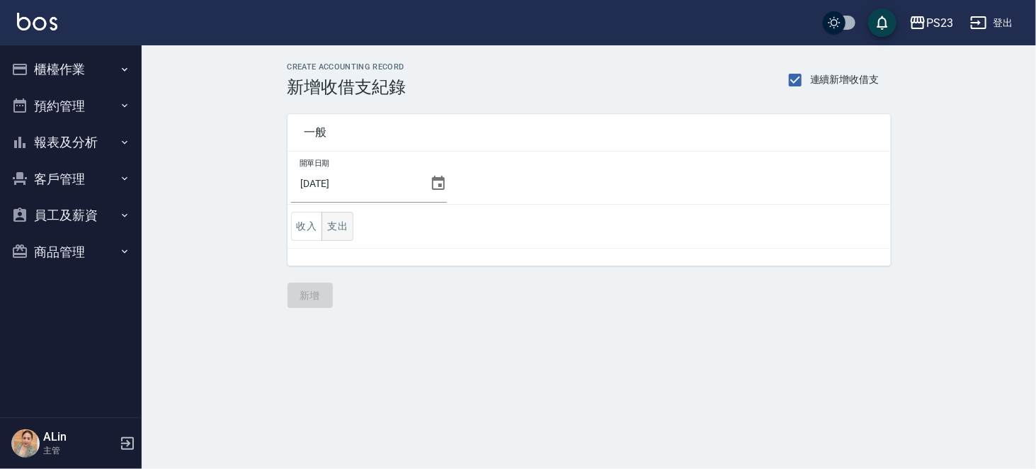
click at [336, 220] on button "支出" at bounding box center [337, 226] width 32 height 29
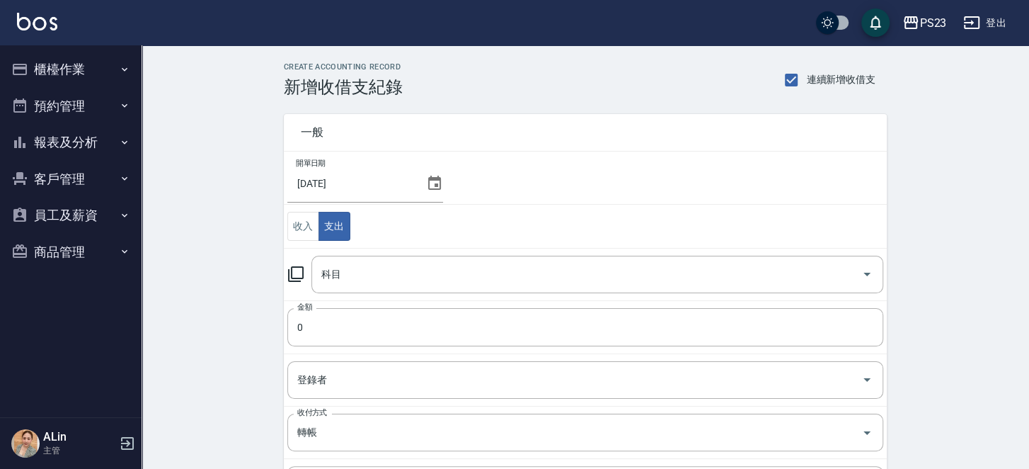
click at [299, 270] on icon at bounding box center [295, 273] width 17 height 17
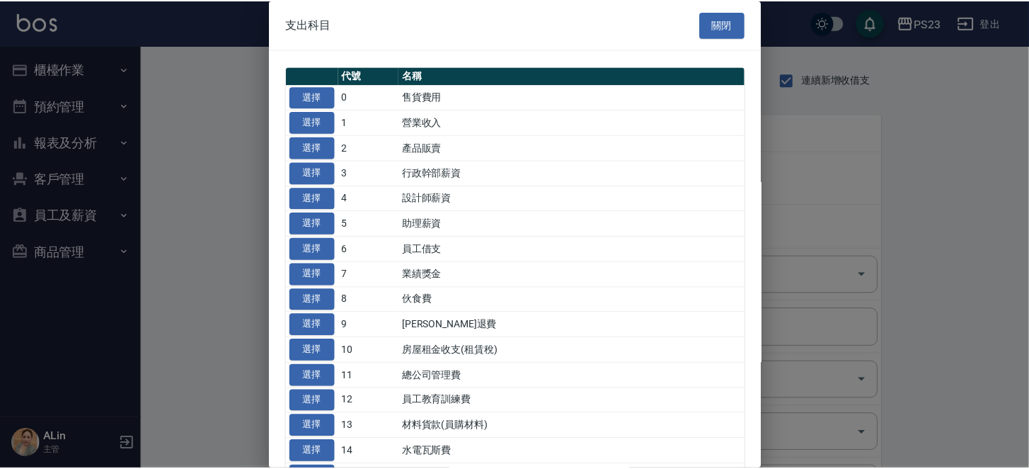
scroll to position [354, 0]
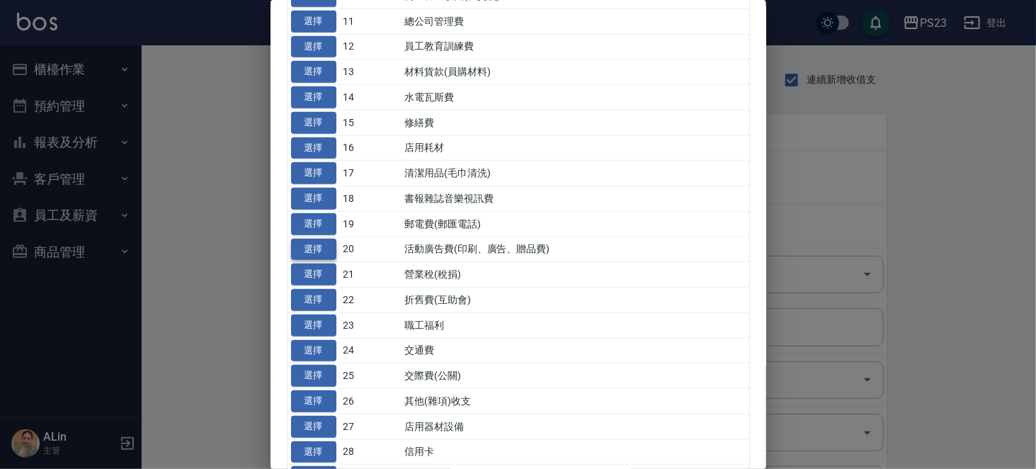
click at [318, 261] on button "選擇" at bounding box center [313, 250] width 45 height 22
type input "20 活動廣告費(印刷、廣告、贈品費)"
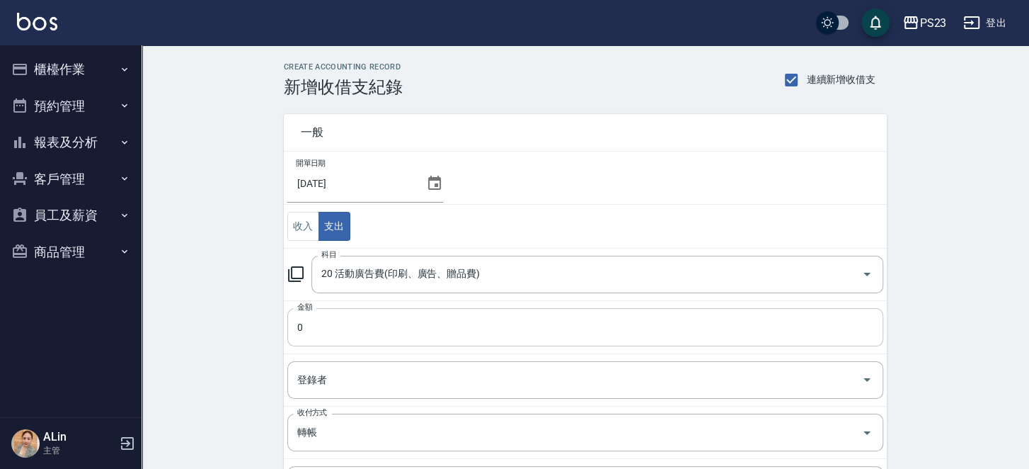
click at [377, 329] on input "0" at bounding box center [585, 327] width 596 height 38
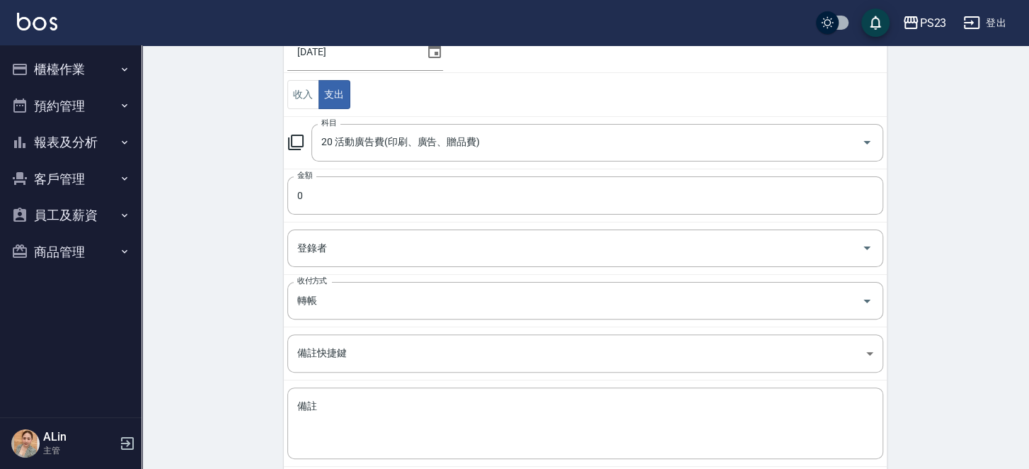
scroll to position [142, 0]
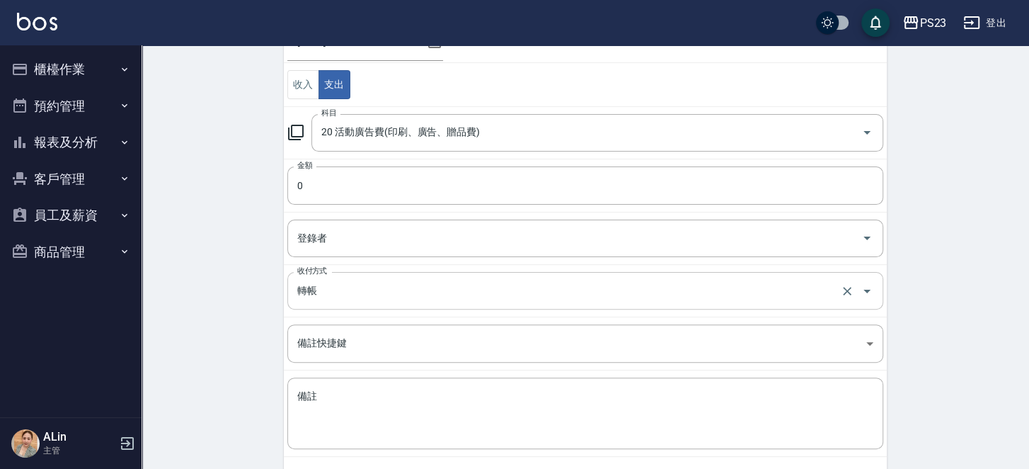
click at [357, 297] on input "轉帳" at bounding box center [566, 290] width 544 height 25
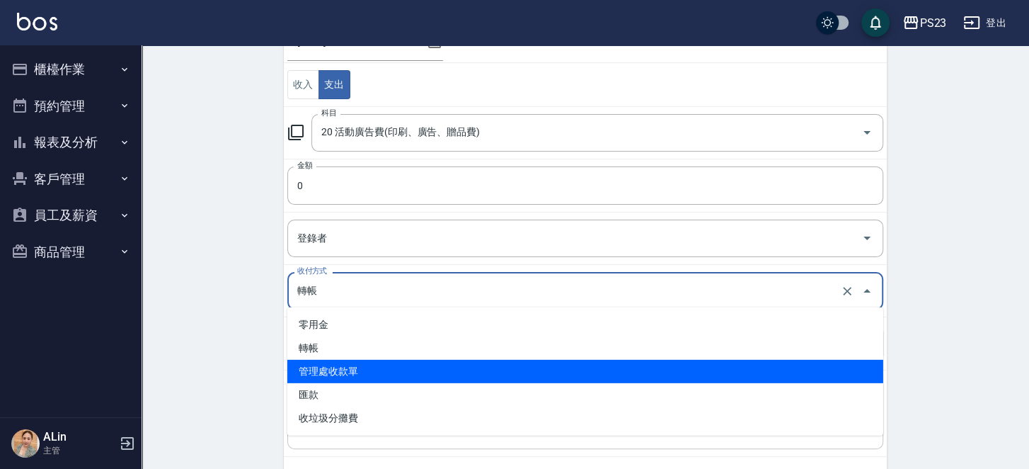
click at [383, 376] on li "管理處收款單" at bounding box center [585, 371] width 596 height 23
type input "管理處收款單"
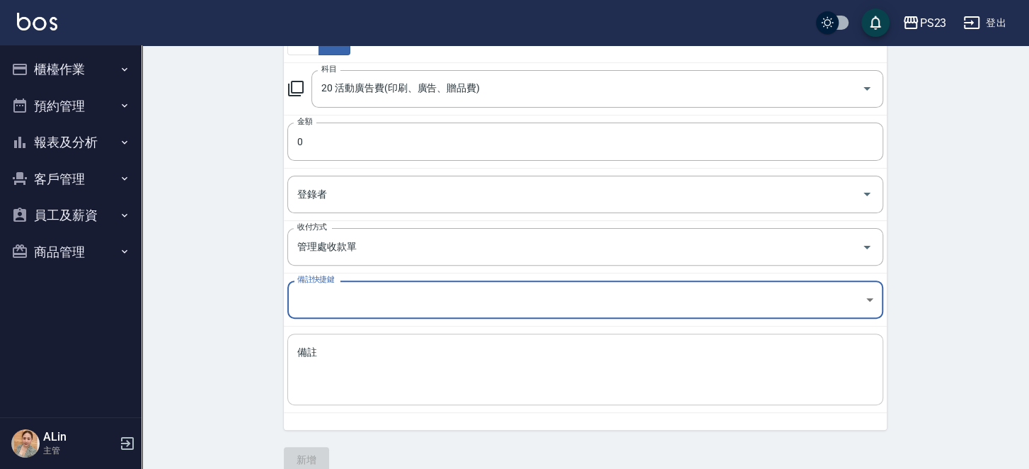
scroll to position [202, 0]
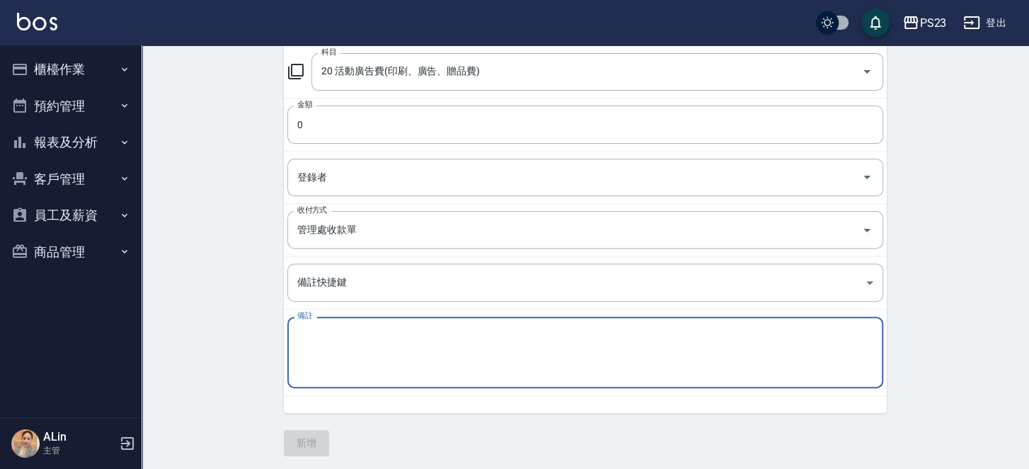
drag, startPoint x: 401, startPoint y: 354, endPoint x: 401, endPoint y: 343, distance: 10.6
click at [401, 354] on textarea "備註" at bounding box center [585, 352] width 576 height 48
paste textarea "8月廣告代操 (含手續費) (Donna6452,A-Lin6502 Jason春酒補) 0"
click at [621, 329] on textarea "8月廣告代操 (含手續費) (Donna6452,A-Lin6502 Jason春酒補) 0" at bounding box center [585, 352] width 576 height 48
type textarea "8月廣告代操 (含手續費) (Donna6452,A-Lin6502 Jason春酒補) $0"
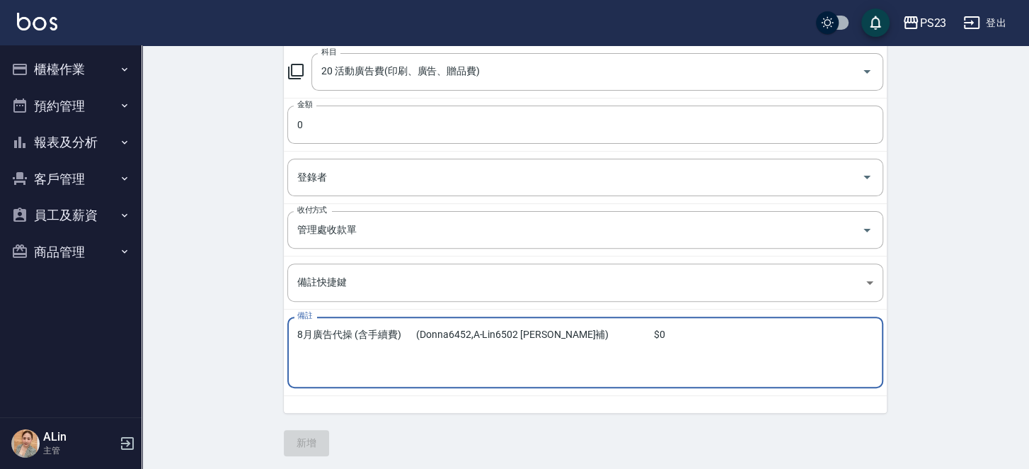
click at [416, 406] on div "開單日期 2025/09/20 收入 支出 科目 20 活動廣告費(印刷、廣告、贈品費) 科目 金額 0 金額 登錄者 登錄者 收付方式 管理處收款單 收付方…" at bounding box center [585, 181] width 603 height 464
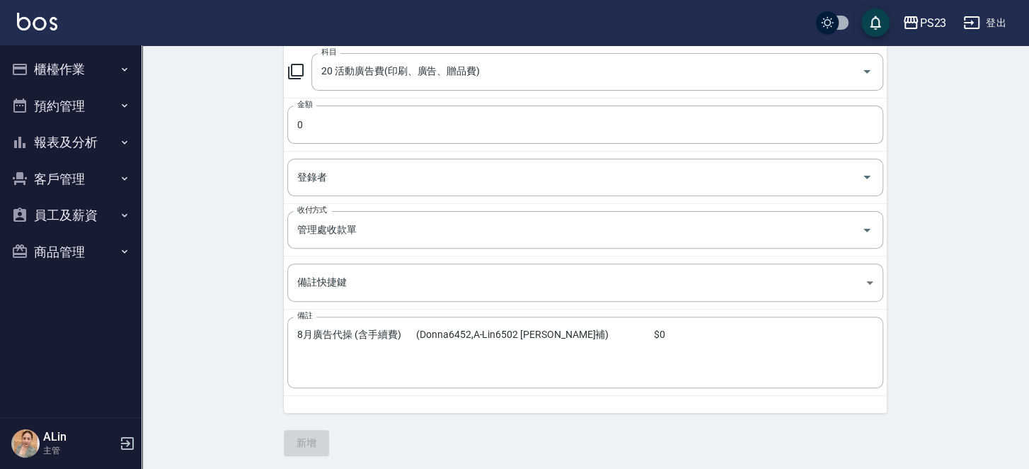
click at [210, 212] on div "CREATE ACCOUNTING RECORD 新增收借支紀錄 連續新增收借支 一般 開單日期 2025/09/20 收入 支出 科目 20 活動廣告費(印…" at bounding box center [586, 158] width 888 height 630
click at [453, 429] on div "一般 開單日期 2025/09/20 收入 支出 科目 20 活動廣告費(印刷、廣告、贈品費) 科目 金額 0 金額 登錄者 登錄者 收付方式 管理處收款單 …" at bounding box center [585, 175] width 603 height 561
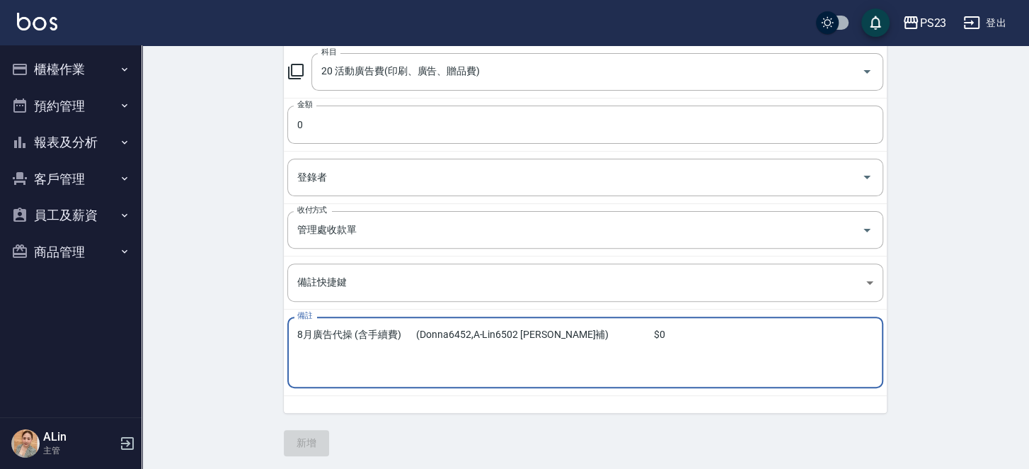
drag, startPoint x: 676, startPoint y: 333, endPoint x: 6, endPoint y: 316, distance: 670.6
click at [4, 316] on div "PS23 登出 櫃檯作業 打帳單 帳單列表 現金收支登錄 高階收支登錄 材料自購登錄 每日結帳 排班表 現場電腦打卡 預約管理 預約管理 單日預約紀錄 單週預…" at bounding box center [514, 135] width 1029 height 675
click at [335, 329] on textarea "備註" at bounding box center [585, 352] width 576 height 48
paste textarea "名麗(11408) 保養品 2824"
click at [436, 328] on textarea "名麗(11408) 保養品 2824" at bounding box center [585, 352] width 576 height 48
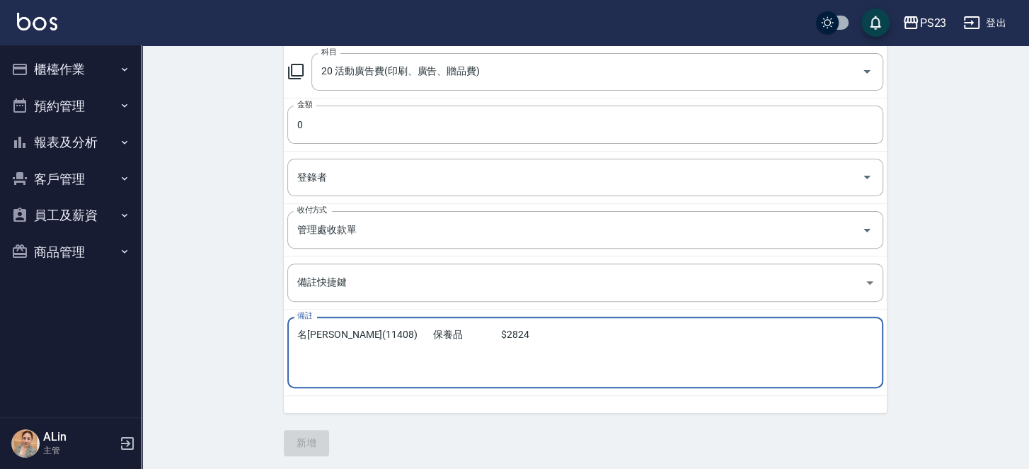
drag, startPoint x: 469, startPoint y: 328, endPoint x: 447, endPoint y: 328, distance: 22.7
click at [438, 328] on textarea "名[PERSON_NAME](11408) 保養品 $2824" at bounding box center [585, 352] width 576 height 48
type textarea "名[PERSON_NAME](11408) 保養品 $2824"
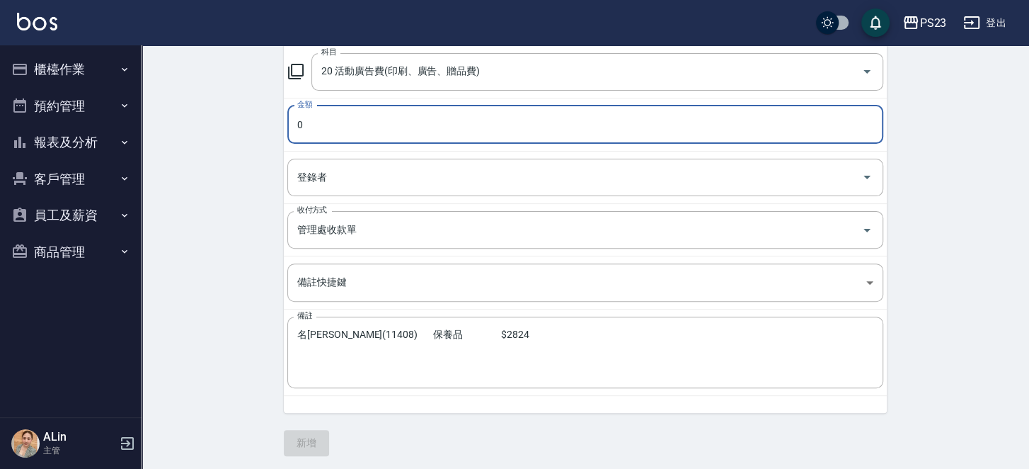
click at [362, 125] on input "0" at bounding box center [585, 124] width 596 height 38
paste input "2824"
type input "2824"
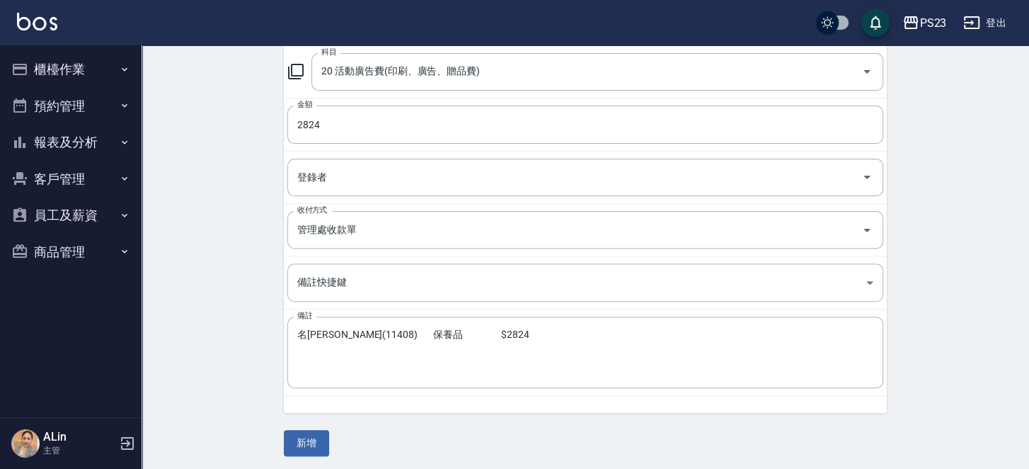
click at [304, 74] on icon at bounding box center [295, 71] width 17 height 17
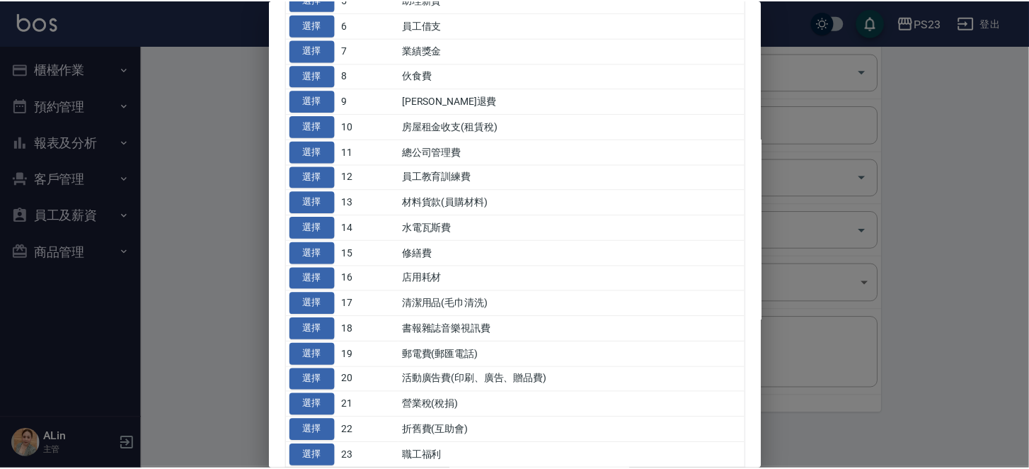
scroll to position [283, 0]
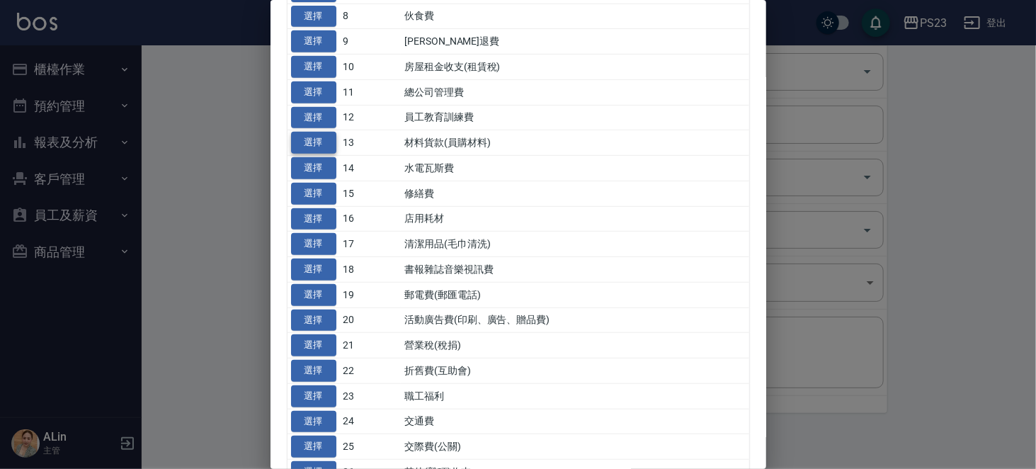
click at [304, 154] on button "選擇" at bounding box center [313, 143] width 45 height 22
type input "13 材料貨款(員購材料)"
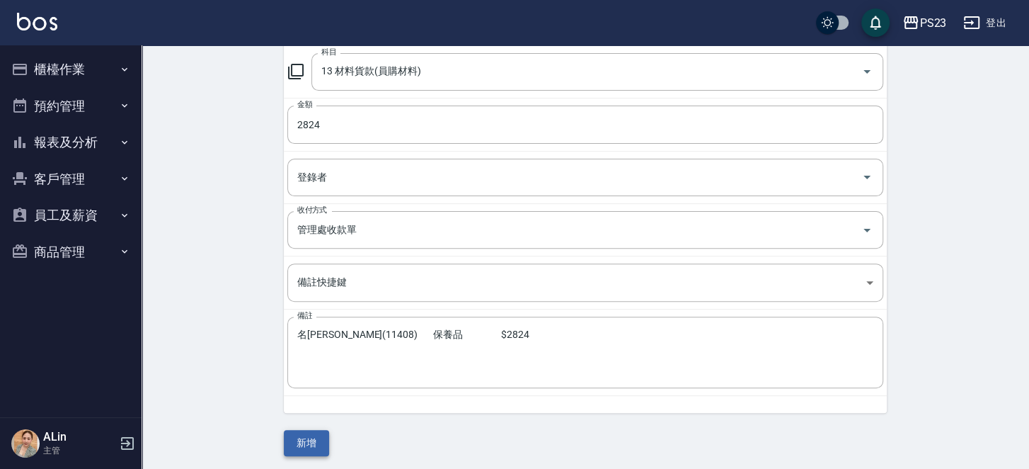
click at [315, 438] on button "新增" at bounding box center [306, 443] width 45 height 26
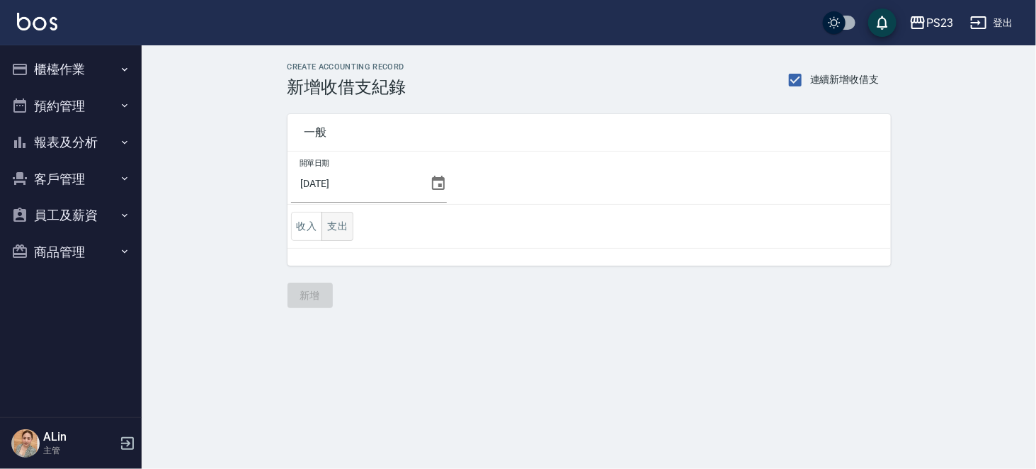
click at [339, 222] on button "支出" at bounding box center [337, 226] width 32 height 29
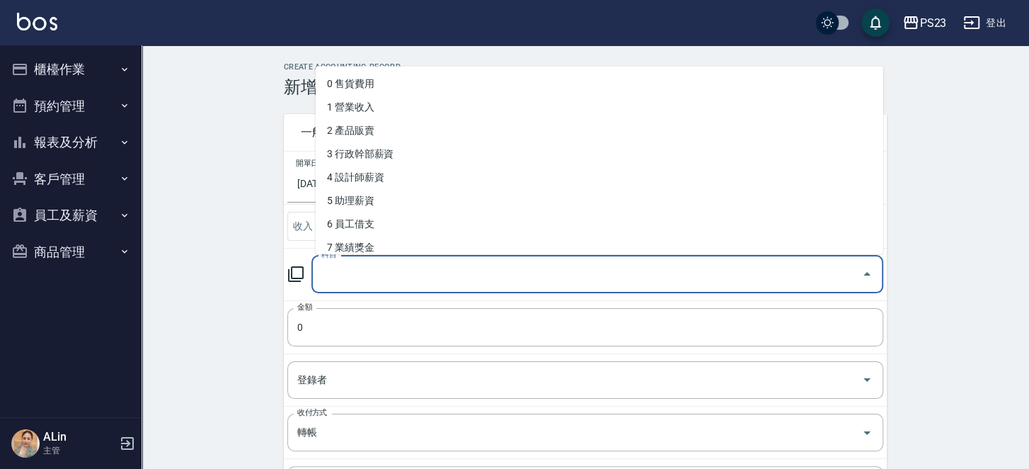
click at [353, 270] on input "科目" at bounding box center [587, 274] width 538 height 25
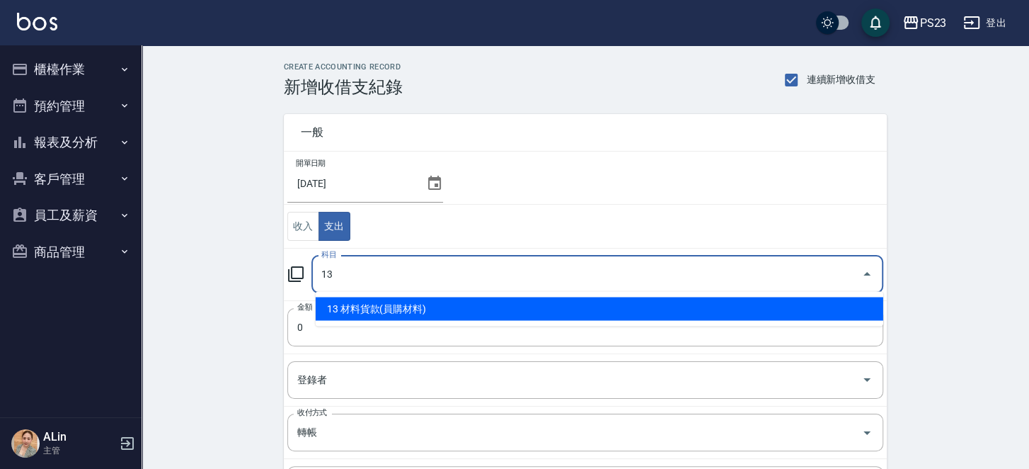
type input "13 材料貨款(員購材料)"
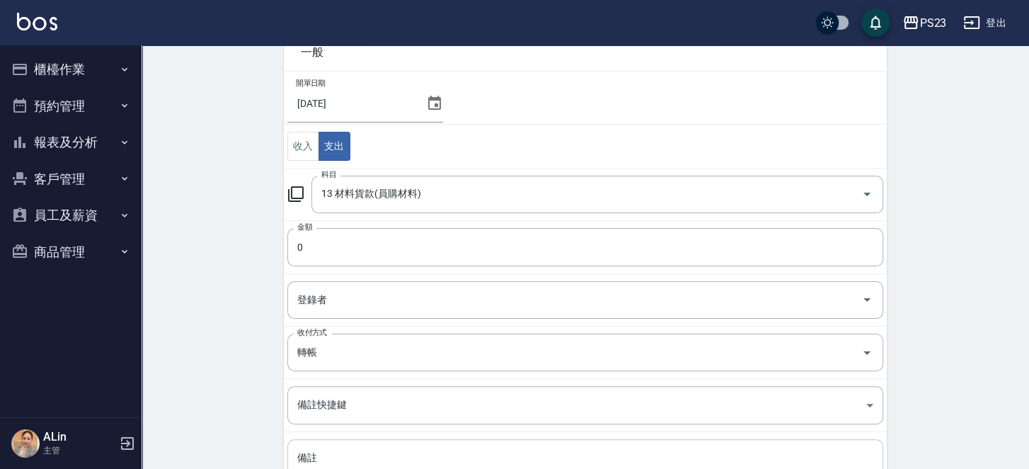
scroll to position [142, 0]
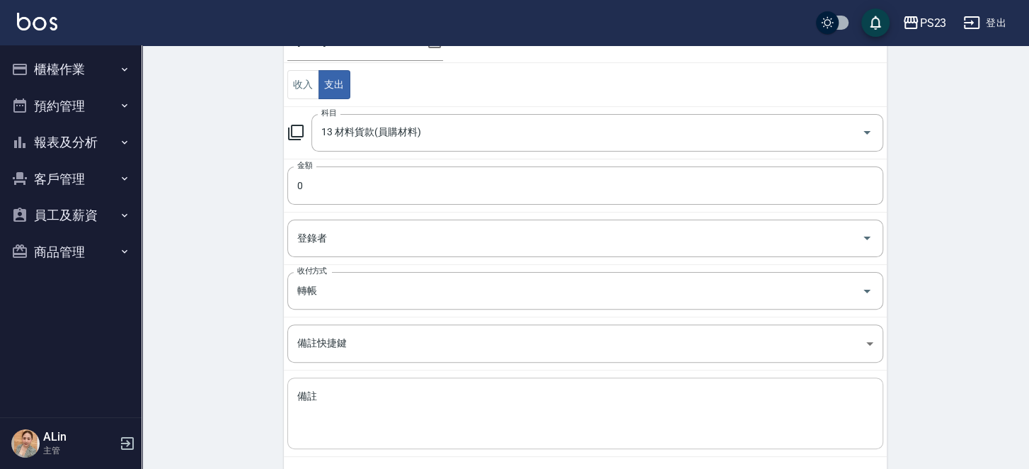
click at [406, 410] on textarea "備註" at bounding box center [585, 413] width 576 height 48
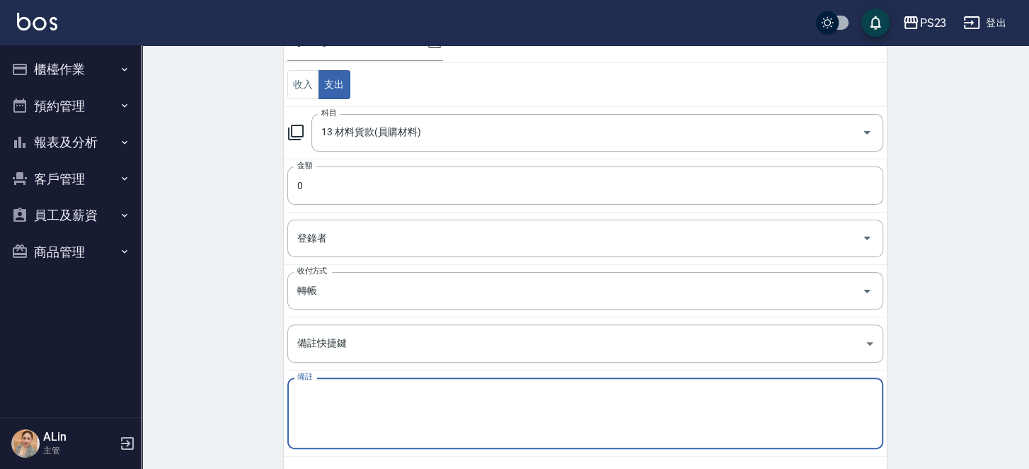
paste textarea "[PERSON_NAME](宏區)114/7 25645分2期第2期"
drag, startPoint x: 392, startPoint y: 390, endPoint x: 421, endPoint y: 391, distance: 28.4
click at [421, 391] on textarea "[PERSON_NAME](宏區)114/7 25645分2期第2期" at bounding box center [585, 413] width 576 height 48
type textarea "[PERSON_NAME](宏區)114/7 25645分2期第2期"
click at [331, 173] on input "0" at bounding box center [585, 185] width 596 height 38
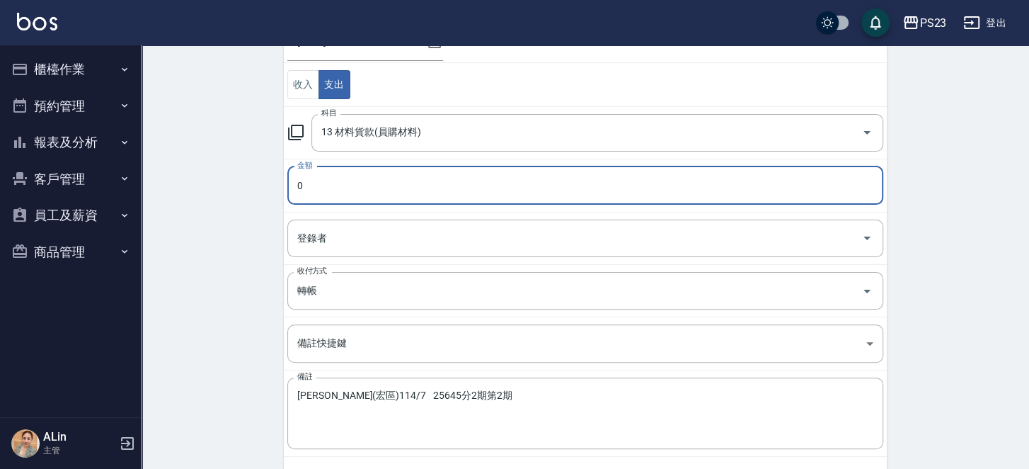
paste input "25645"
type input "25645"
click at [368, 292] on input "轉帳" at bounding box center [566, 290] width 544 height 25
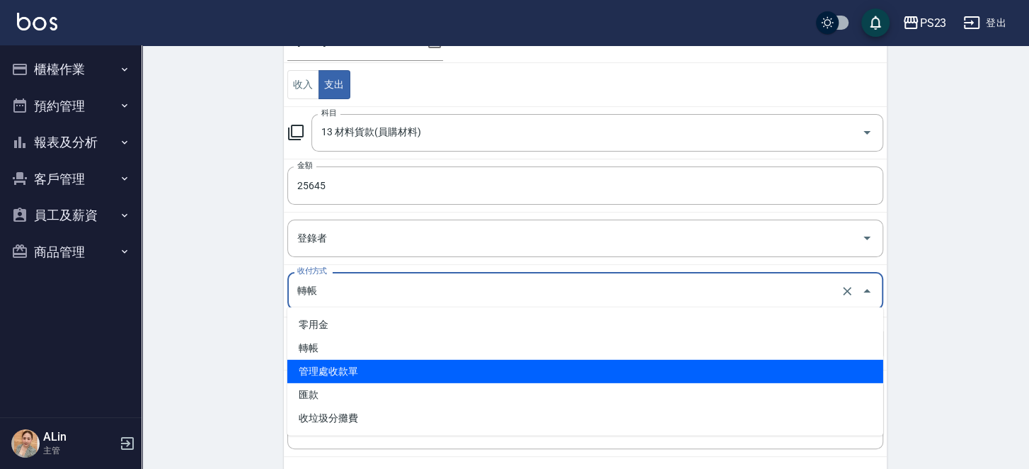
click at [360, 374] on li "管理處收款單" at bounding box center [585, 371] width 596 height 23
type input "管理處收款單"
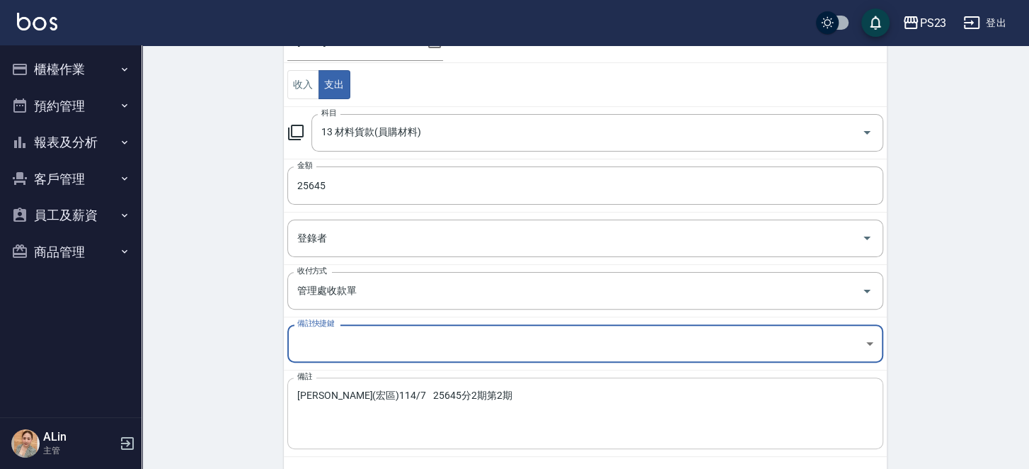
click at [396, 391] on textarea "[PERSON_NAME](宏區)114/7 25645分2期第2期" at bounding box center [585, 413] width 576 height 48
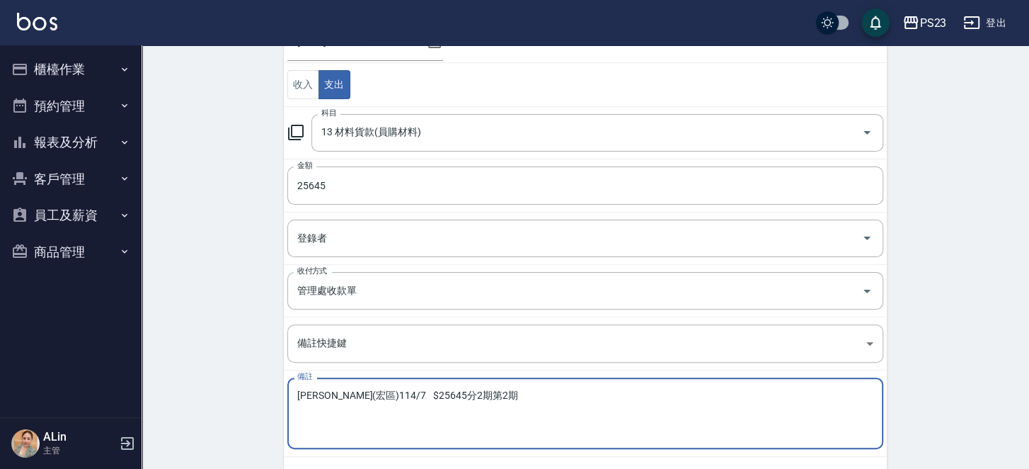
scroll to position [202, 0]
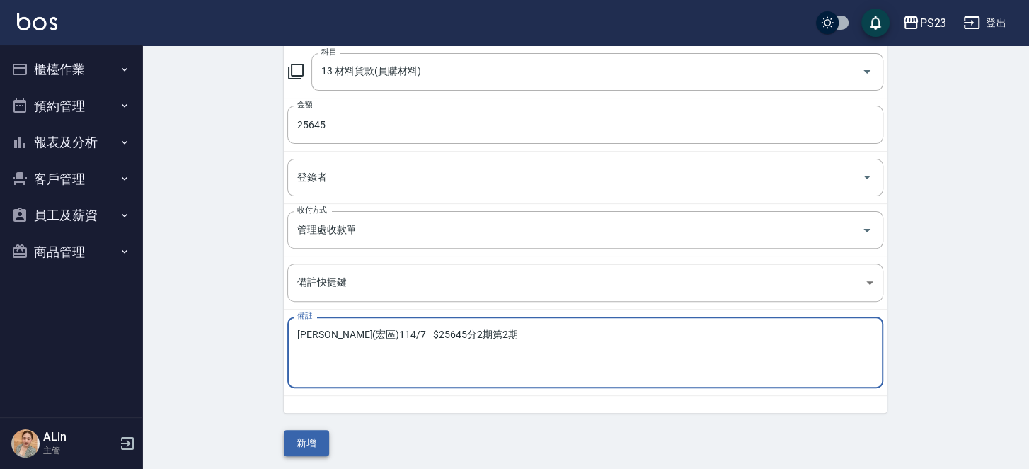
type textarea "[PERSON_NAME](宏區)114/7 $25645分2期第2期"
click at [311, 441] on button "新增" at bounding box center [306, 443] width 45 height 26
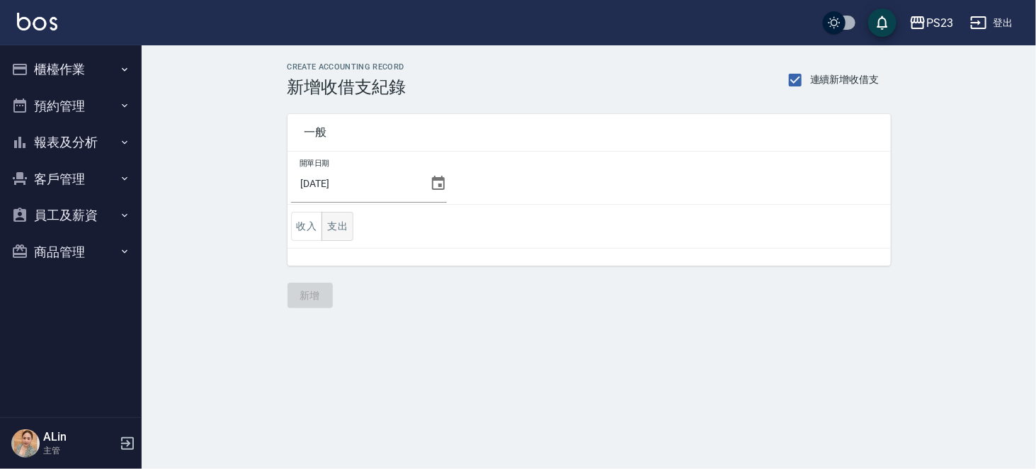
click at [341, 229] on button "支出" at bounding box center [337, 226] width 32 height 29
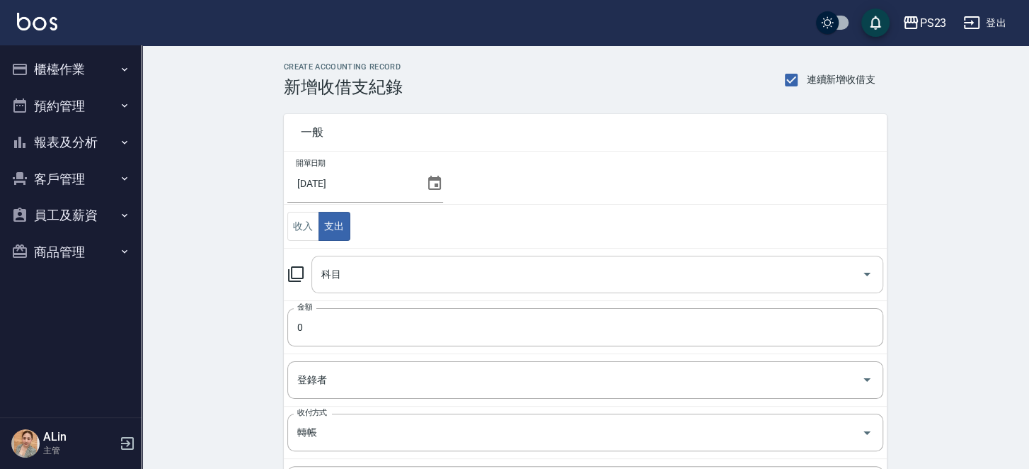
drag, startPoint x: 359, startPoint y: 275, endPoint x: 368, endPoint y: 261, distance: 17.5
click at [358, 274] on input "科目" at bounding box center [587, 274] width 538 height 25
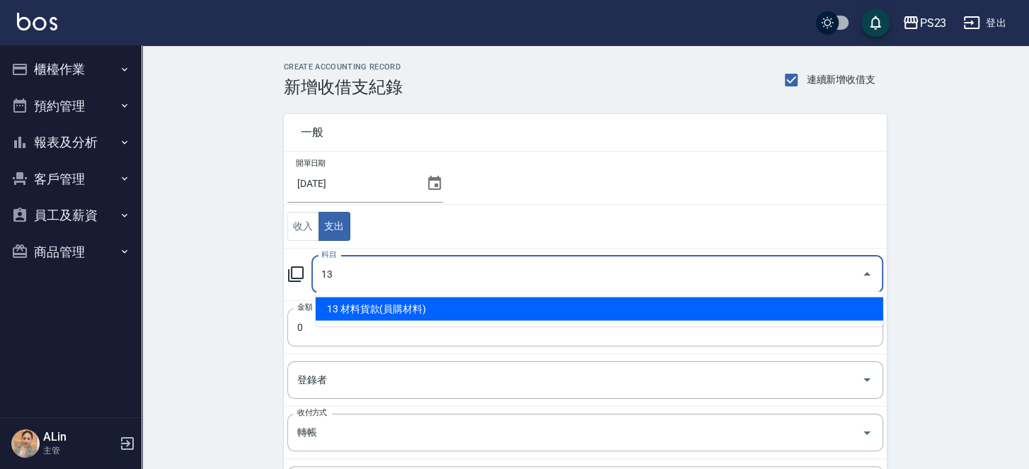
type input "13 材料貨款(員購材料)"
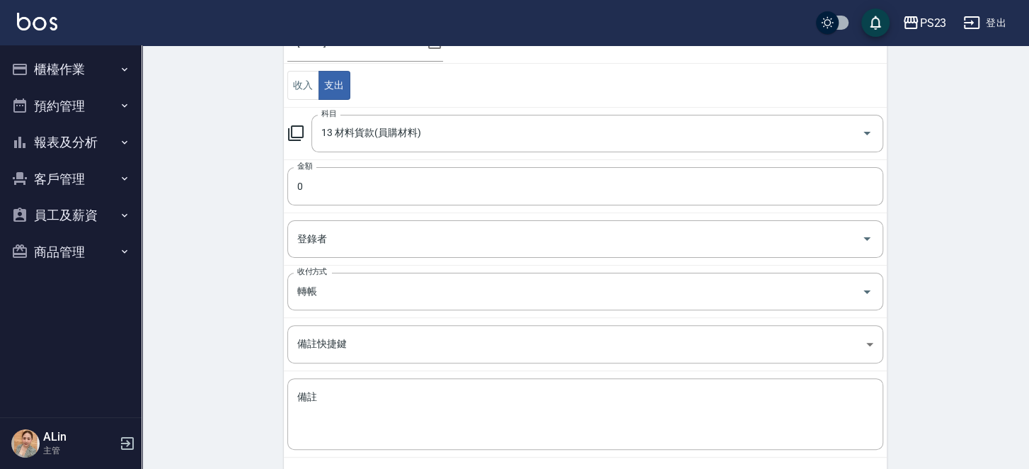
scroll to position [142, 0]
click at [355, 411] on textarea "備註" at bounding box center [585, 413] width 576 height 48
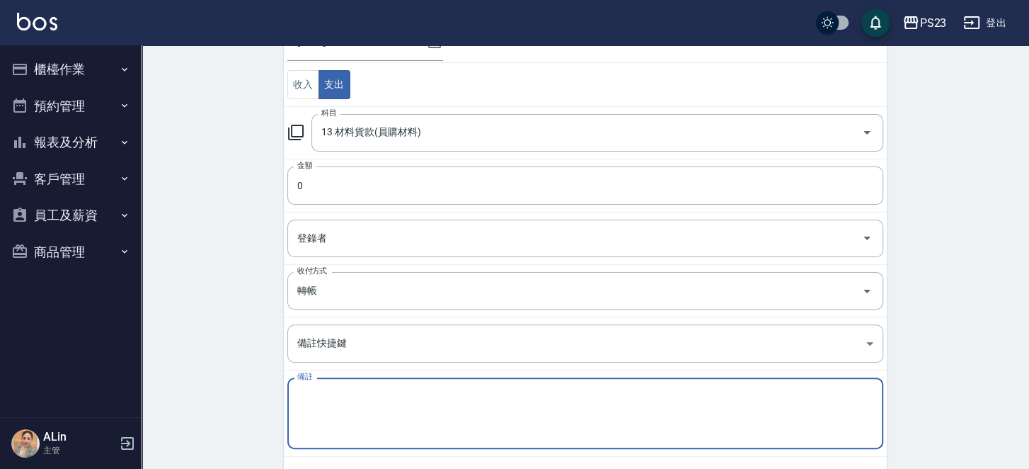
paste textarea "[PERSON_NAME](宏區)114/8 11828"
drag, startPoint x: 395, startPoint y: 389, endPoint x: 420, endPoint y: 378, distance: 27.0
click at [396, 389] on textarea "[PERSON_NAME](宏區)114/8 11828" at bounding box center [585, 413] width 576 height 48
drag, startPoint x: 393, startPoint y: 394, endPoint x: 503, endPoint y: 389, distance: 109.8
click at [503, 389] on textarea "[PERSON_NAME](宏區)114/8 11828" at bounding box center [585, 413] width 576 height 48
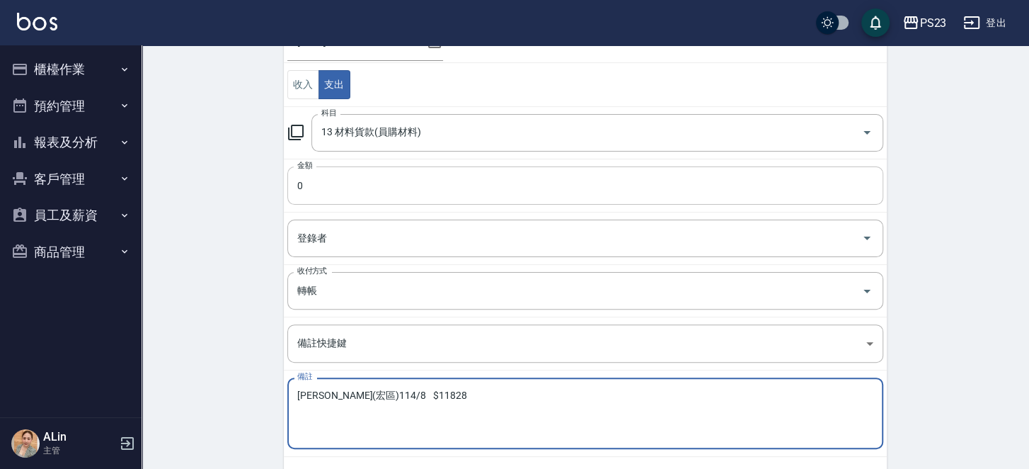
type textarea "[PERSON_NAME](宏區)114/8 $11828"
click at [440, 173] on input "0" at bounding box center [585, 185] width 596 height 38
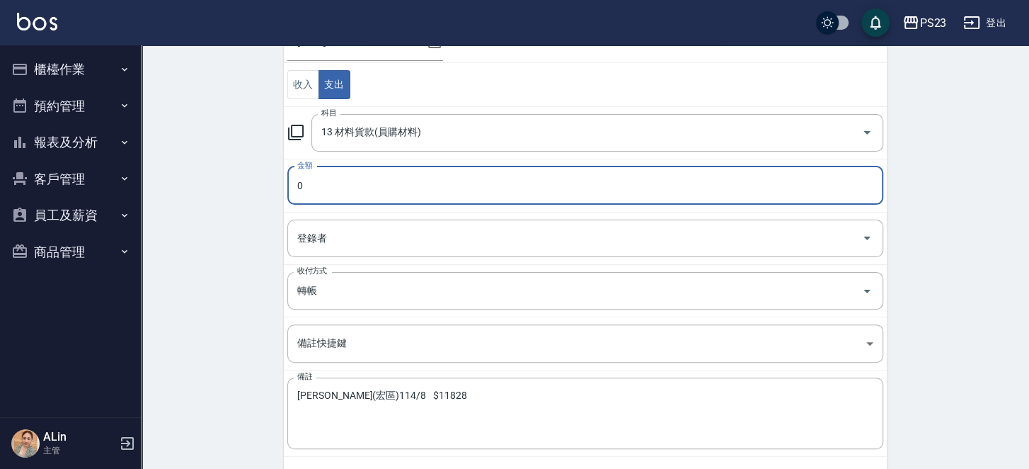
paste input "11828"
type input "11828"
click at [367, 290] on input "轉帳" at bounding box center [566, 290] width 544 height 25
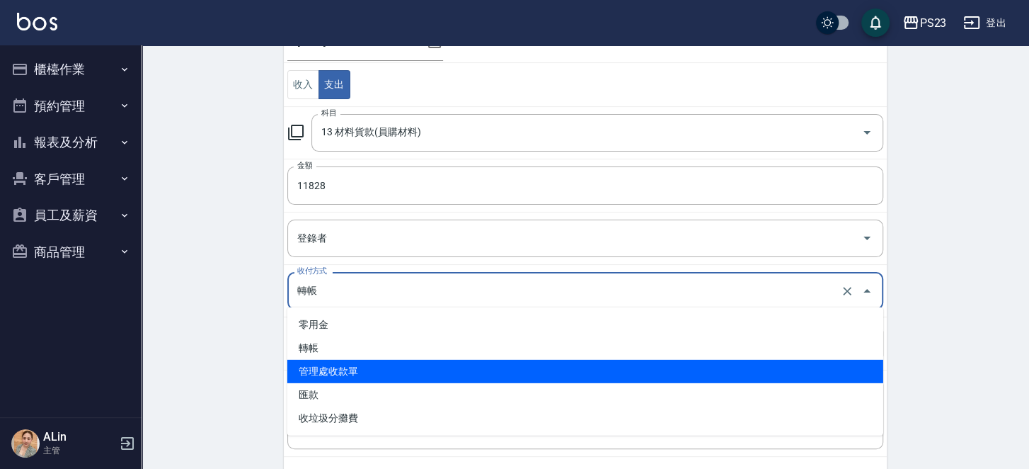
click at [349, 378] on li "管理處收款單" at bounding box center [585, 371] width 596 height 23
type input "管理處收款單"
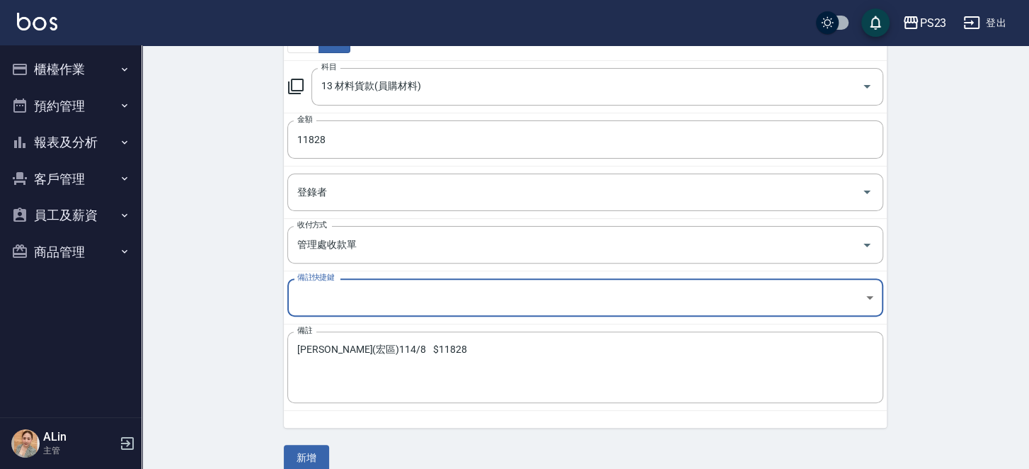
scroll to position [202, 0]
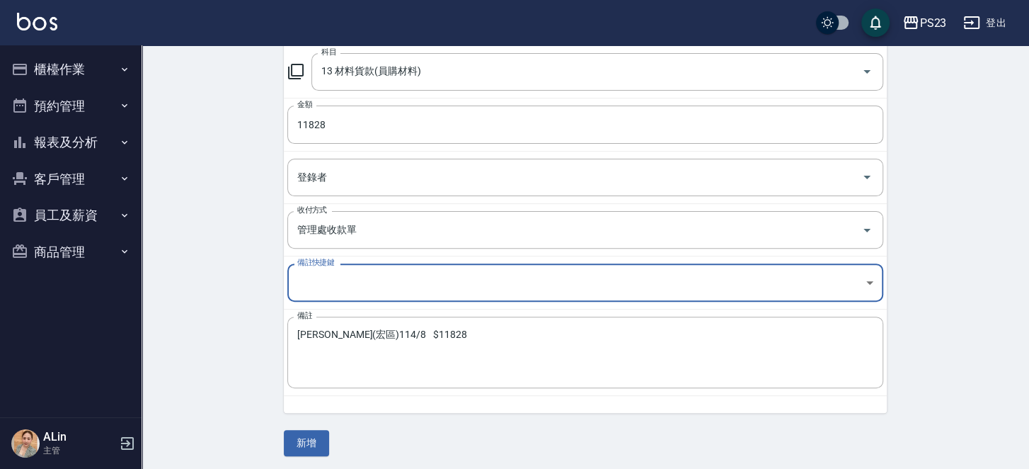
click at [311, 438] on button "新增" at bounding box center [306, 443] width 45 height 26
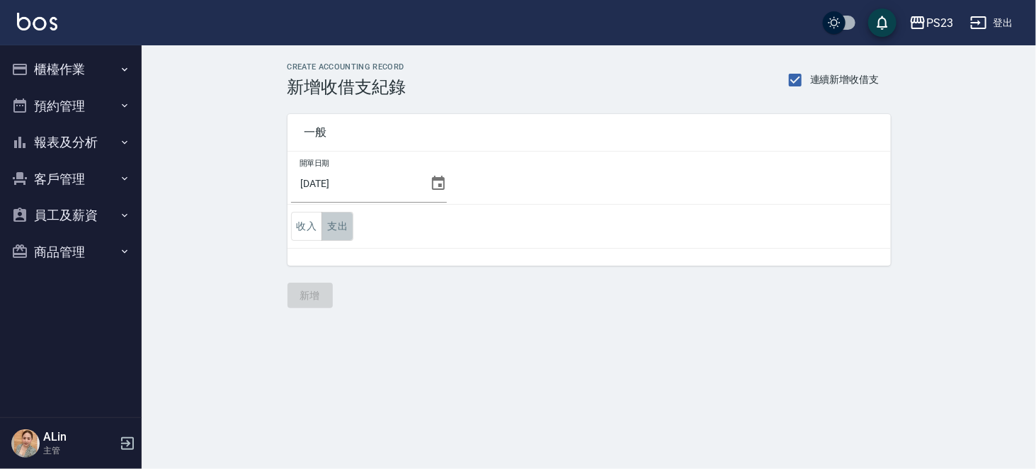
click at [328, 229] on button "支出" at bounding box center [337, 226] width 32 height 29
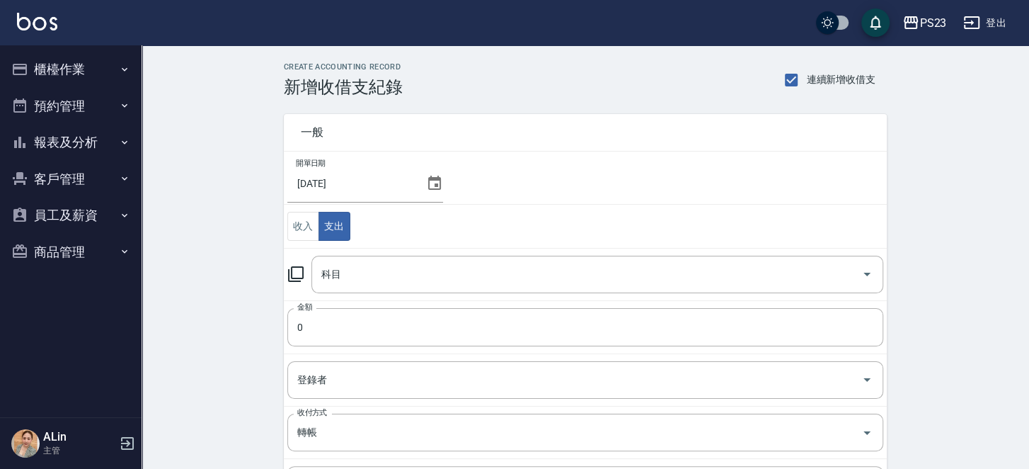
click at [301, 271] on icon at bounding box center [295, 273] width 17 height 17
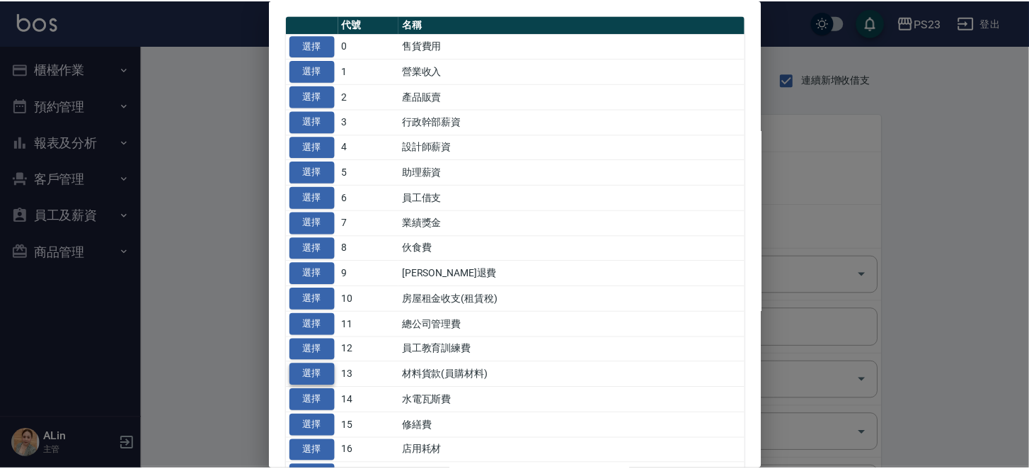
scroll to position [71, 0]
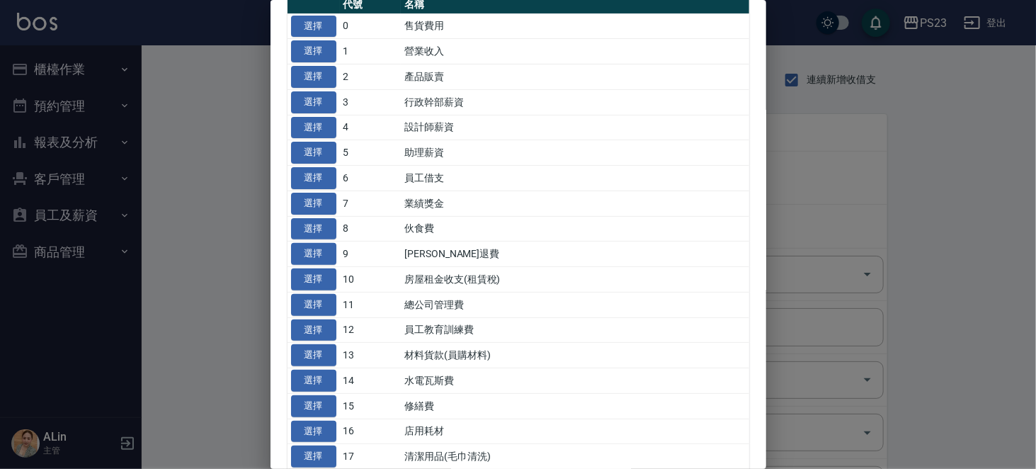
click at [321, 366] on button "選擇" at bounding box center [313, 355] width 45 height 22
type input "13 材料貨款(員購材料)"
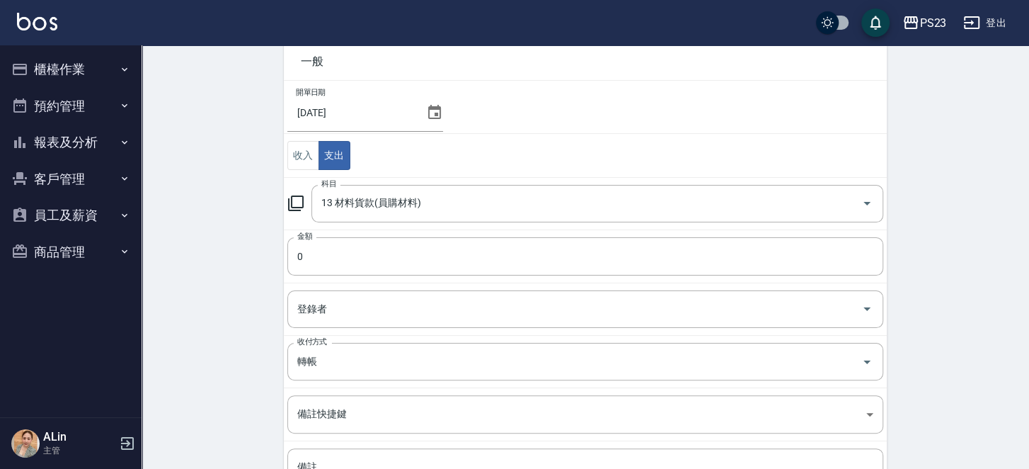
scroll to position [202, 0]
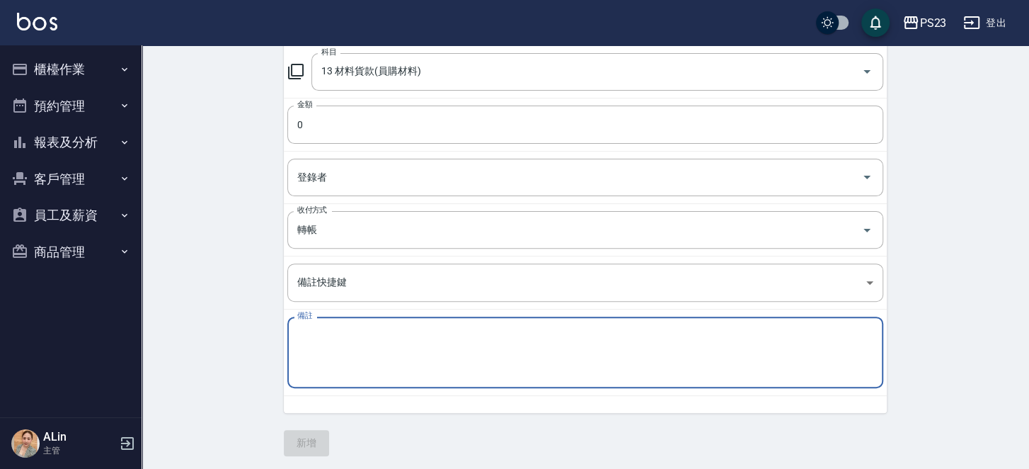
click at [418, 352] on textarea "備註" at bounding box center [585, 352] width 576 height 48
paste textarea "雲緹(宏區) 114/8 5440"
drag, startPoint x: 377, startPoint y: 328, endPoint x: 466, endPoint y: 333, distance: 89.4
click at [466, 333] on textarea "雲緹(宏區) 114/8 5440" at bounding box center [585, 352] width 576 height 48
type textarea "雲緹(宏區) 114/8 $5440"
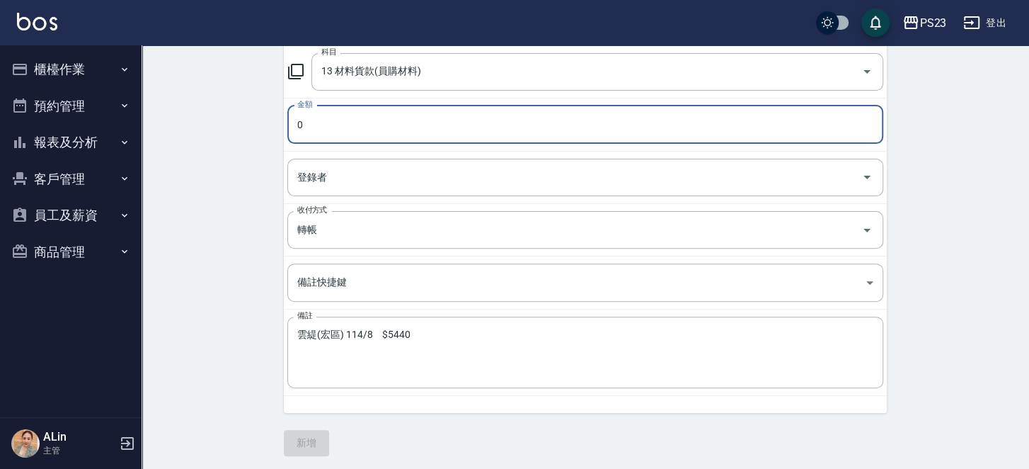
paste input "544"
type input "5440"
click at [382, 224] on input "轉帳" at bounding box center [566, 229] width 544 height 25
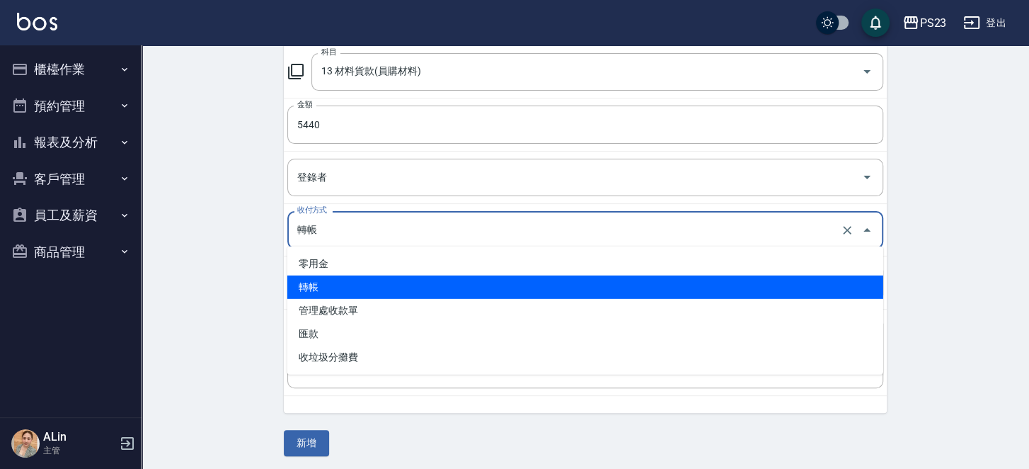
click at [391, 297] on ul "零用金 轉帳 管理處收款單 匯款 收垃圾分攤費" at bounding box center [585, 310] width 596 height 128
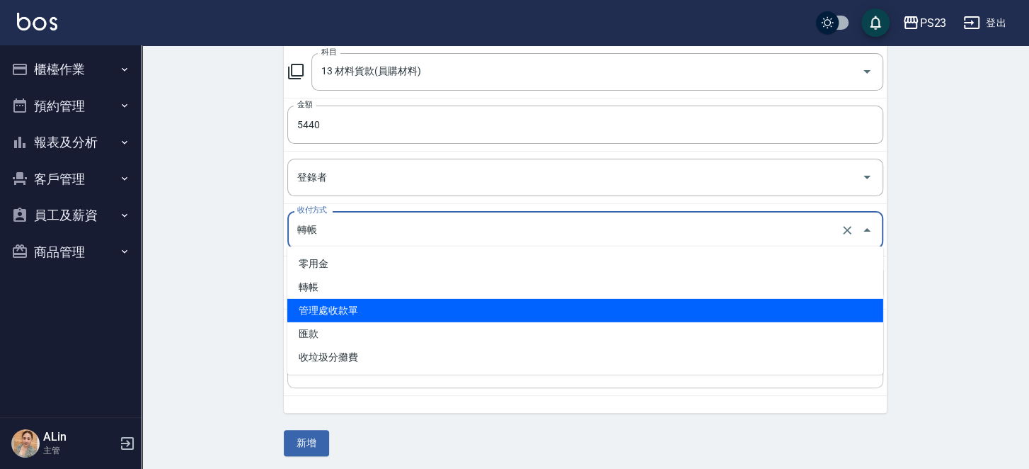
drag, startPoint x: 389, startPoint y: 305, endPoint x: 379, endPoint y: 340, distance: 36.1
click at [389, 306] on li "管理處收款單" at bounding box center [585, 310] width 596 height 23
type input "管理處收款單"
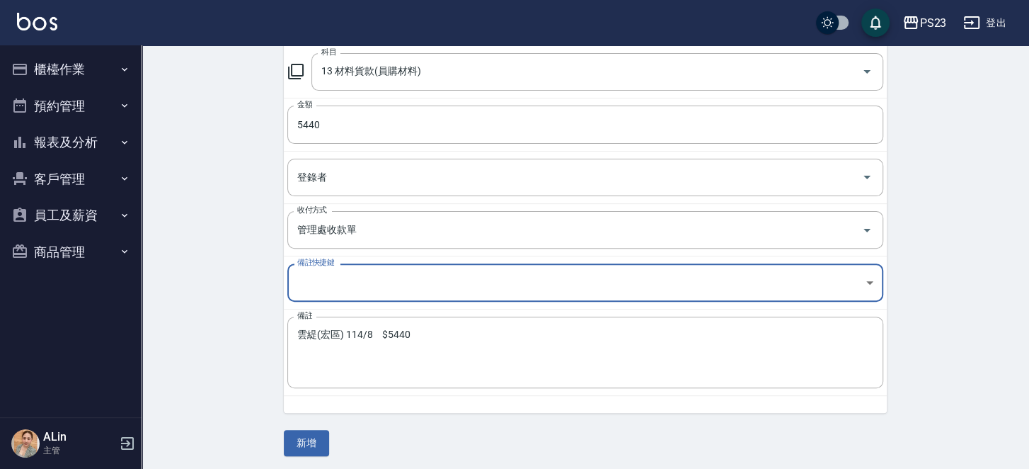
click at [315, 442] on button "新增" at bounding box center [306, 443] width 45 height 26
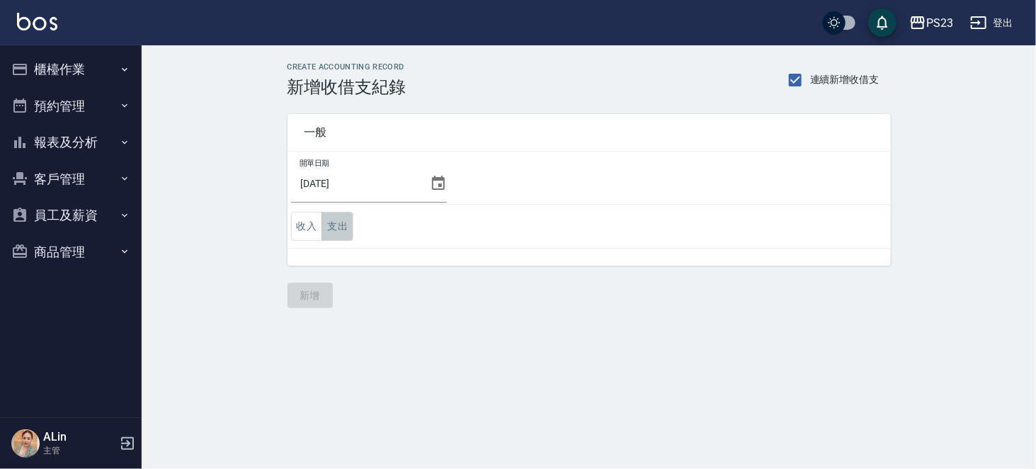
click at [341, 226] on button "支出" at bounding box center [337, 226] width 32 height 29
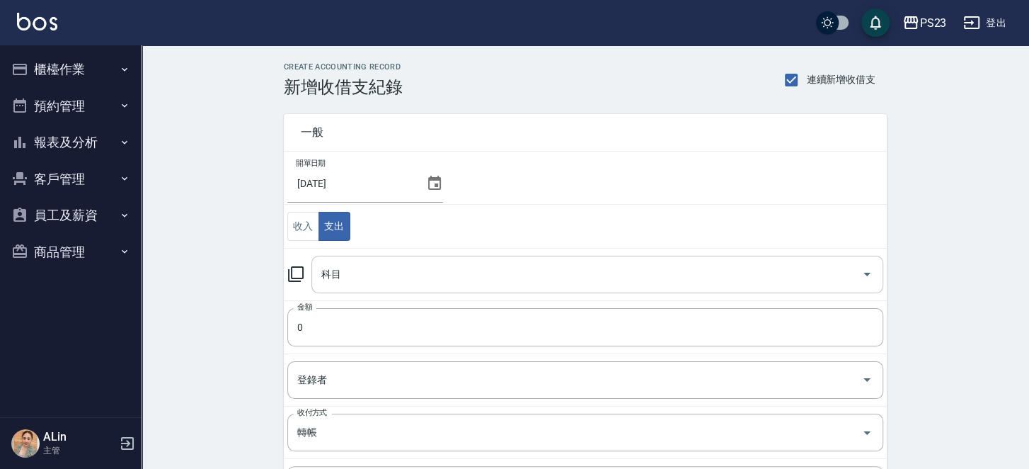
click at [335, 268] on input "科目" at bounding box center [587, 274] width 538 height 25
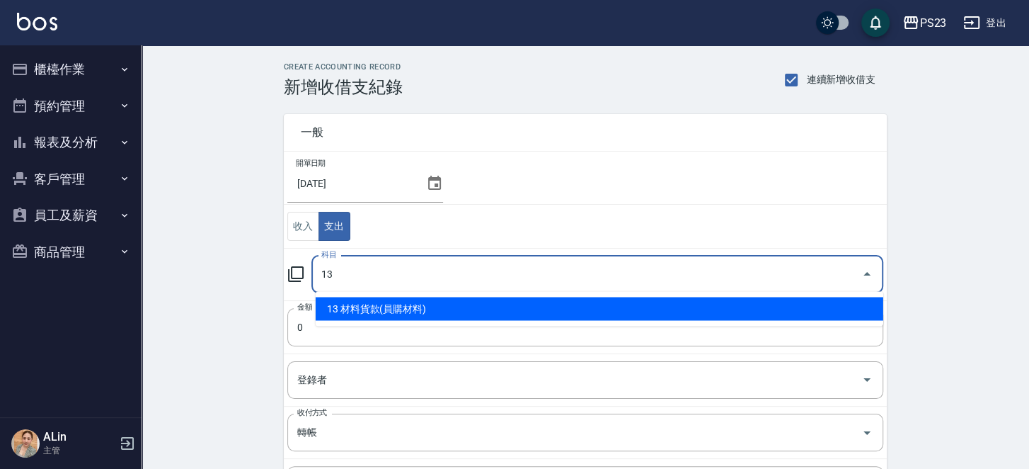
type input "13 材料貨款(員購材料)"
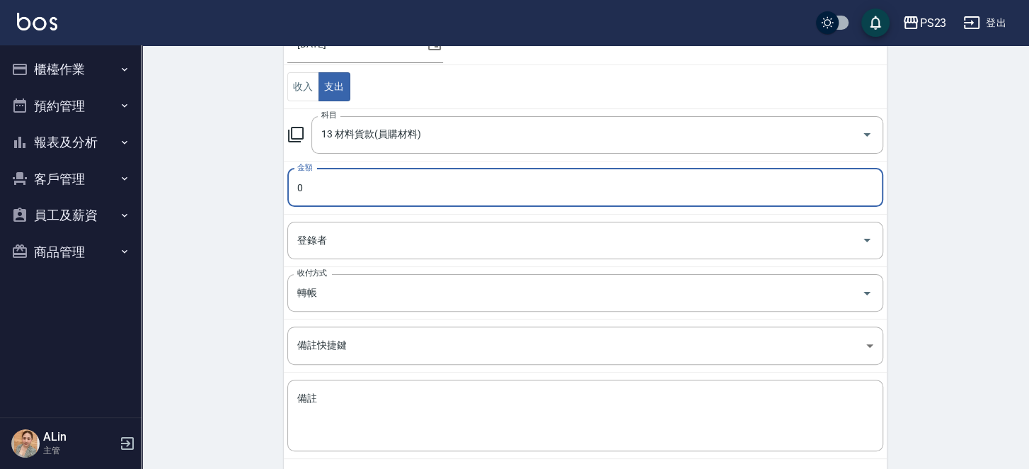
scroll to position [142, 0]
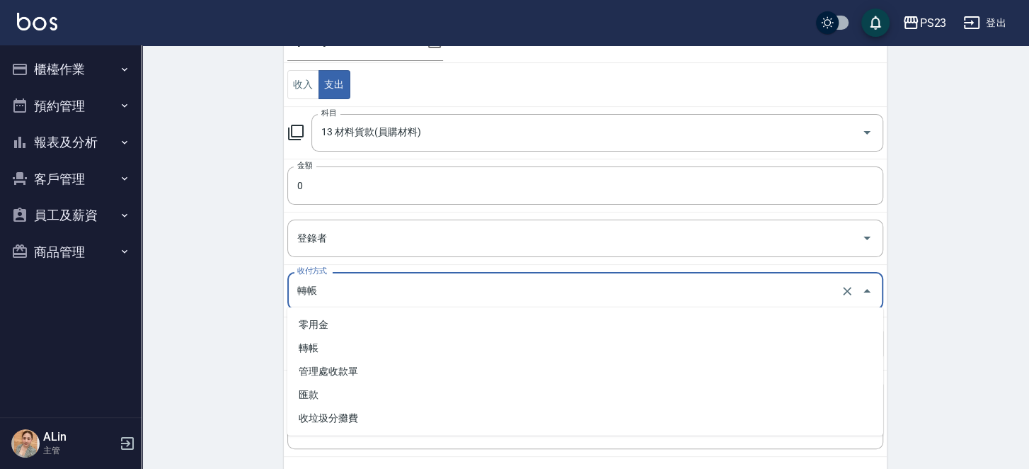
click at [358, 285] on input "轉帳" at bounding box center [566, 290] width 544 height 25
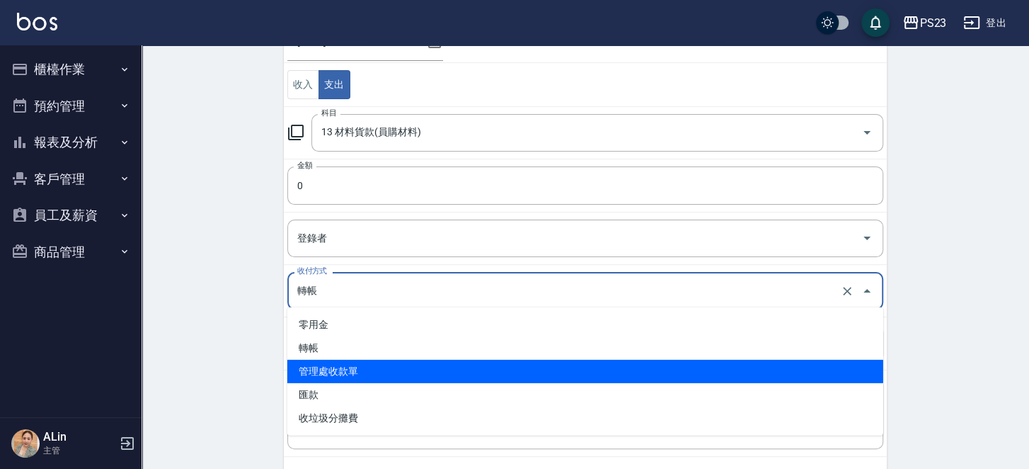
click at [357, 374] on li "管理處收款單" at bounding box center [585, 371] width 596 height 23
type input "管理處收款單"
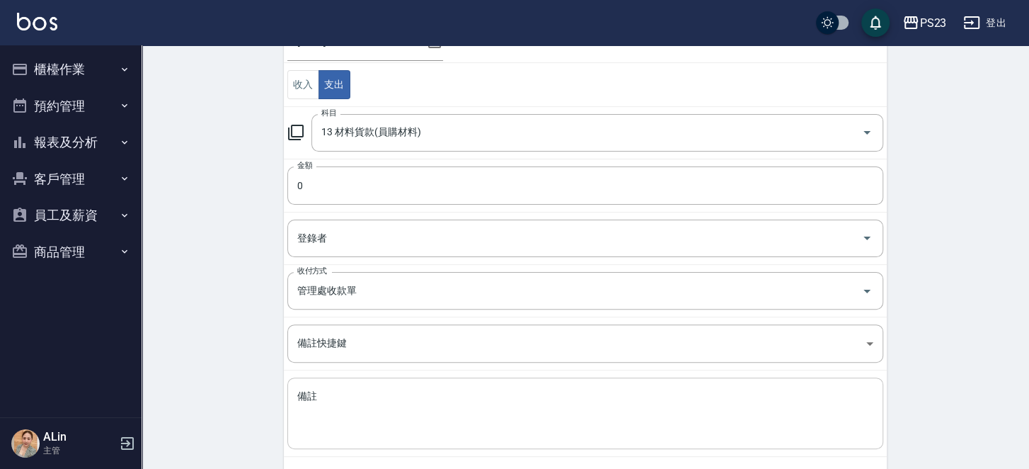
click at [411, 408] on textarea "備註" at bounding box center [585, 413] width 576 height 48
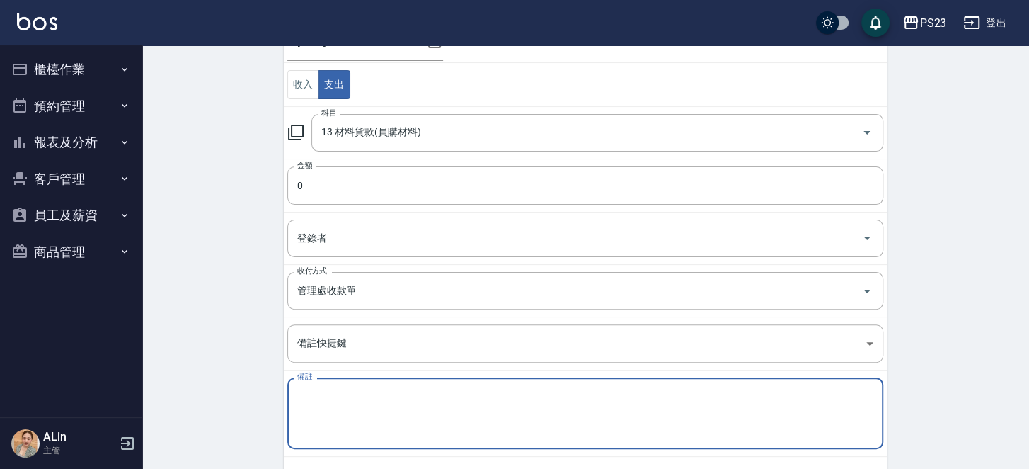
paste textarea "娜普菈 114/8 4512"
click at [375, 391] on textarea "娜普菈 114/8 4512" at bounding box center [585, 413] width 576 height 48
drag, startPoint x: 406, startPoint y: 398, endPoint x: 513, endPoint y: 404, distance: 107.0
click at [382, 389] on textarea "[PERSON_NAME] 114/8 $4512" at bounding box center [585, 413] width 576 height 48
type textarea "[PERSON_NAME] 114/8 $4512"
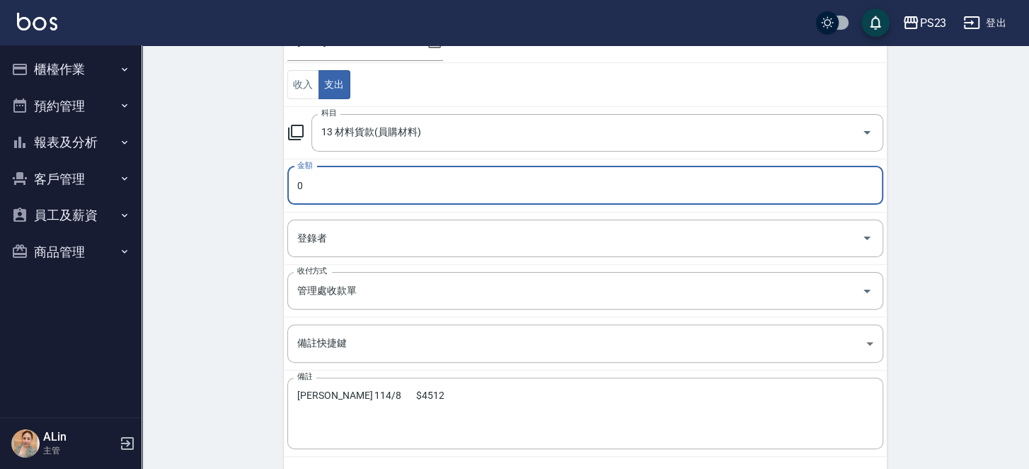
click at [324, 185] on input "0" at bounding box center [585, 185] width 596 height 38
paste input "4512"
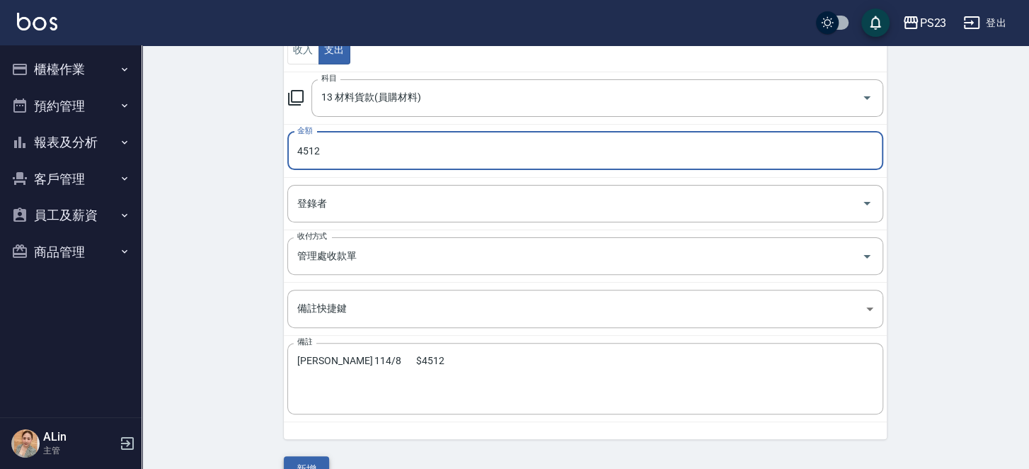
scroll to position [202, 0]
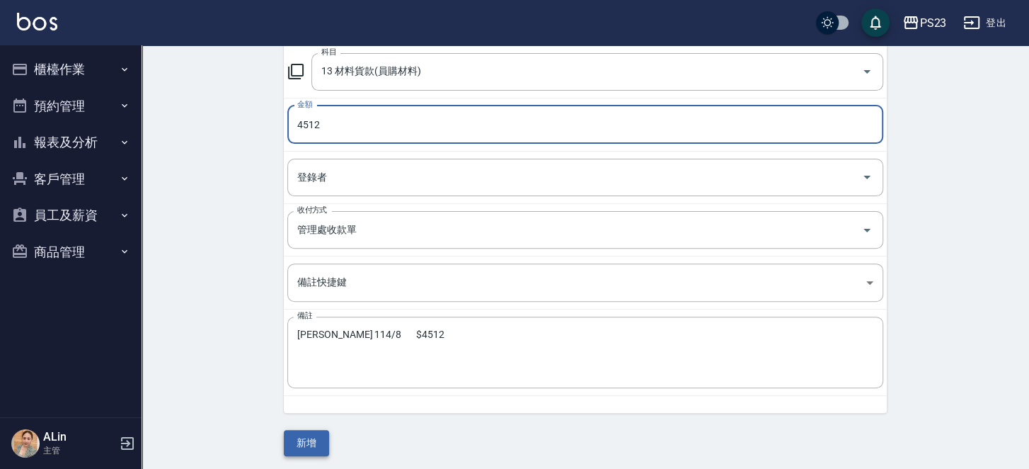
type input "4512"
click at [304, 441] on button "新增" at bounding box center [306, 443] width 45 height 26
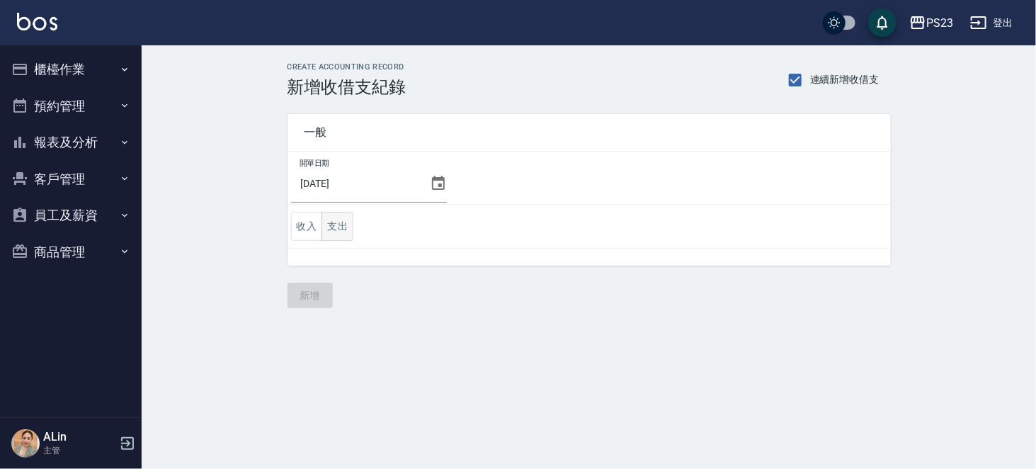
click at [336, 227] on button "支出" at bounding box center [337, 226] width 32 height 29
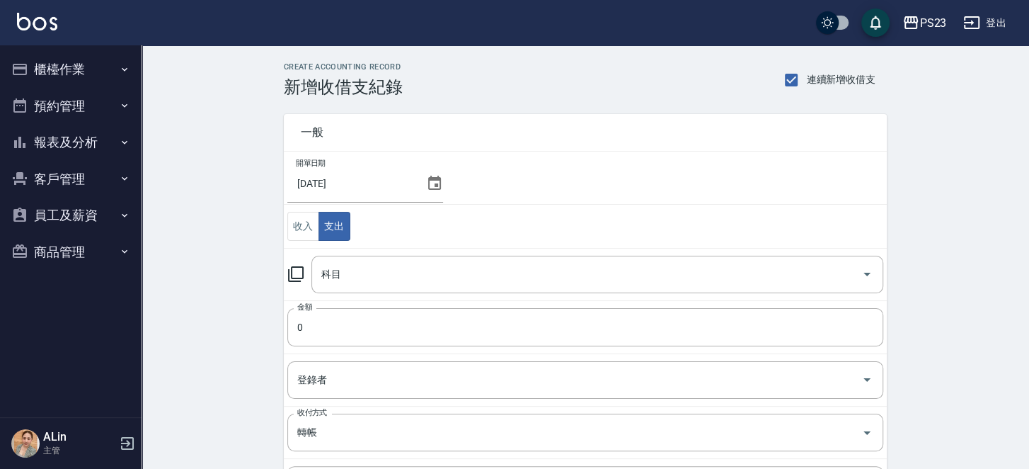
click at [299, 270] on icon at bounding box center [295, 273] width 17 height 17
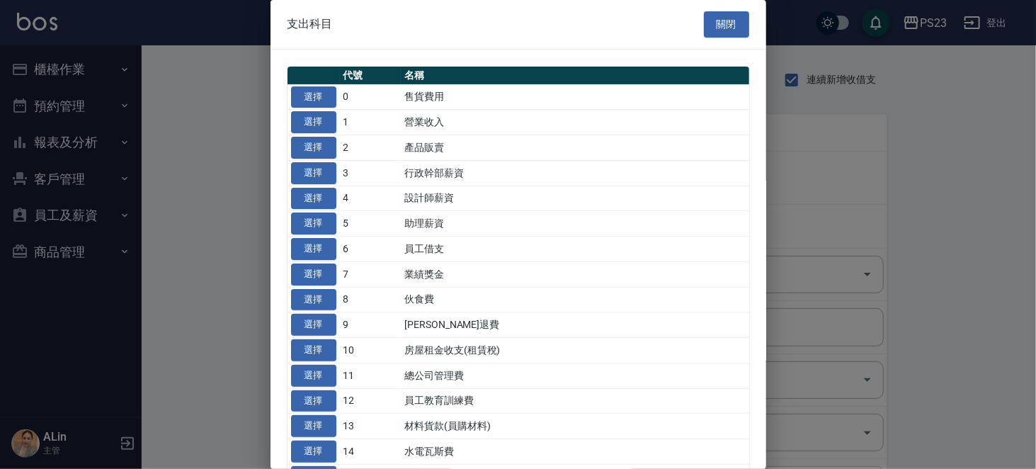
click at [319, 437] on button "選擇" at bounding box center [313, 426] width 45 height 22
type input "13 材料貨款(員購材料)"
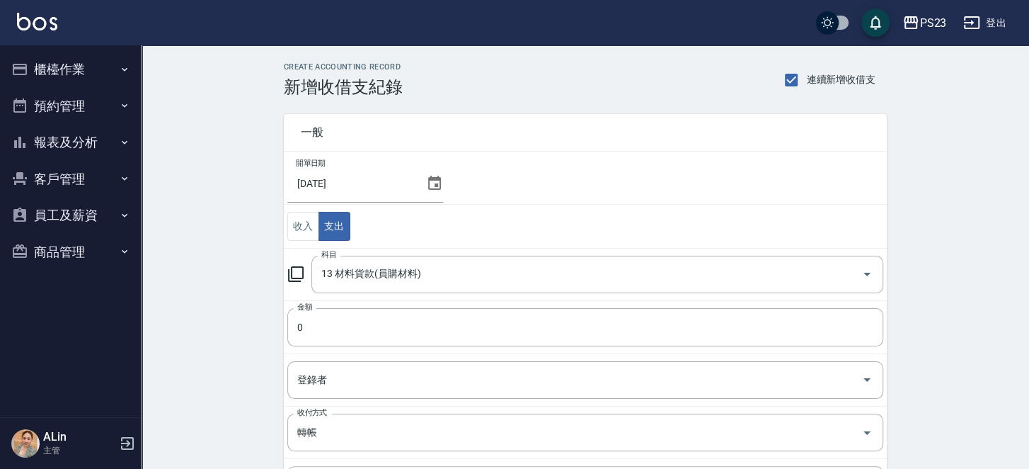
scroll to position [142, 0]
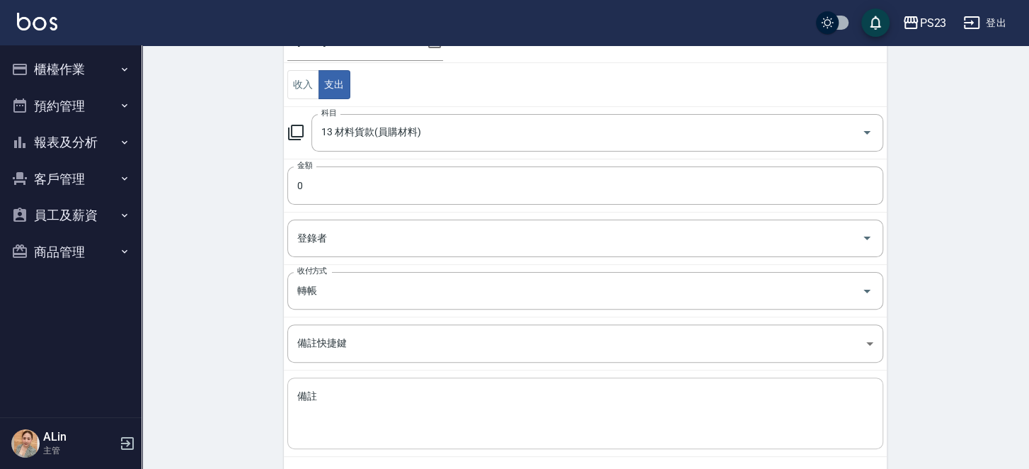
click at [352, 382] on div "x 備註" at bounding box center [585, 413] width 596 height 72
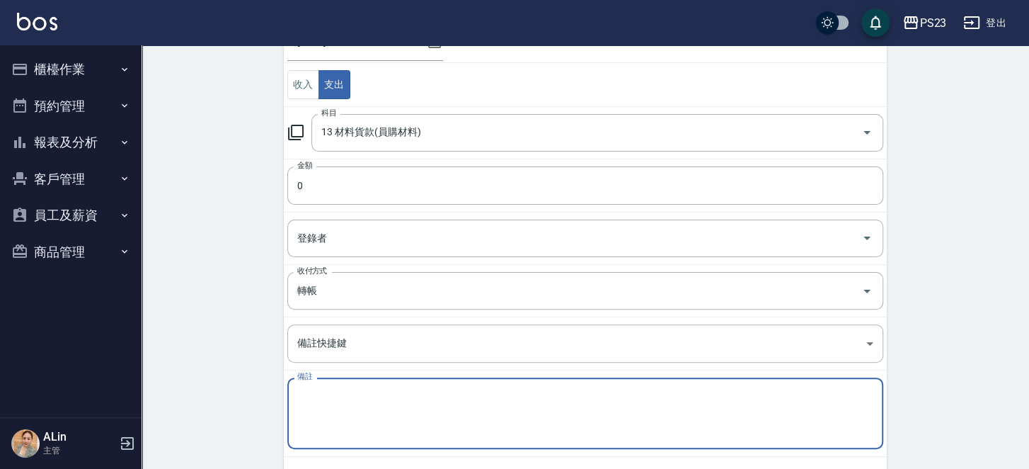
paste textarea "華田114/8 2450"
drag, startPoint x: 376, startPoint y: 392, endPoint x: 443, endPoint y: 392, distance: 67.3
click at [443, 392] on textarea "華田114/8 2450" at bounding box center [585, 413] width 576 height 48
type textarea "華田114/8 $2450"
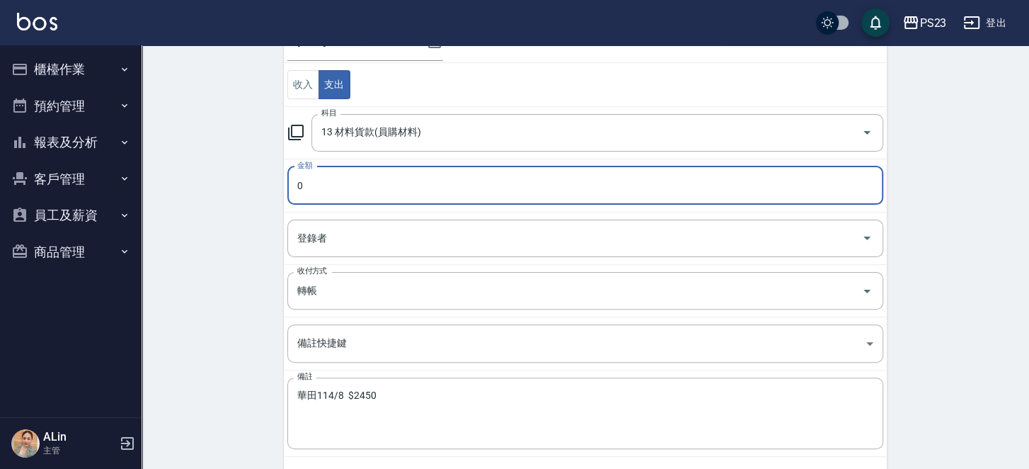
paste input "245"
type input "2450"
click at [341, 295] on input "轉帳" at bounding box center [566, 290] width 544 height 25
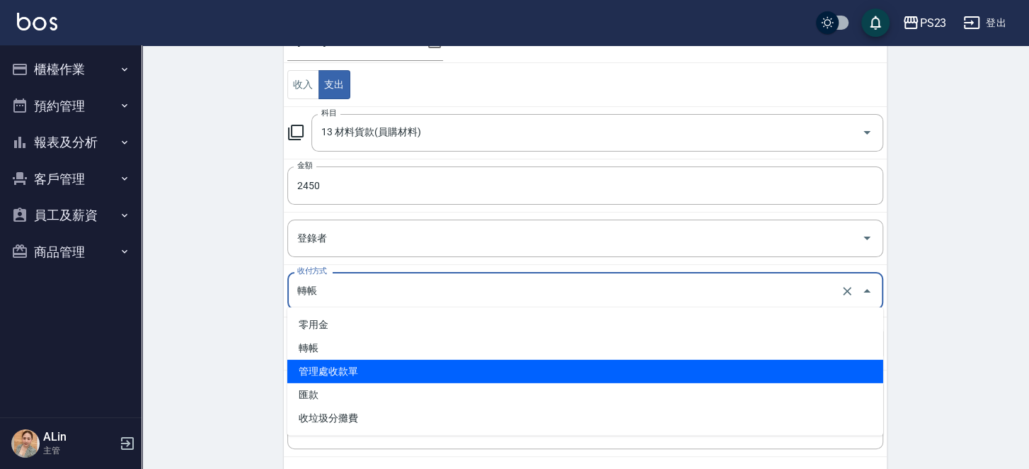
click at [332, 374] on li "管理處收款單" at bounding box center [585, 371] width 596 height 23
type input "管理處收款單"
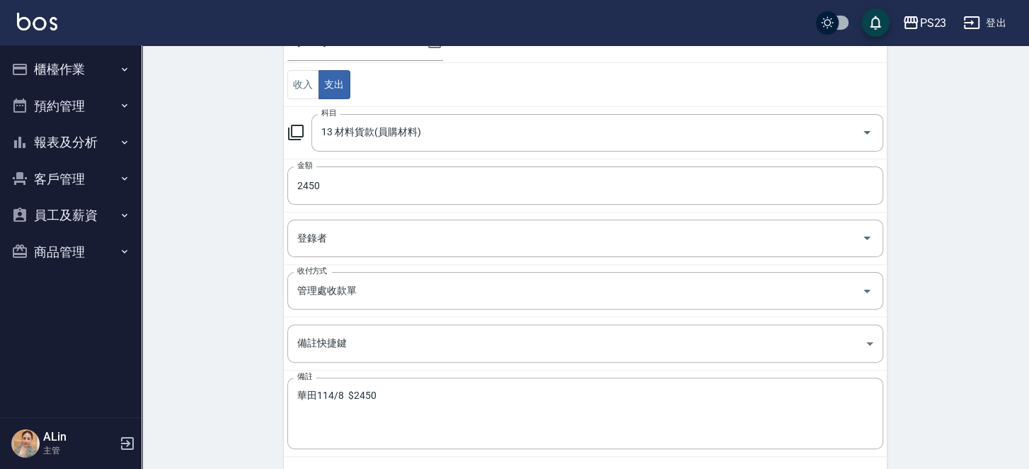
click at [230, 330] on div "CREATE ACCOUNTING RECORD 新增收借支紀錄 連續新增收借支 一般 開單日期 [DATE] 收入 支出 科目 13 材料貨款(員購材料) …" at bounding box center [586, 219] width 888 height 630
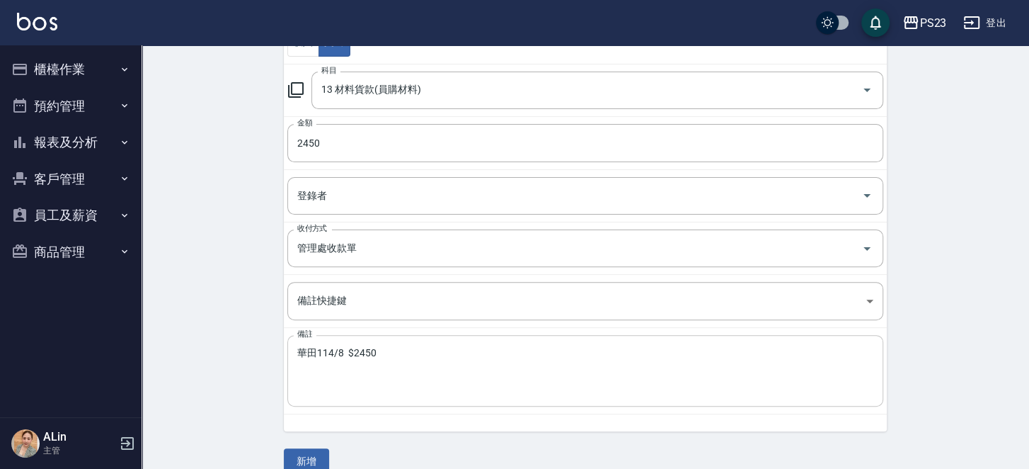
scroll to position [202, 0]
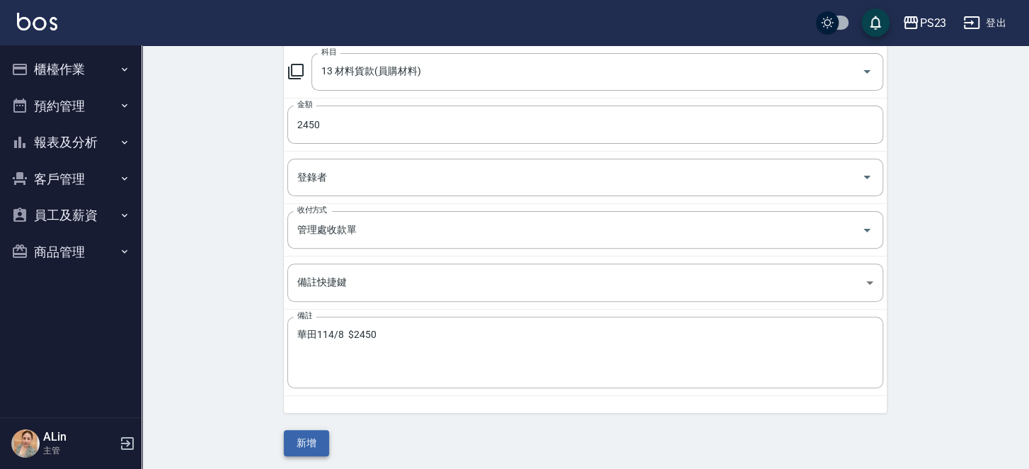
click at [302, 439] on button "新增" at bounding box center [306, 443] width 45 height 26
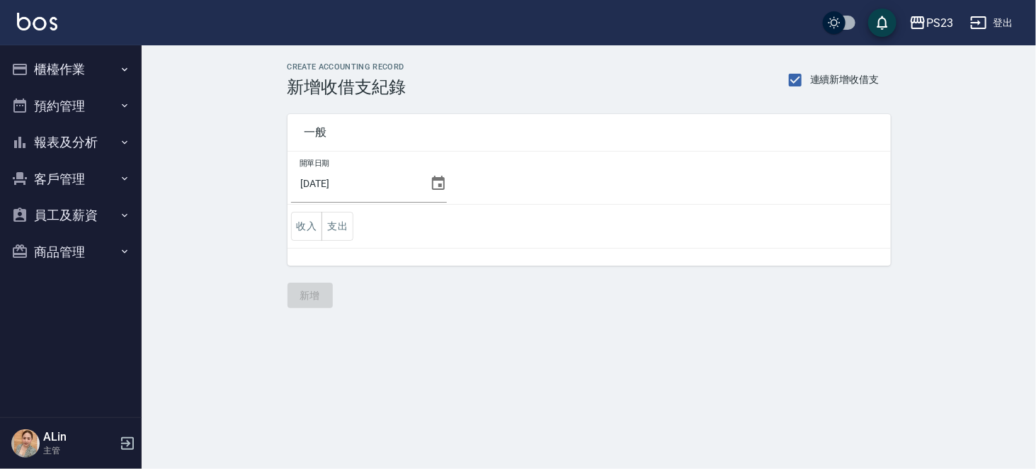
click at [86, 66] on button "櫃檯作業" at bounding box center [71, 69] width 130 height 37
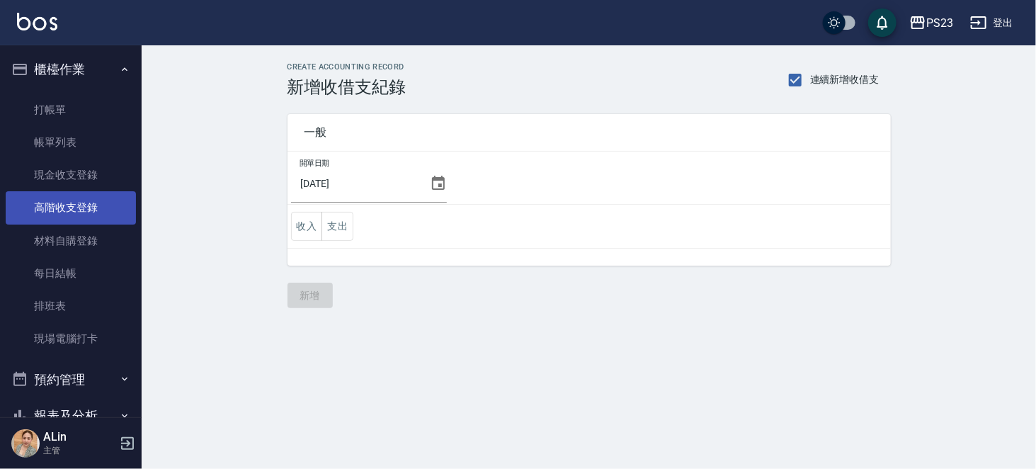
click at [81, 205] on link "高階收支登錄" at bounding box center [71, 207] width 130 height 33
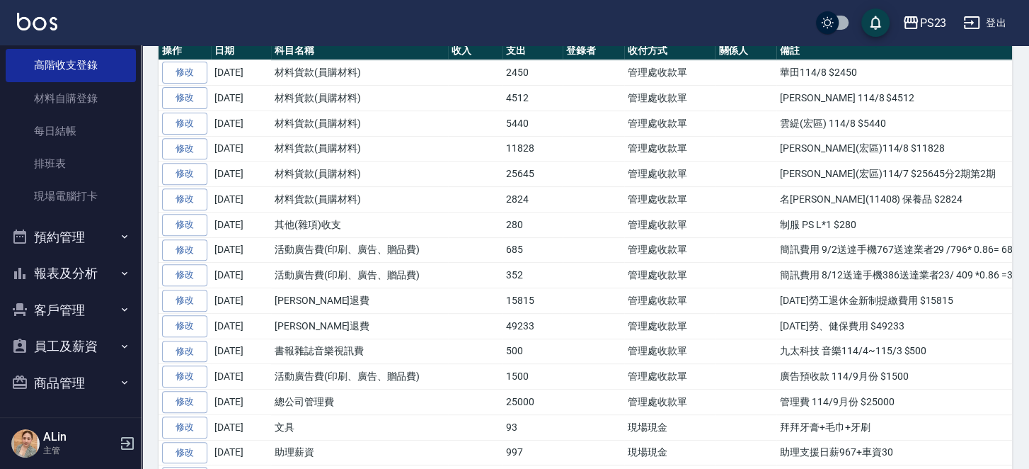
scroll to position [425, 0]
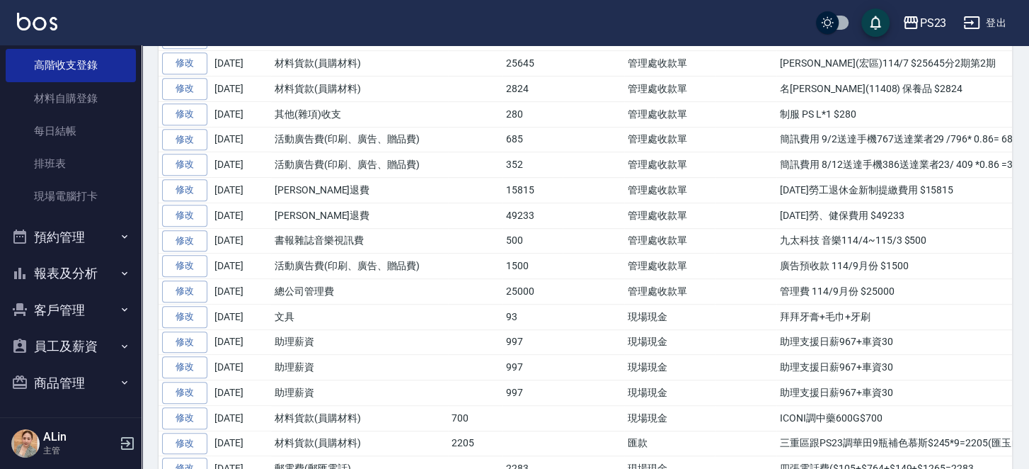
click at [119, 270] on icon "button" at bounding box center [124, 273] width 11 height 11
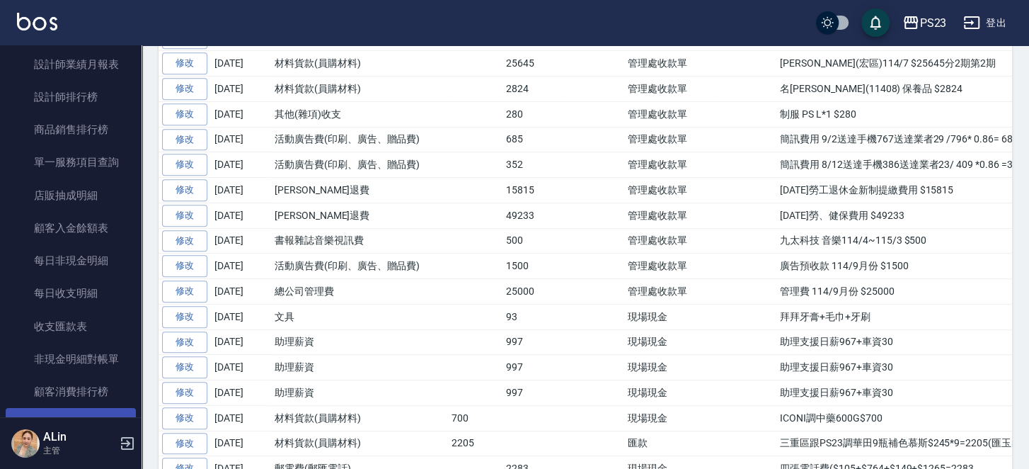
scroll to position [709, 0]
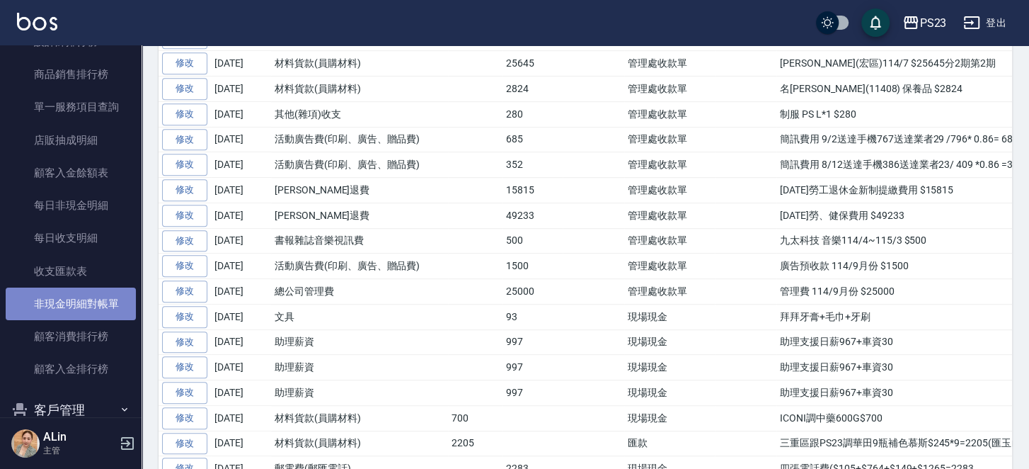
click at [88, 308] on link "非現金明細對帳單" at bounding box center [71, 303] width 130 height 33
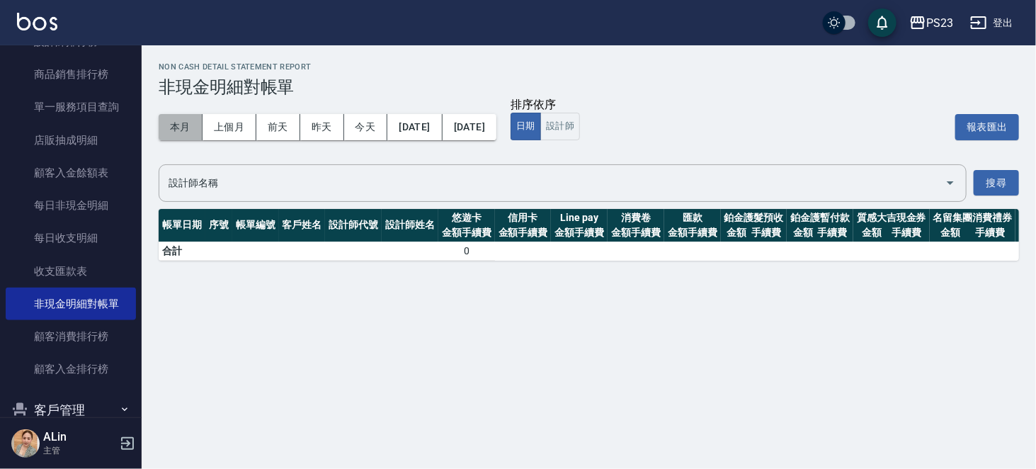
click at [181, 122] on button "本月" at bounding box center [181, 127] width 44 height 26
click at [417, 184] on input "設計師名稱" at bounding box center [552, 183] width 774 height 25
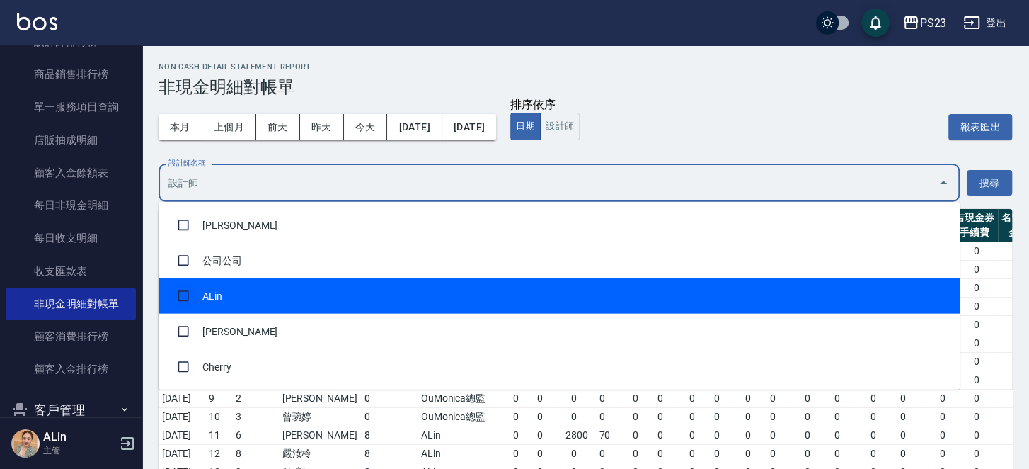
click at [189, 309] on input "checkbox" at bounding box center [183, 295] width 27 height 27
checkbox input "true"
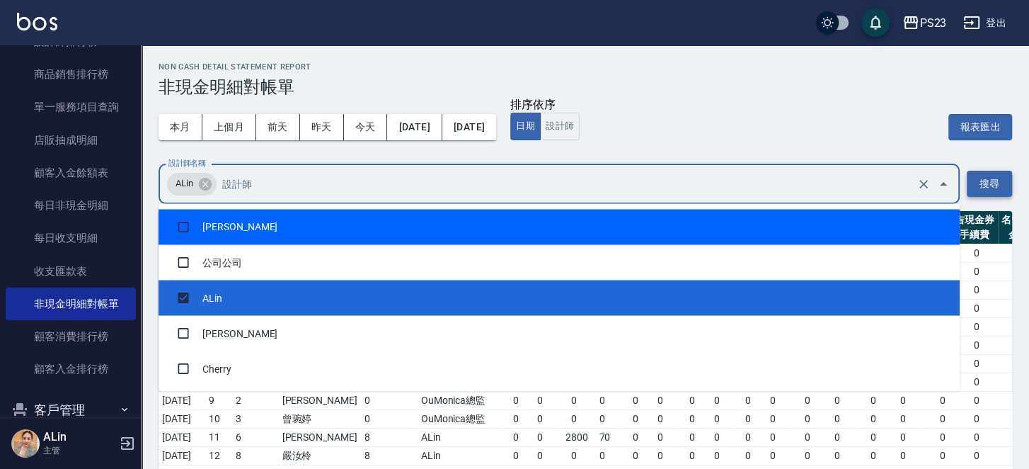
click at [1001, 183] on button "搜尋" at bounding box center [989, 184] width 45 height 26
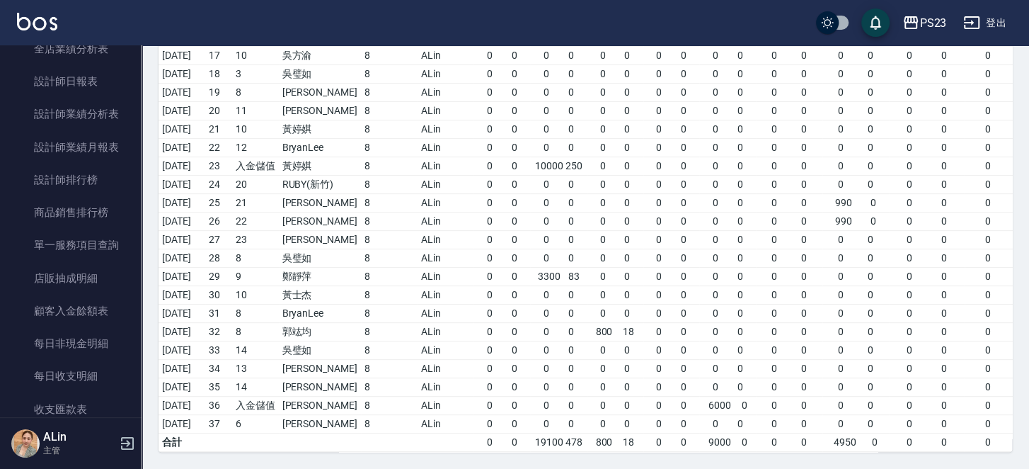
scroll to position [425, 0]
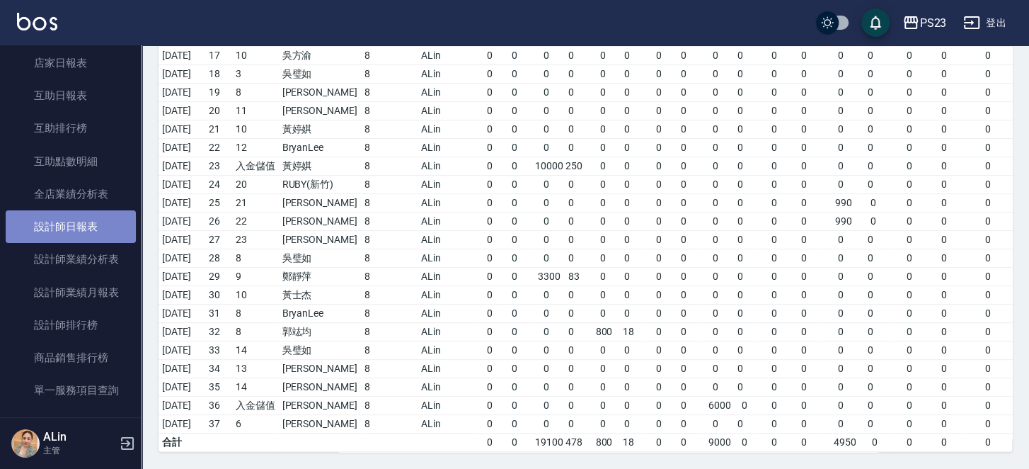
click at [77, 234] on link "設計師日報表" at bounding box center [71, 226] width 130 height 33
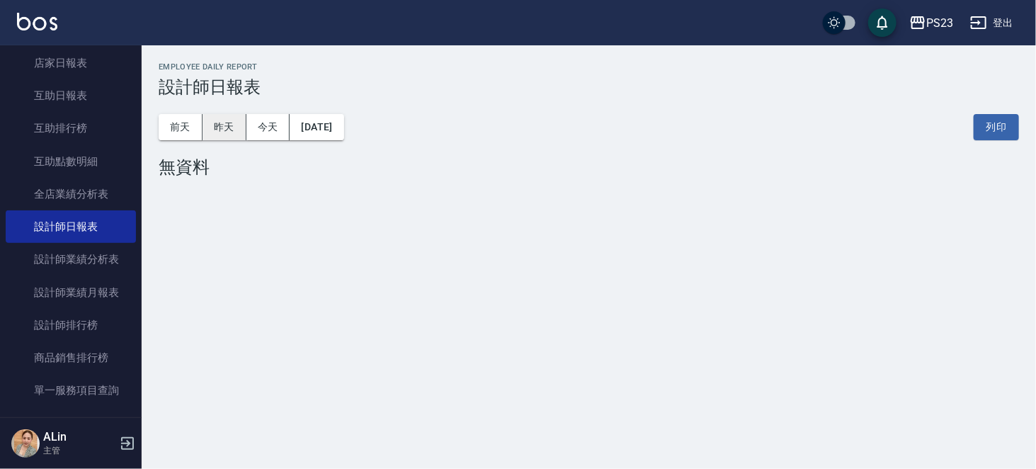
click at [234, 125] on button "昨天" at bounding box center [224, 127] width 44 height 26
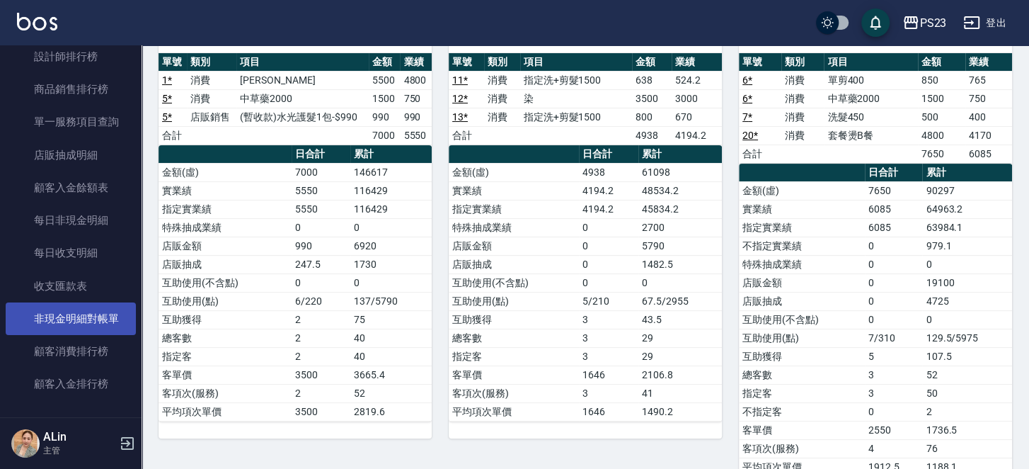
scroll to position [709, 0]
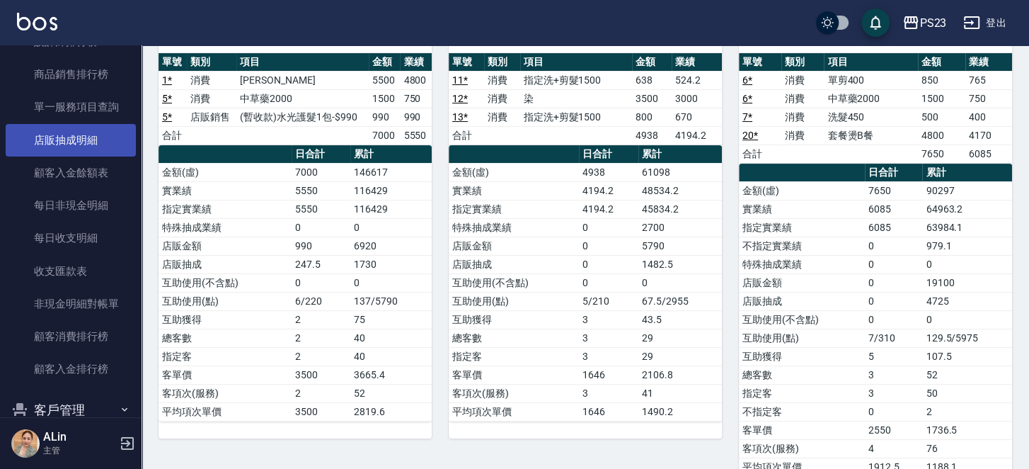
click at [71, 138] on link "店販抽成明細" at bounding box center [71, 140] width 130 height 33
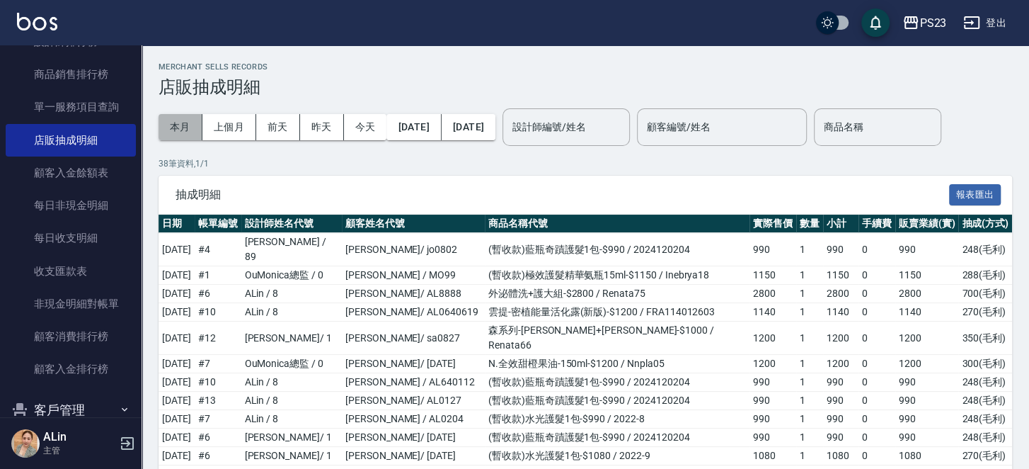
click at [176, 127] on button "本月" at bounding box center [181, 127] width 44 height 26
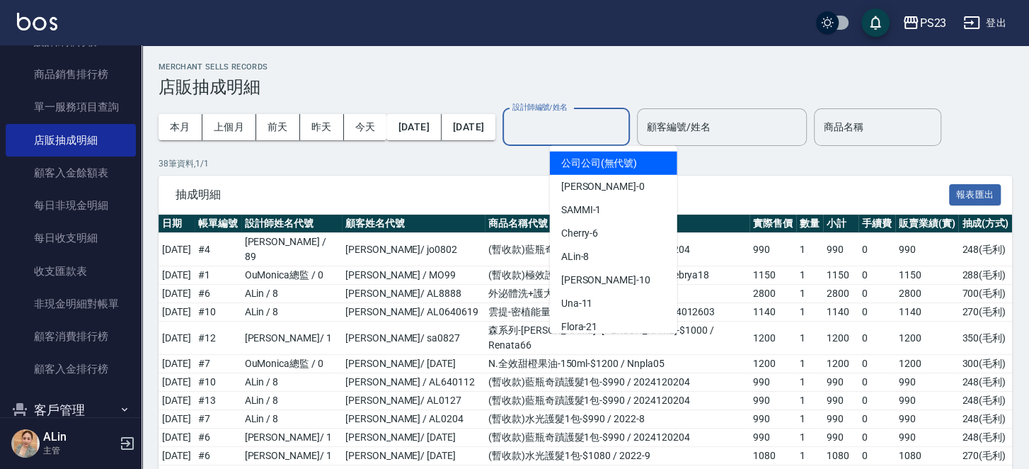
click at [624, 131] on input "設計師編號/姓名" at bounding box center [566, 127] width 115 height 25
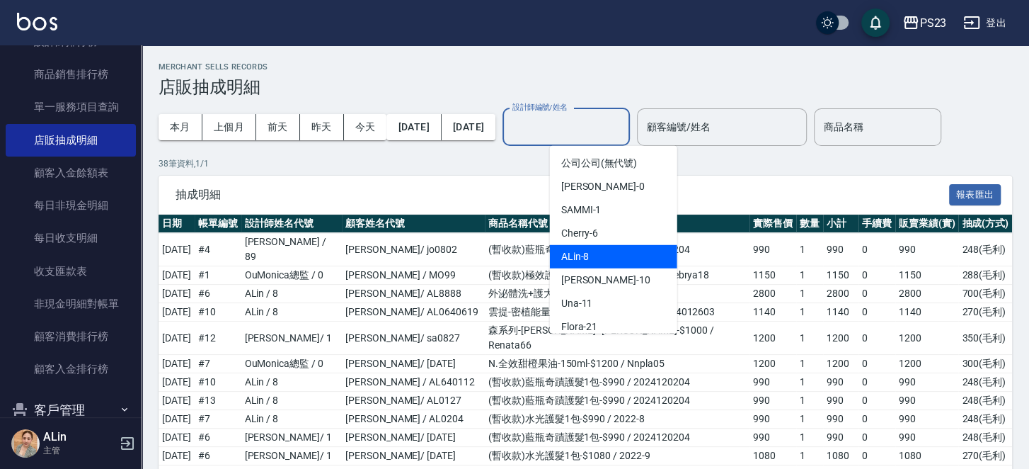
click at [589, 259] on div "ALin -8" at bounding box center [613, 256] width 127 height 23
type input "ALin-8"
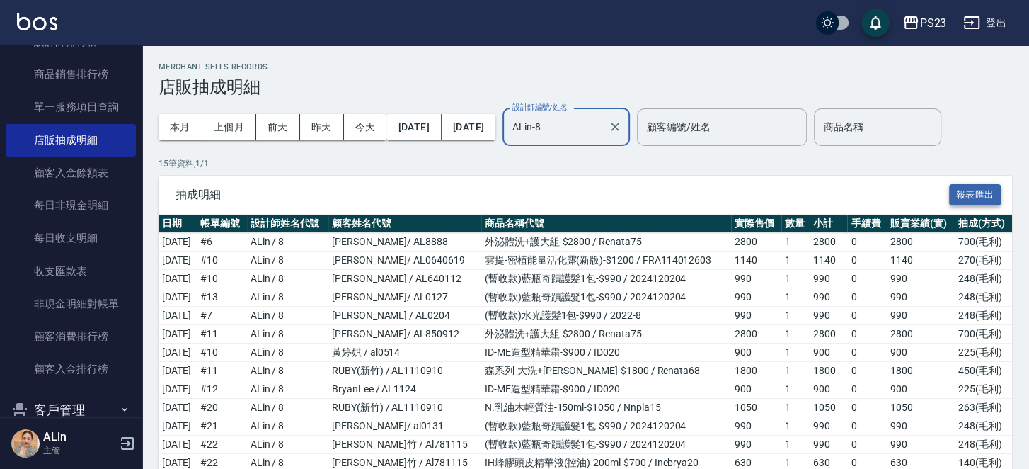
click at [976, 191] on button "報表匯出" at bounding box center [975, 195] width 52 height 22
drag, startPoint x: 703, startPoint y: 197, endPoint x: 447, endPoint y: 19, distance: 311.3
click at [703, 196] on span "抽成明細" at bounding box center [563, 195] width 774 height 14
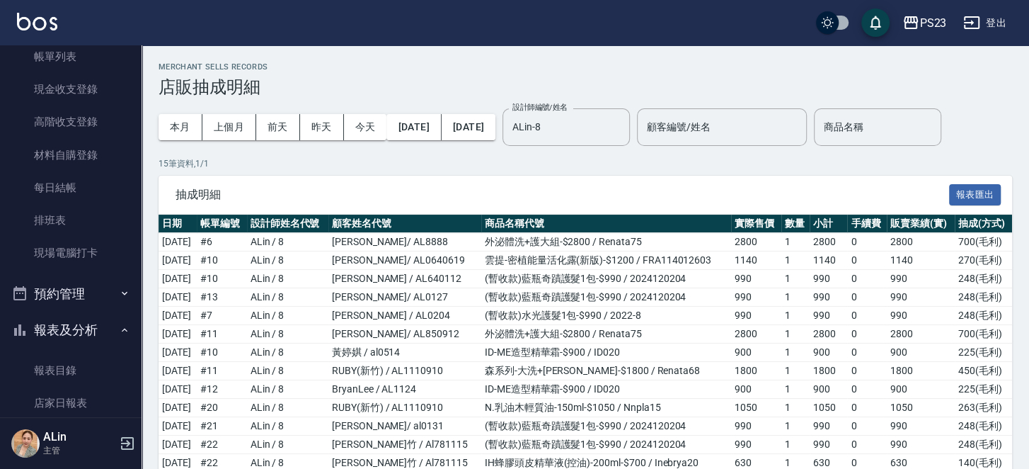
scroll to position [79, 0]
